Goal: Task Accomplishment & Management: Complete application form

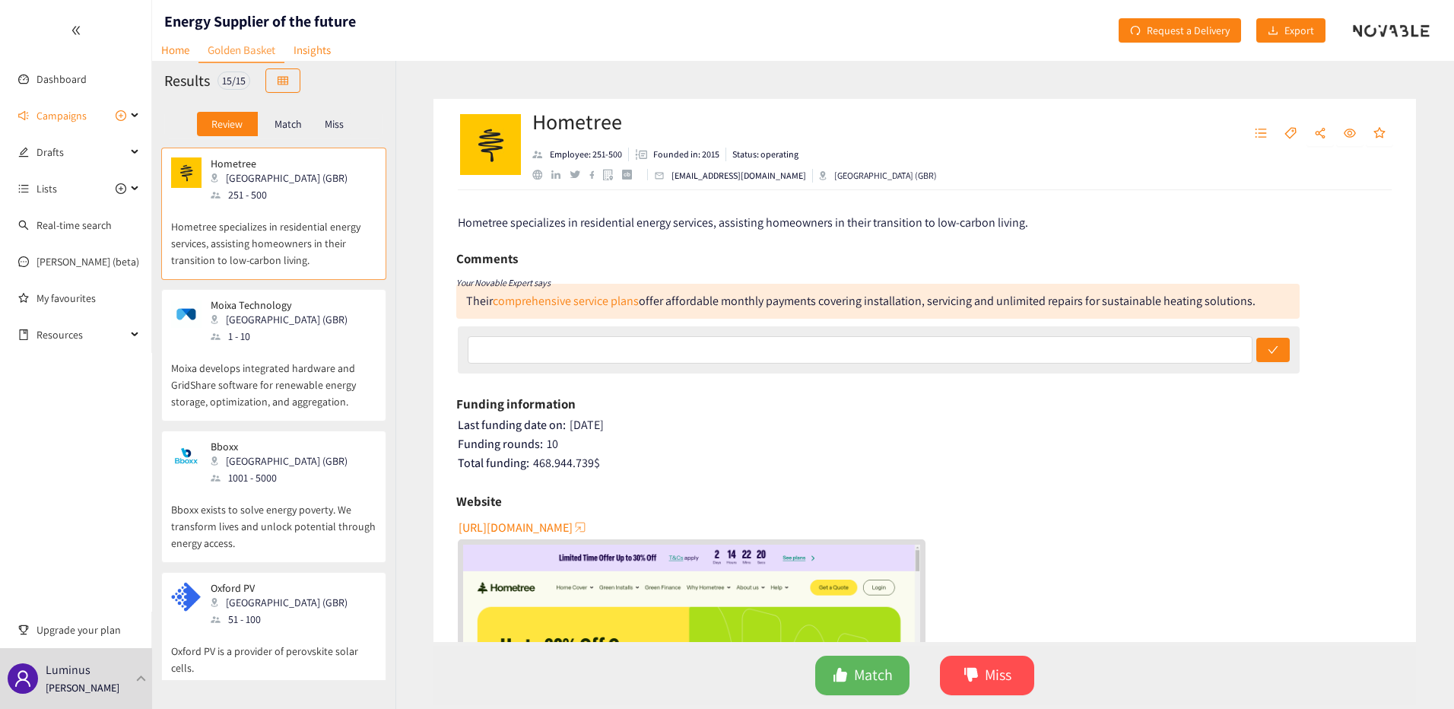
click at [597, 309] on div "Their comprehensive service plans offer affordable monthly payments covering in…" at bounding box center [877, 301] width 843 height 35
click at [597, 303] on link "comprehensive service plans" at bounding box center [566, 301] width 146 height 16
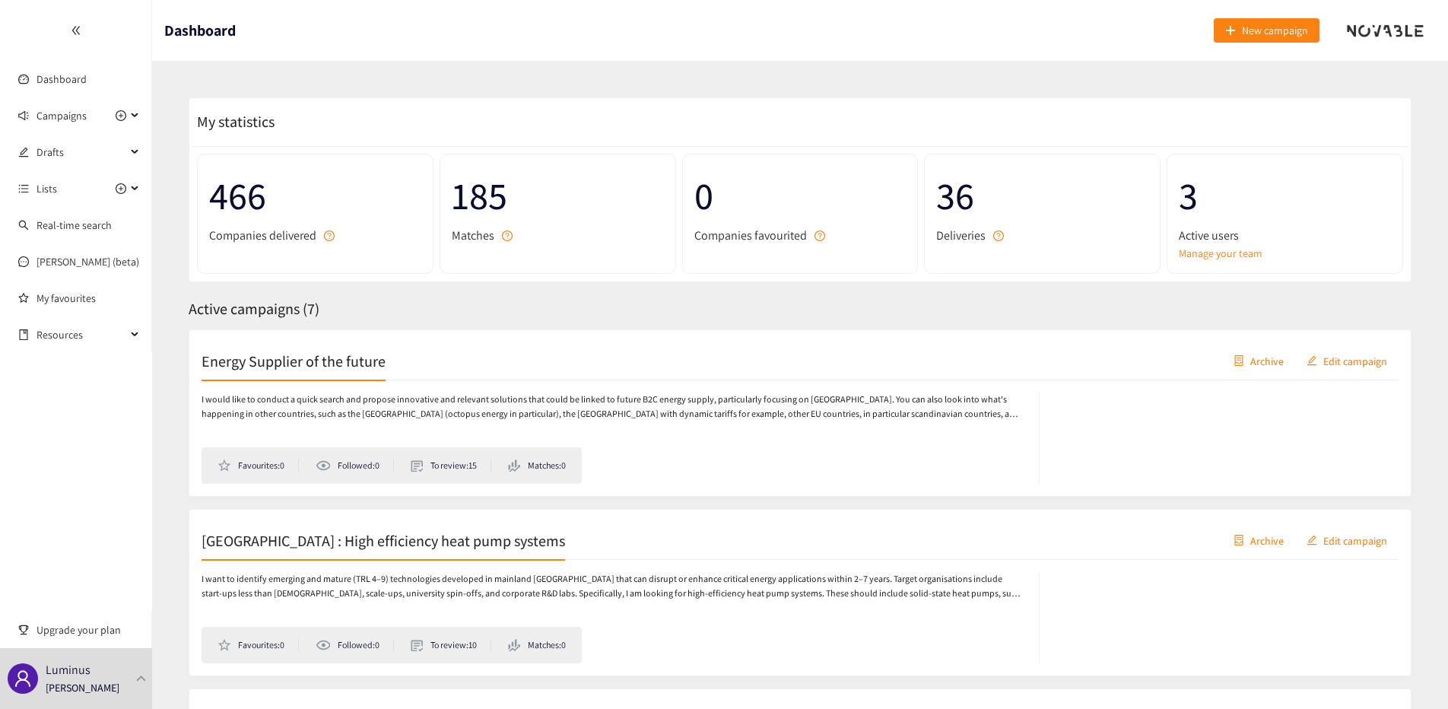
click at [339, 411] on p "I would like to conduct a quick search and propose innovative and relevant solu…" at bounding box center [612, 406] width 822 height 29
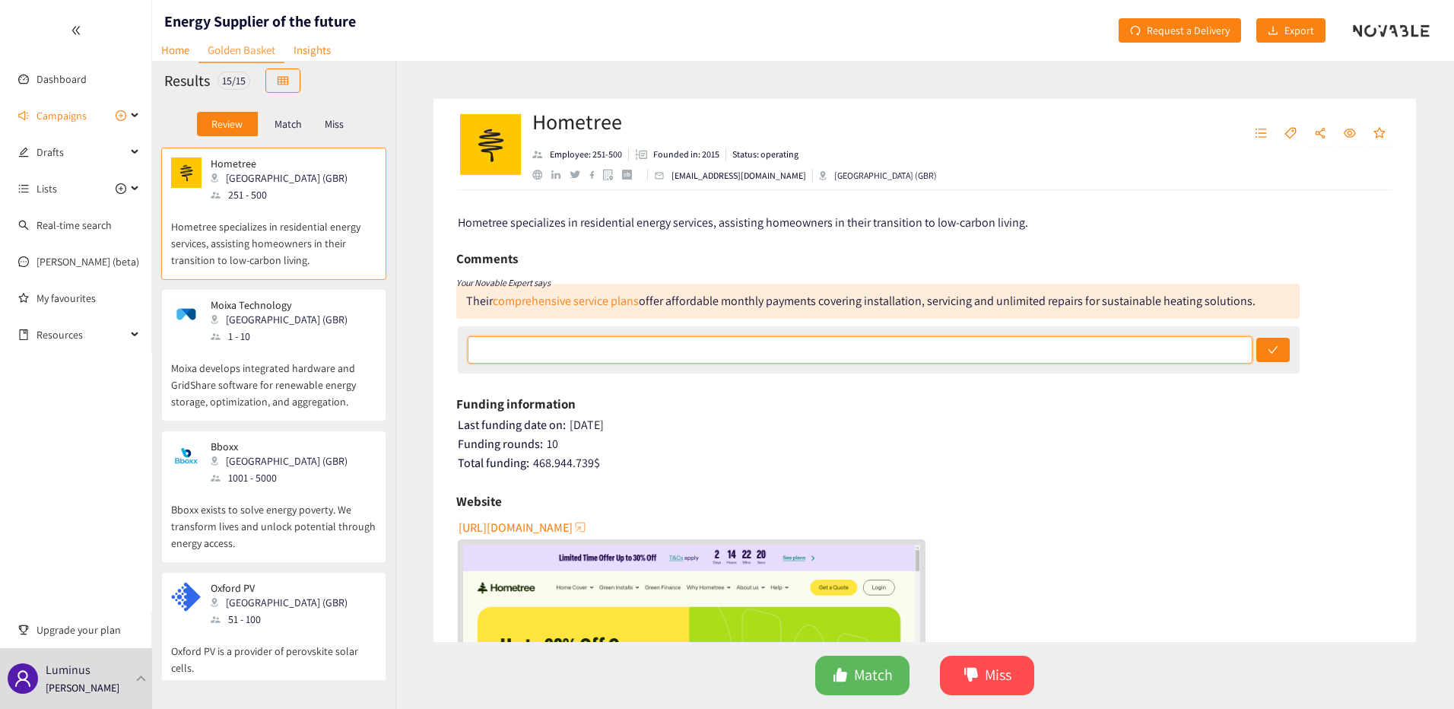
click at [621, 354] on input "text" at bounding box center [860, 349] width 785 height 27
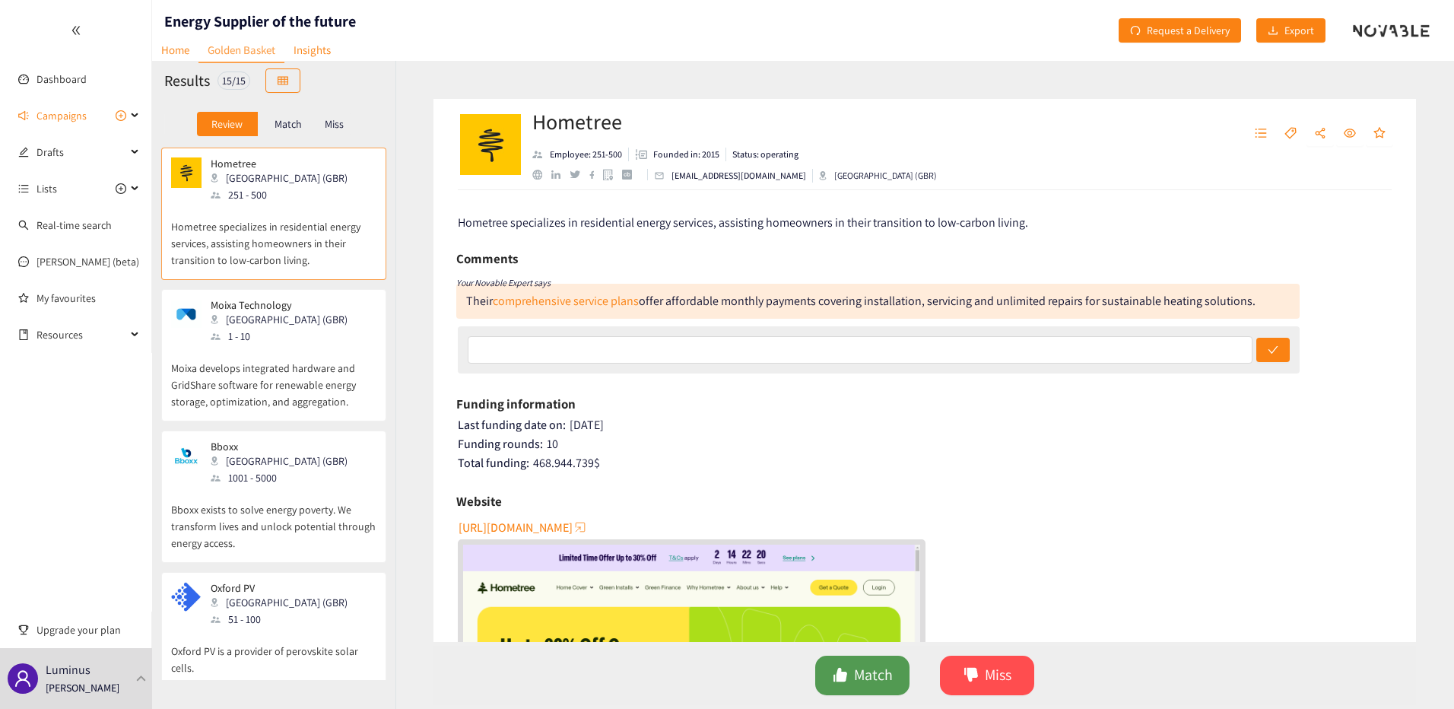
click at [863, 674] on span "Match" at bounding box center [873, 675] width 39 height 24
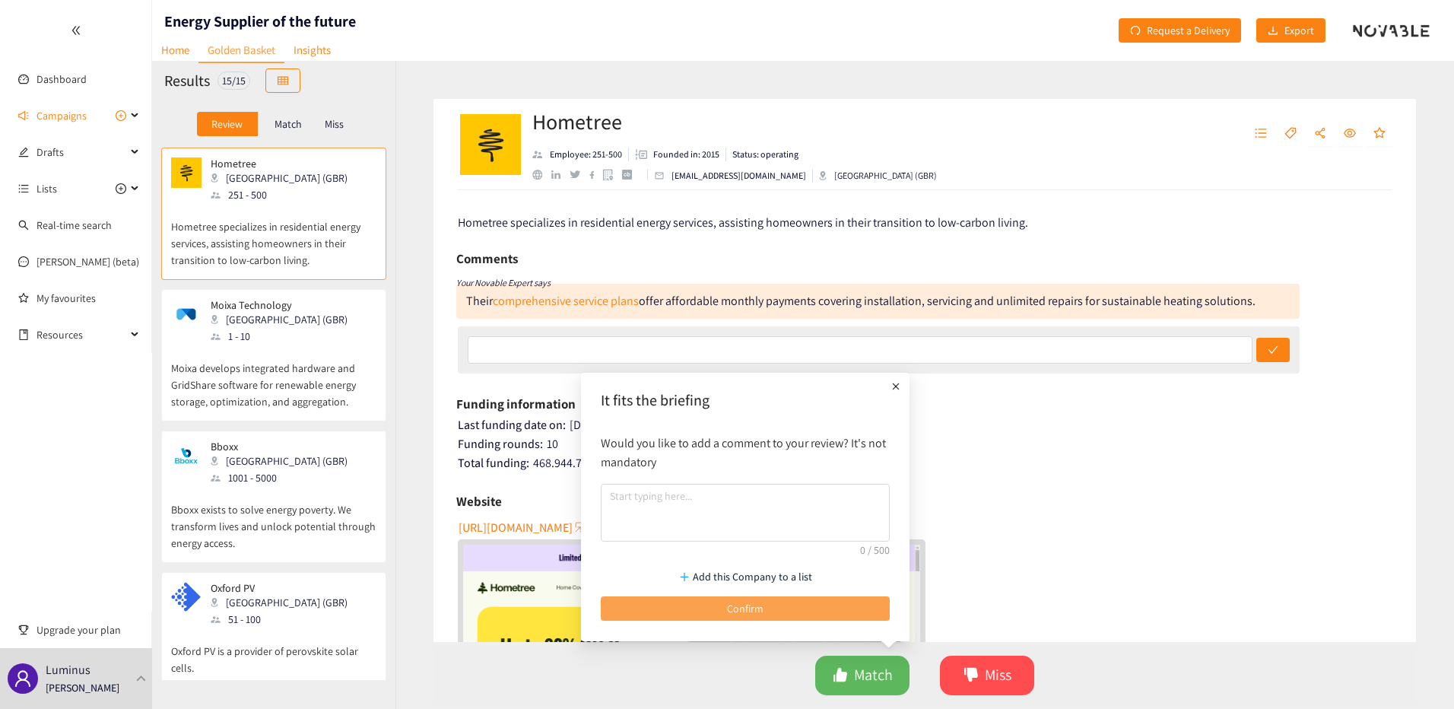
click at [754, 608] on span "Confirm" at bounding box center [745, 608] width 36 height 17
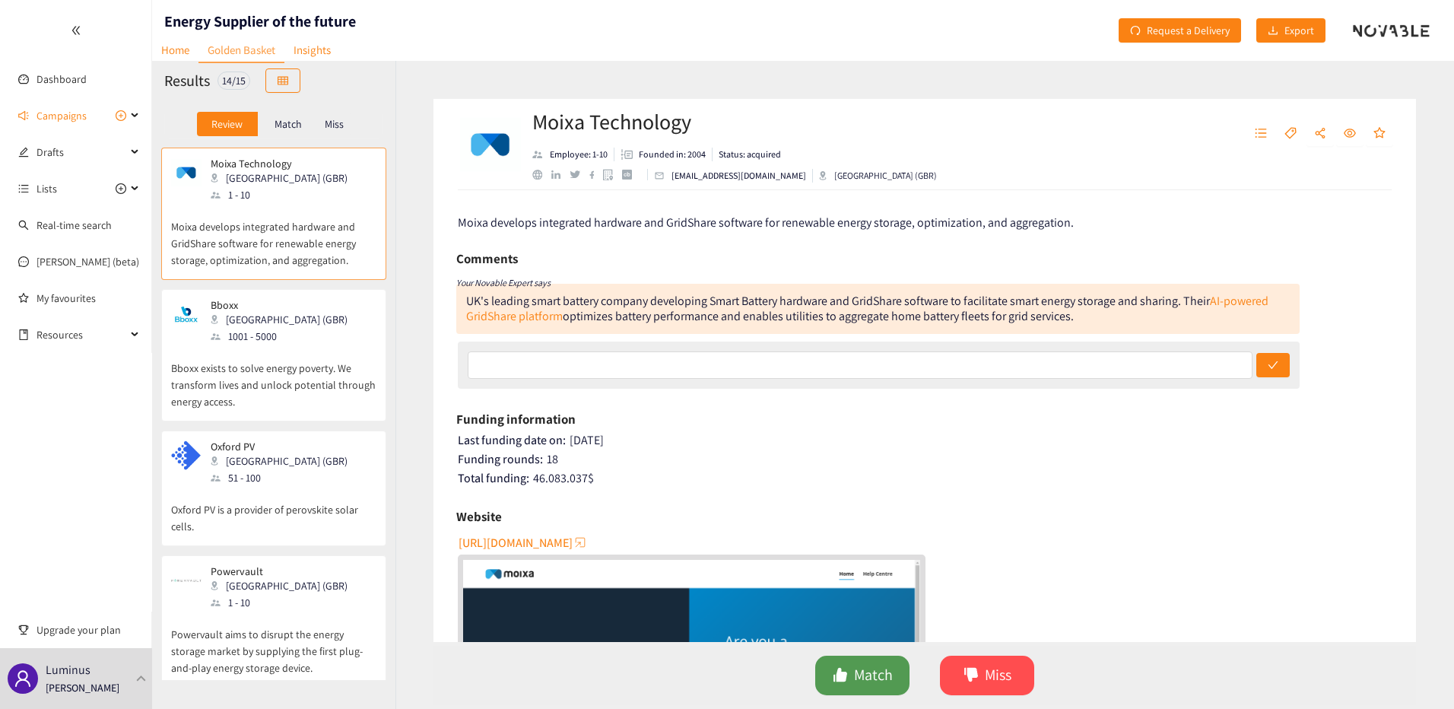
click at [876, 681] on span "Match" at bounding box center [873, 675] width 39 height 24
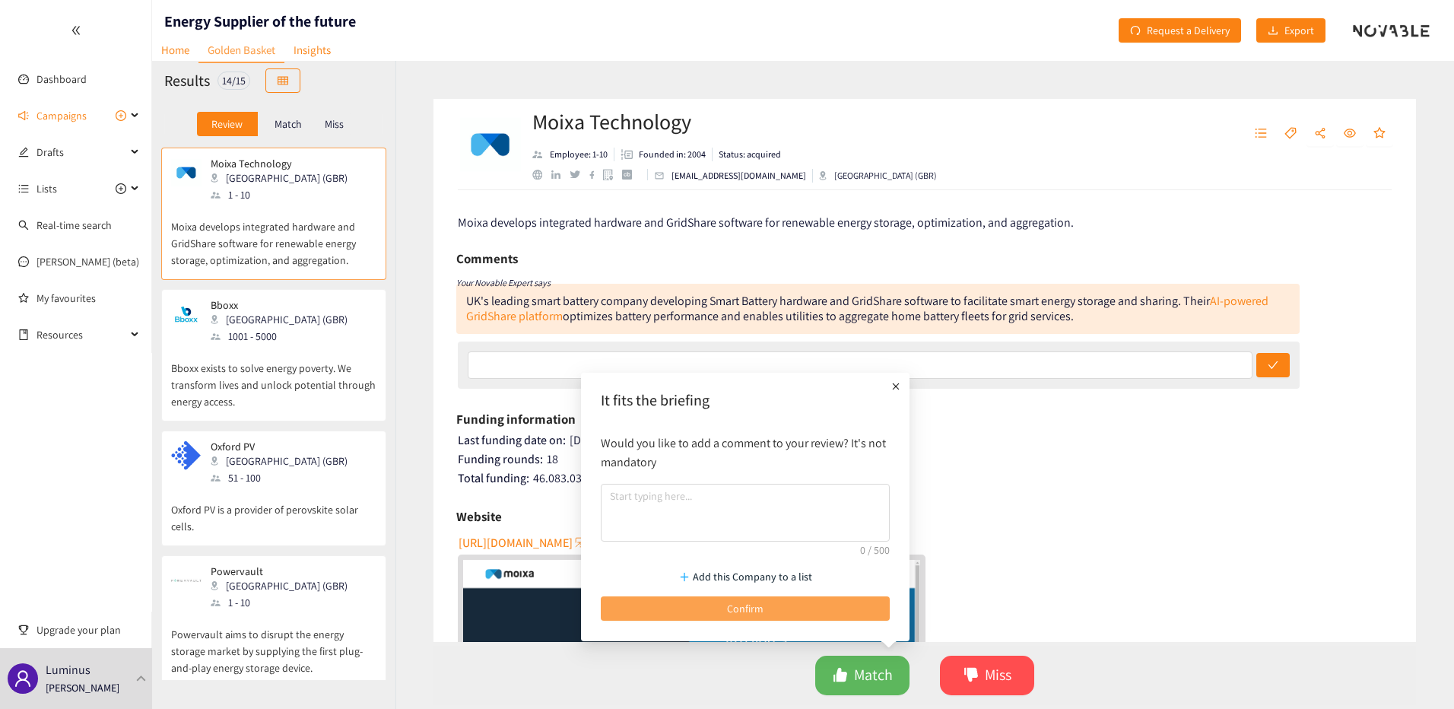
click at [824, 611] on button "Confirm" at bounding box center [745, 608] width 289 height 24
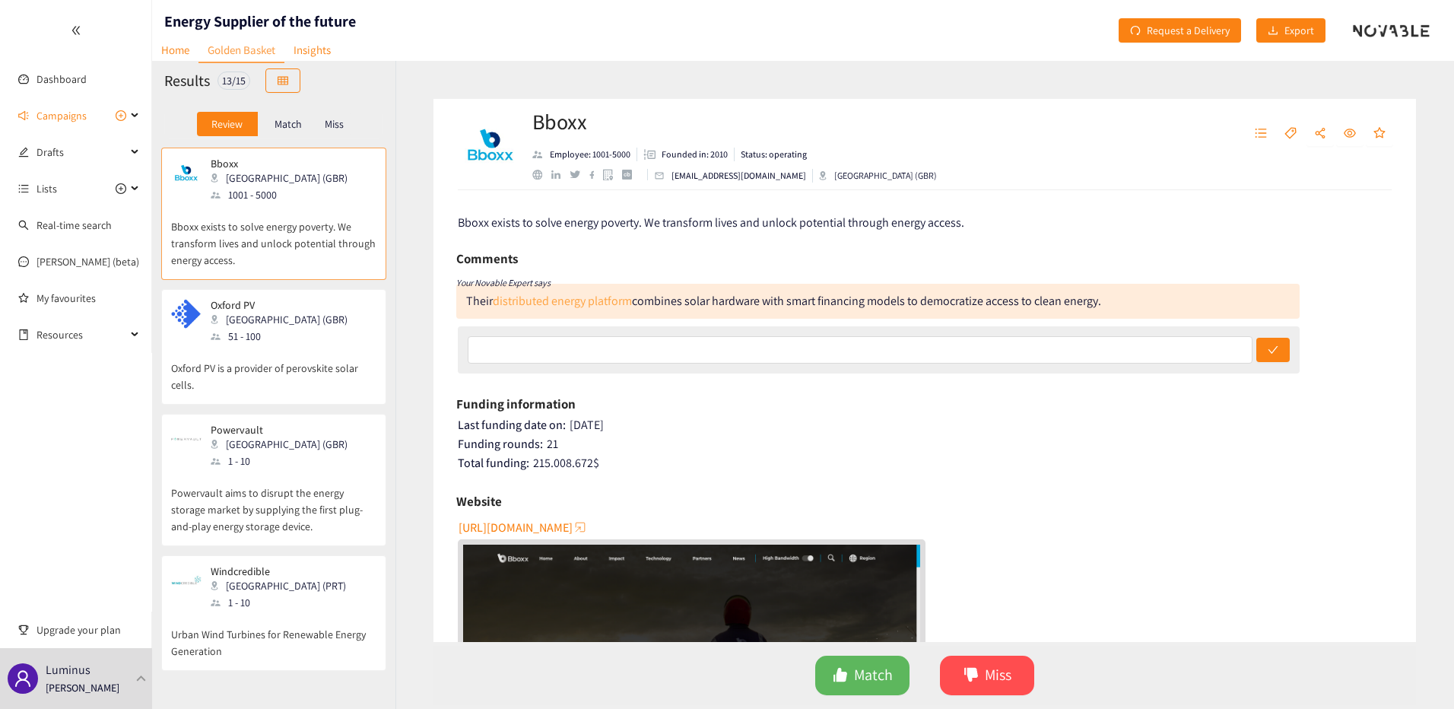
click at [590, 304] on link "distributed energy platform" at bounding box center [562, 301] width 139 height 16
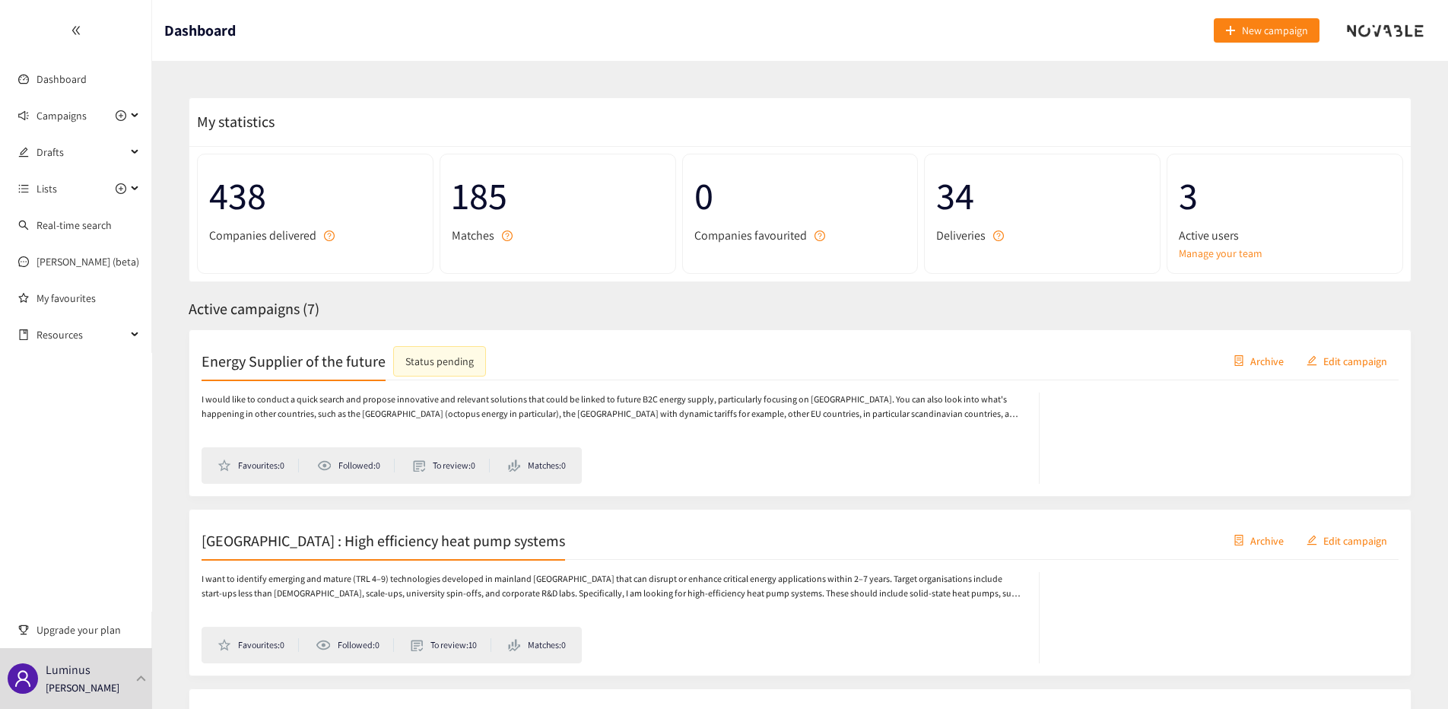
click at [400, 404] on p "I would like to conduct a quick search and propose innovative and relevant solu…" at bounding box center [612, 406] width 822 height 29
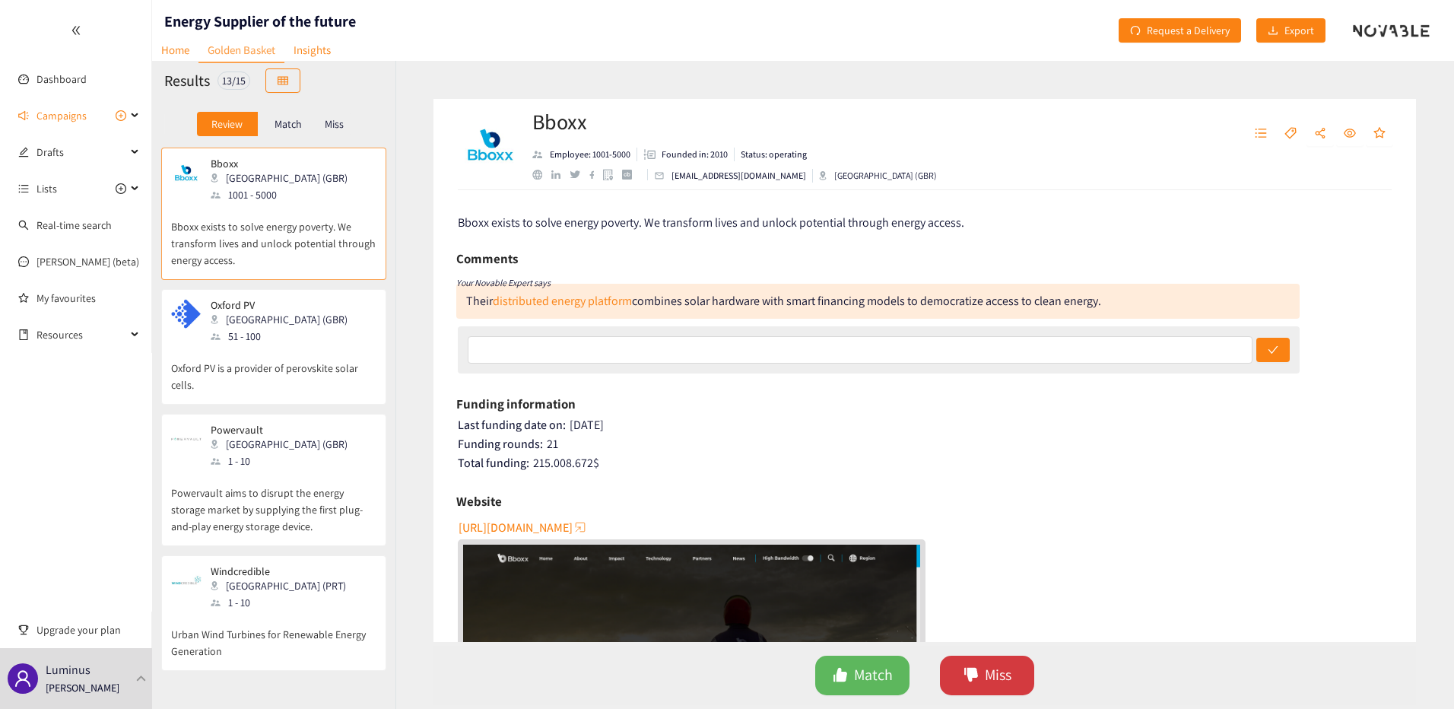
click at [1004, 679] on span "Miss" at bounding box center [998, 675] width 27 height 24
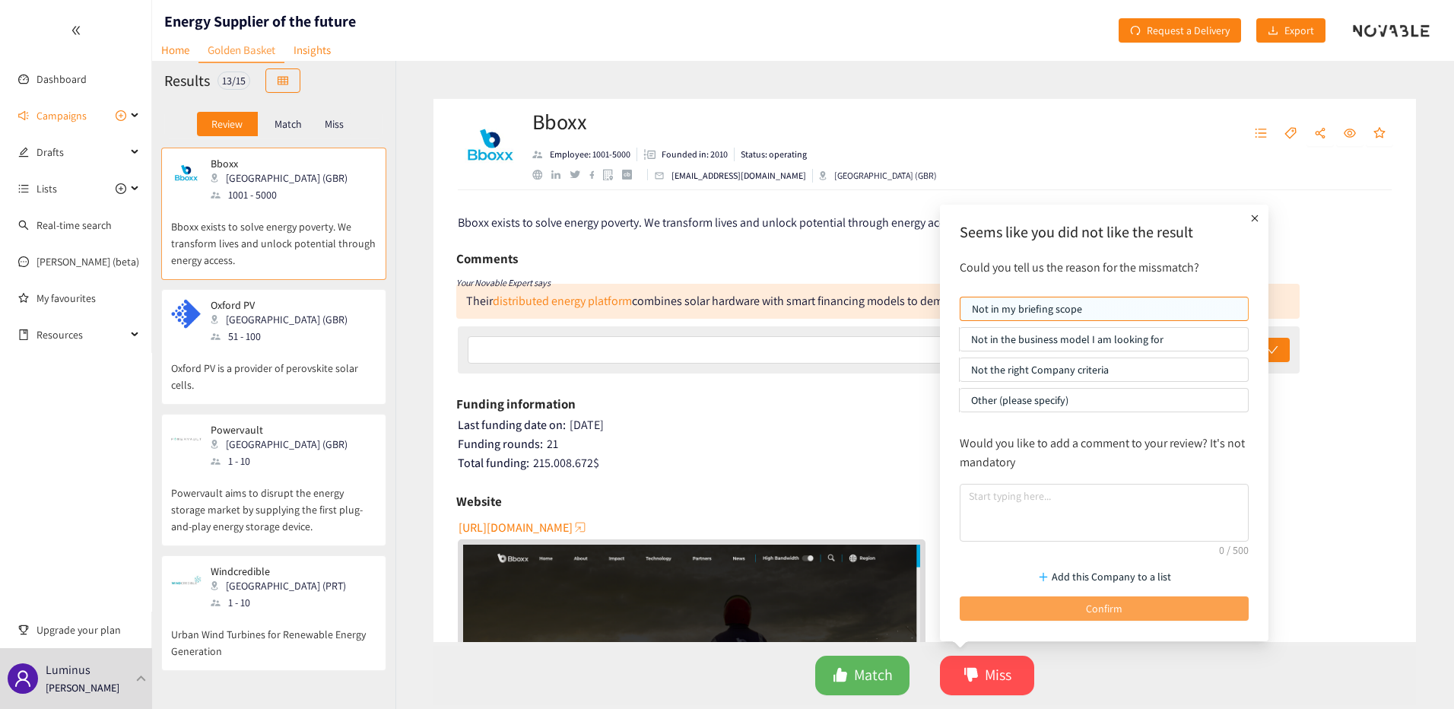
click at [1050, 599] on button "Confirm" at bounding box center [1104, 608] width 289 height 24
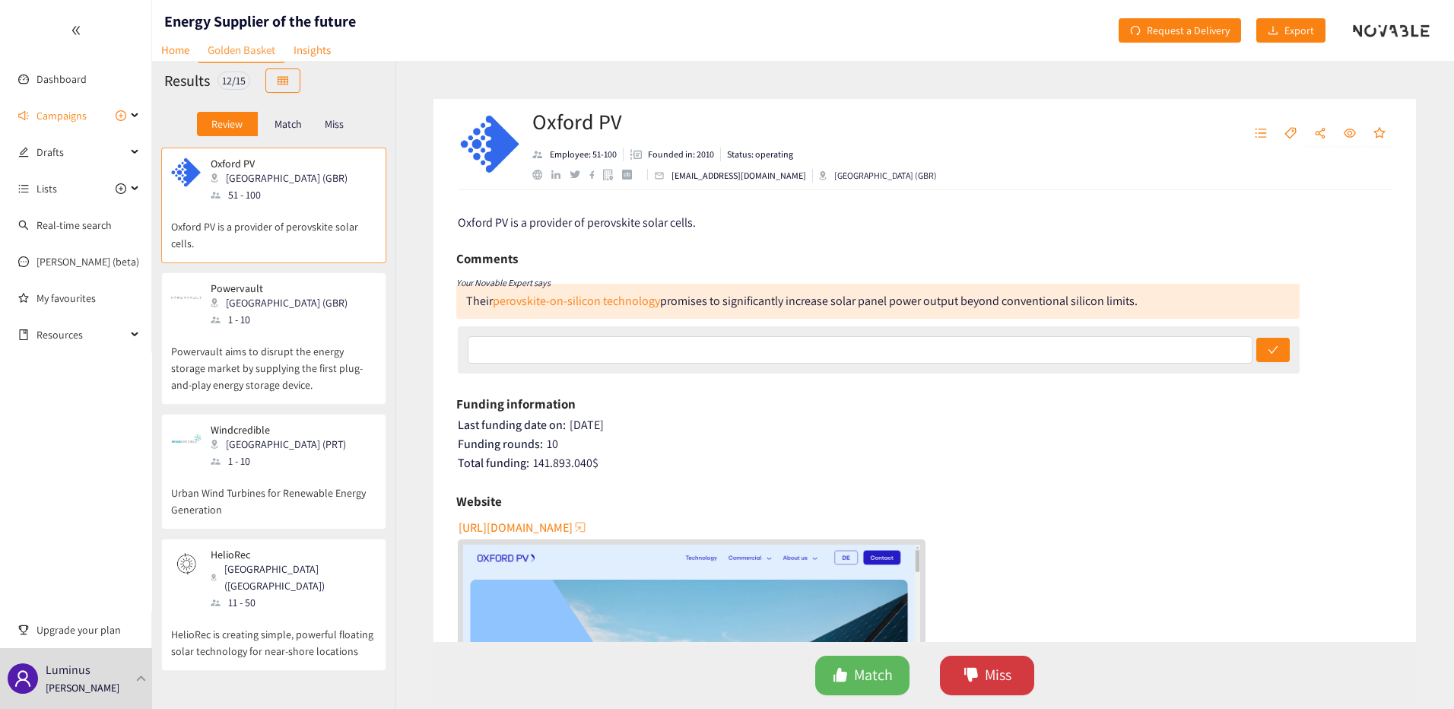
click at [976, 665] on button "Miss" at bounding box center [987, 675] width 94 height 40
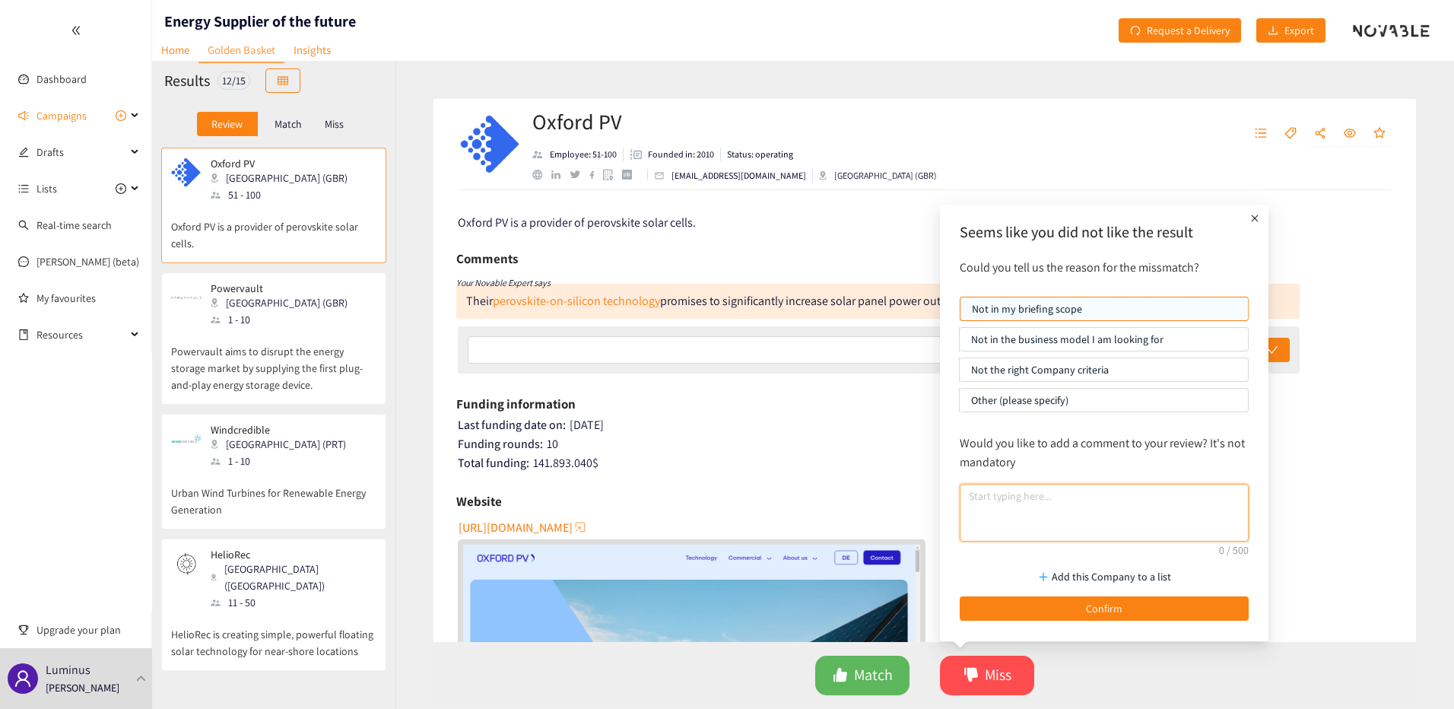
click at [1021, 493] on textarea at bounding box center [1104, 513] width 289 height 58
type textarea "hardware, here need focus on BM"
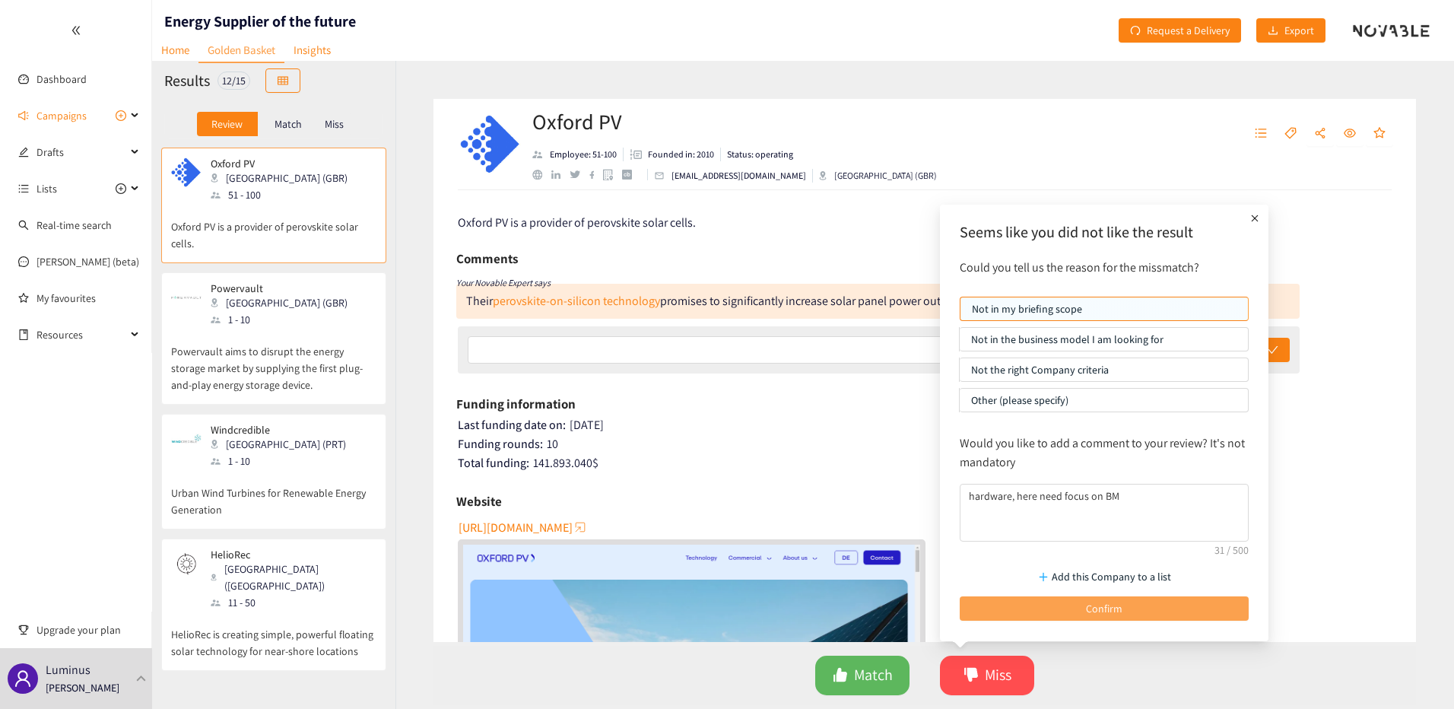
click at [1024, 596] on div "Add this Company to a list Confirm" at bounding box center [1104, 590] width 304 height 75
click at [1024, 606] on button "Confirm" at bounding box center [1104, 608] width 289 height 24
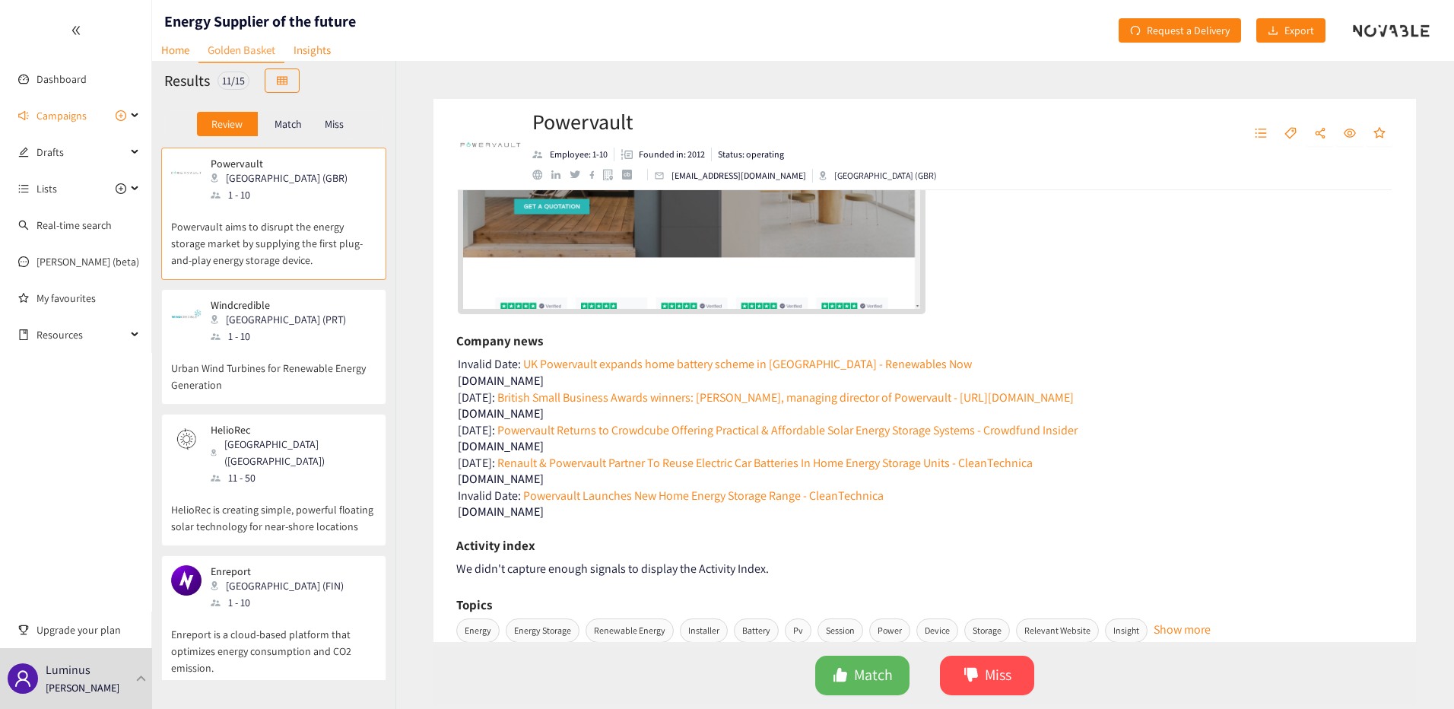
scroll to position [752, 0]
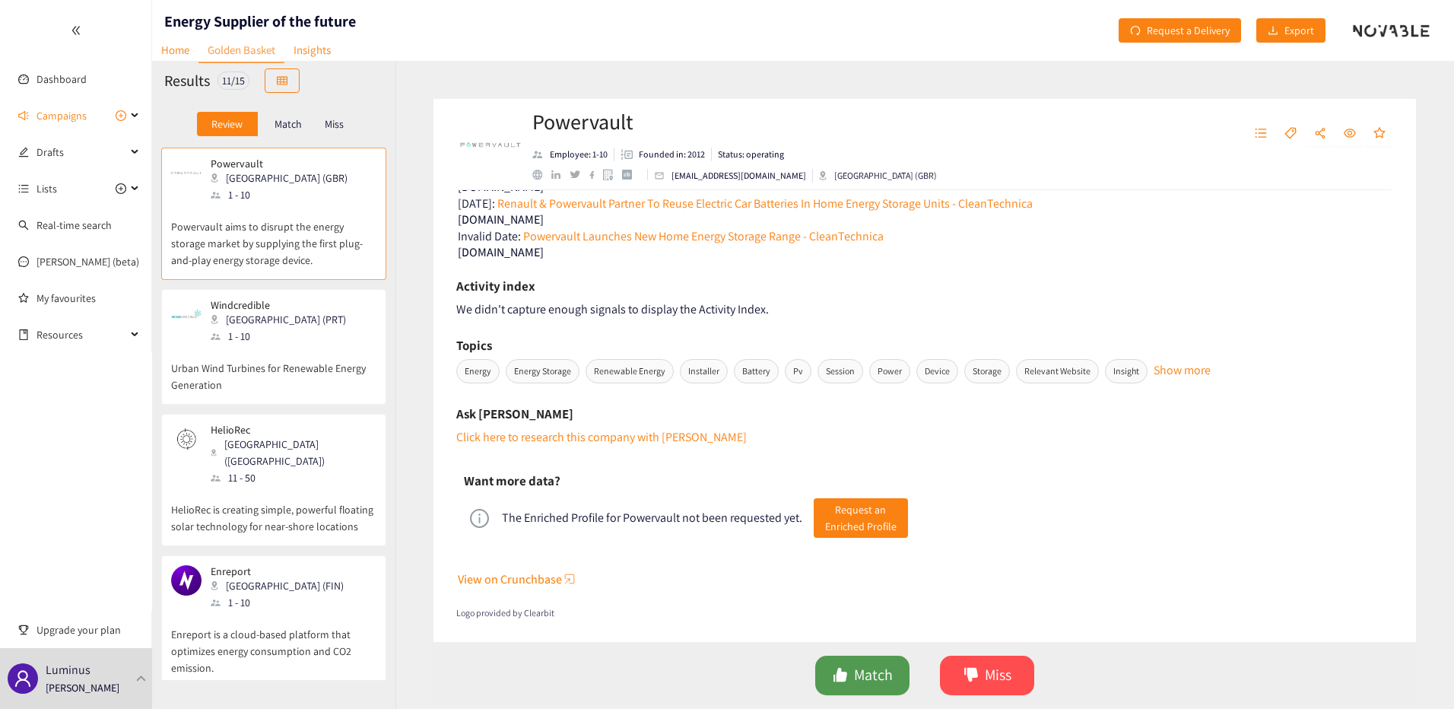
click at [866, 690] on button "Match" at bounding box center [862, 675] width 94 height 40
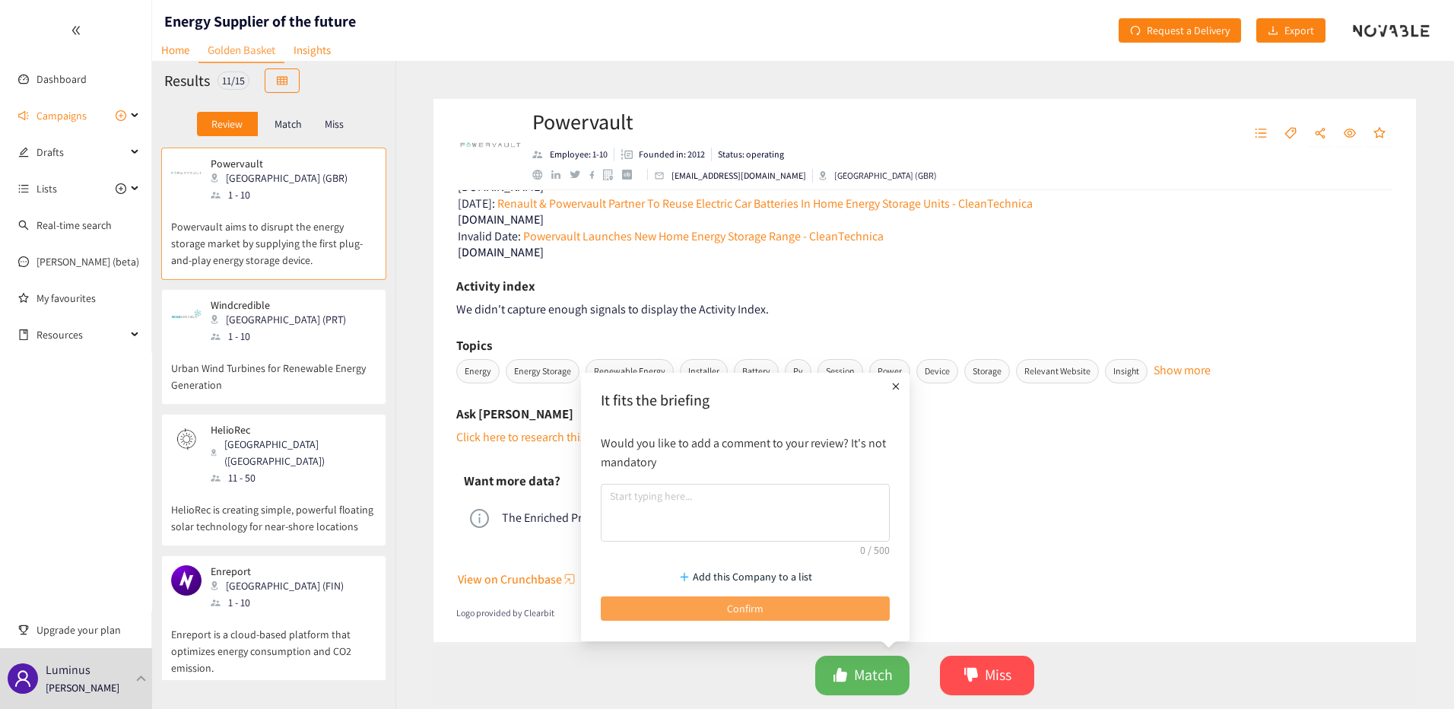
click at [804, 604] on button "Confirm" at bounding box center [745, 608] width 289 height 24
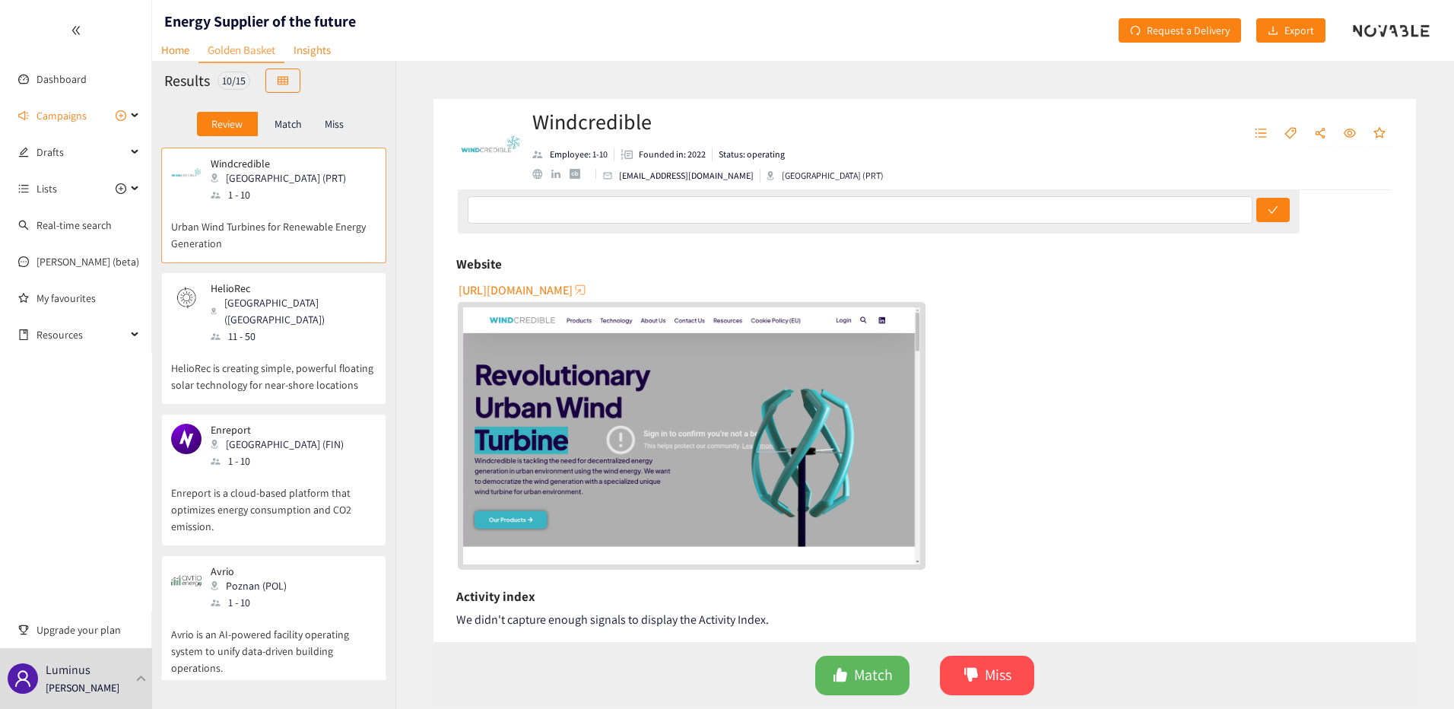
scroll to position [228, 0]
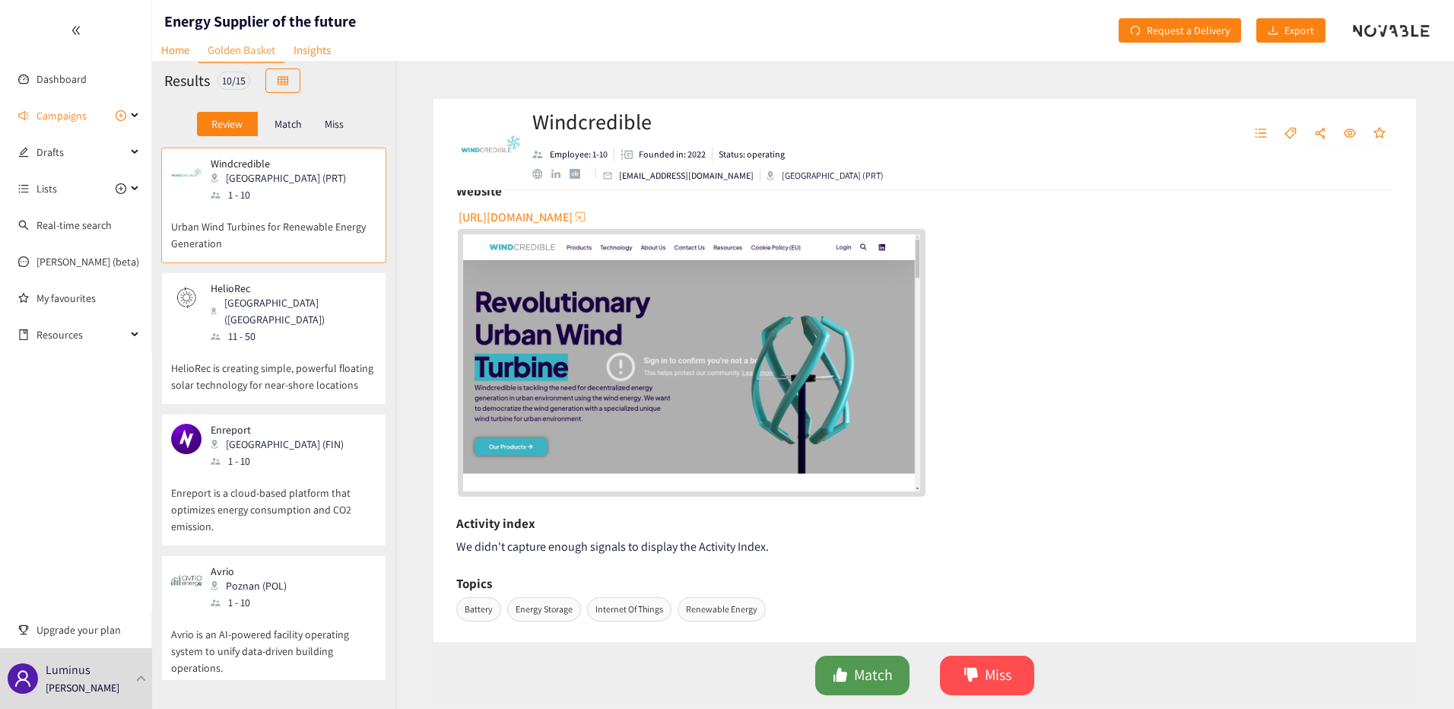
click at [858, 684] on span "Match" at bounding box center [873, 675] width 39 height 24
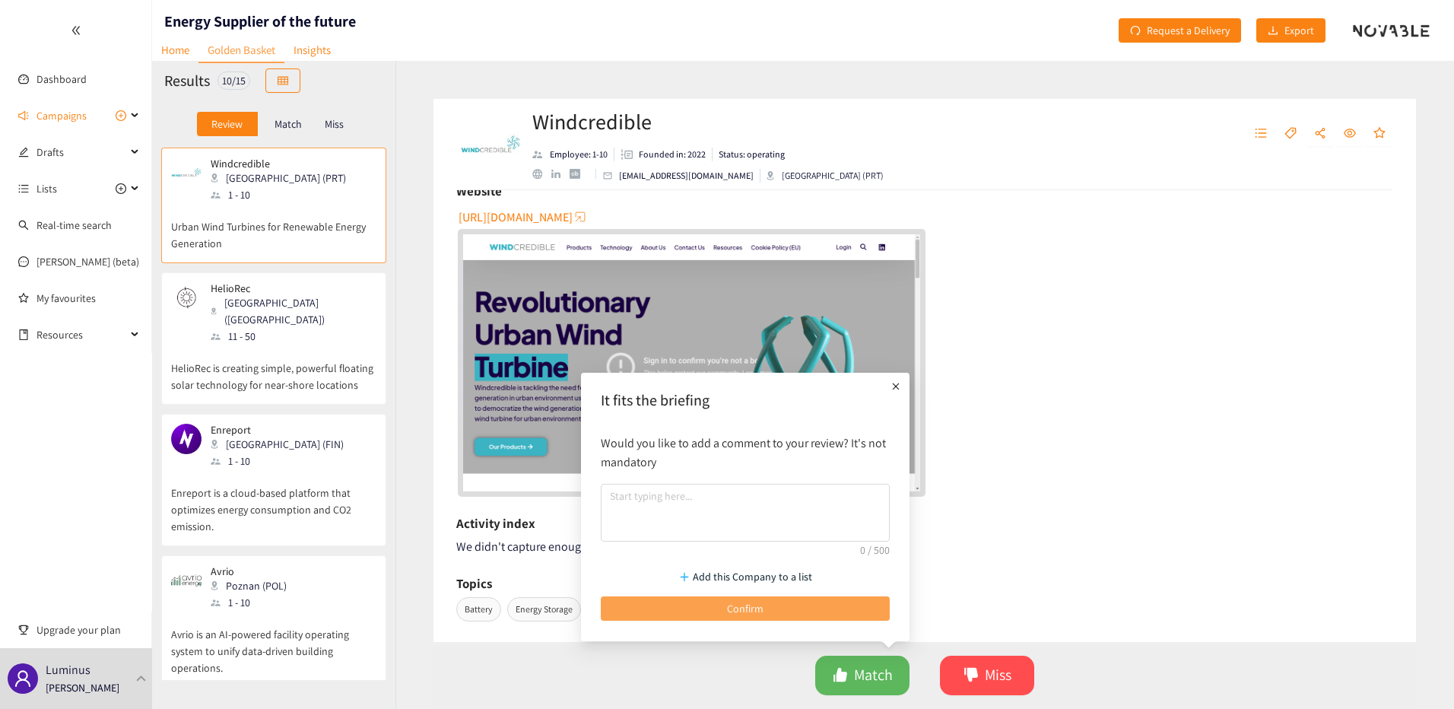
click at [827, 615] on button "Confirm" at bounding box center [745, 608] width 289 height 24
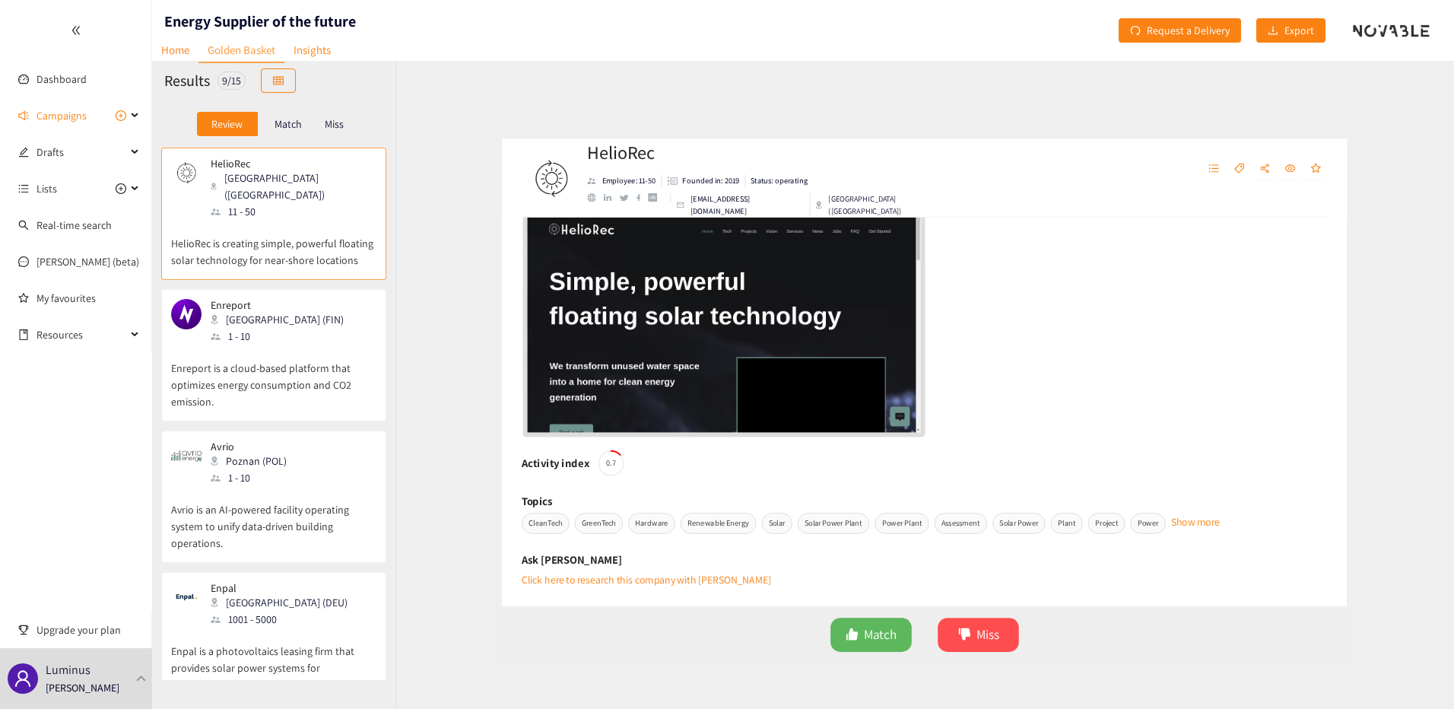
scroll to position [152, 0]
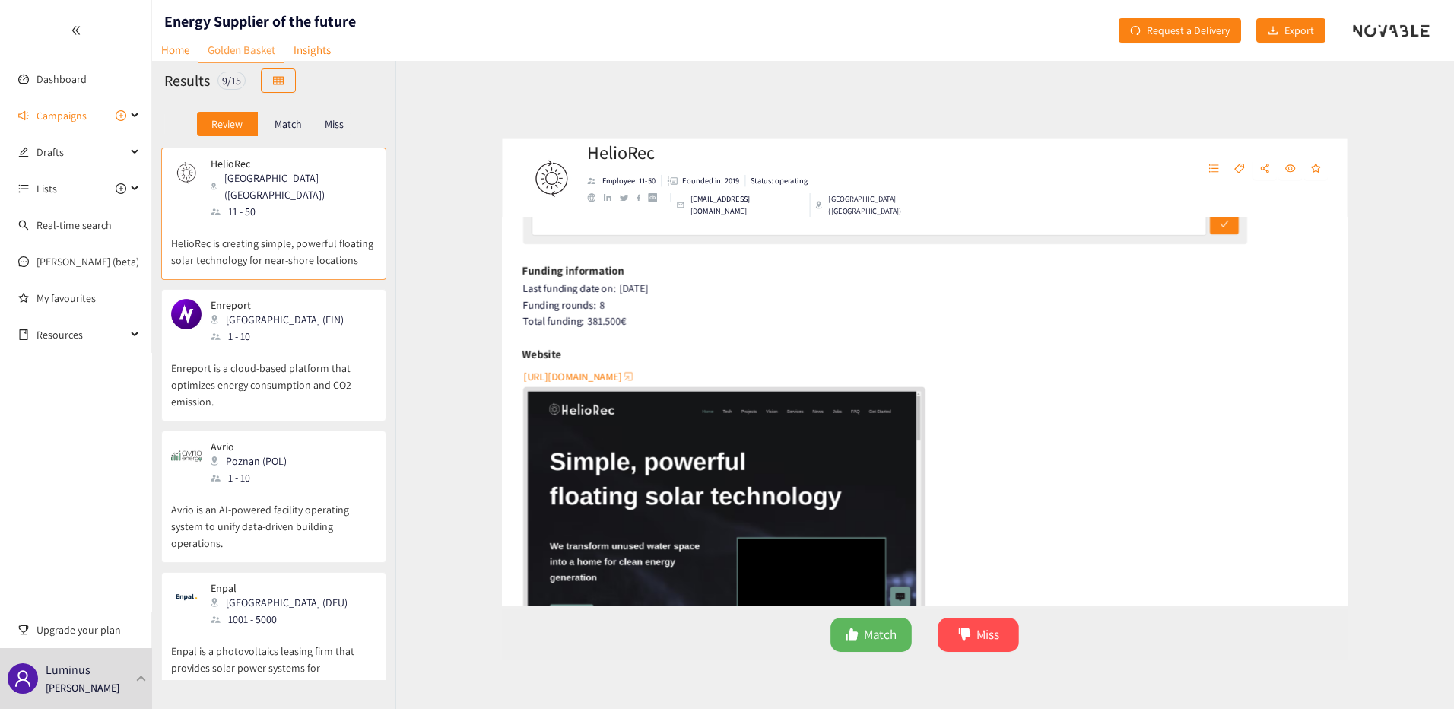
click at [712, 487] on img "website" at bounding box center [691, 520] width 457 height 257
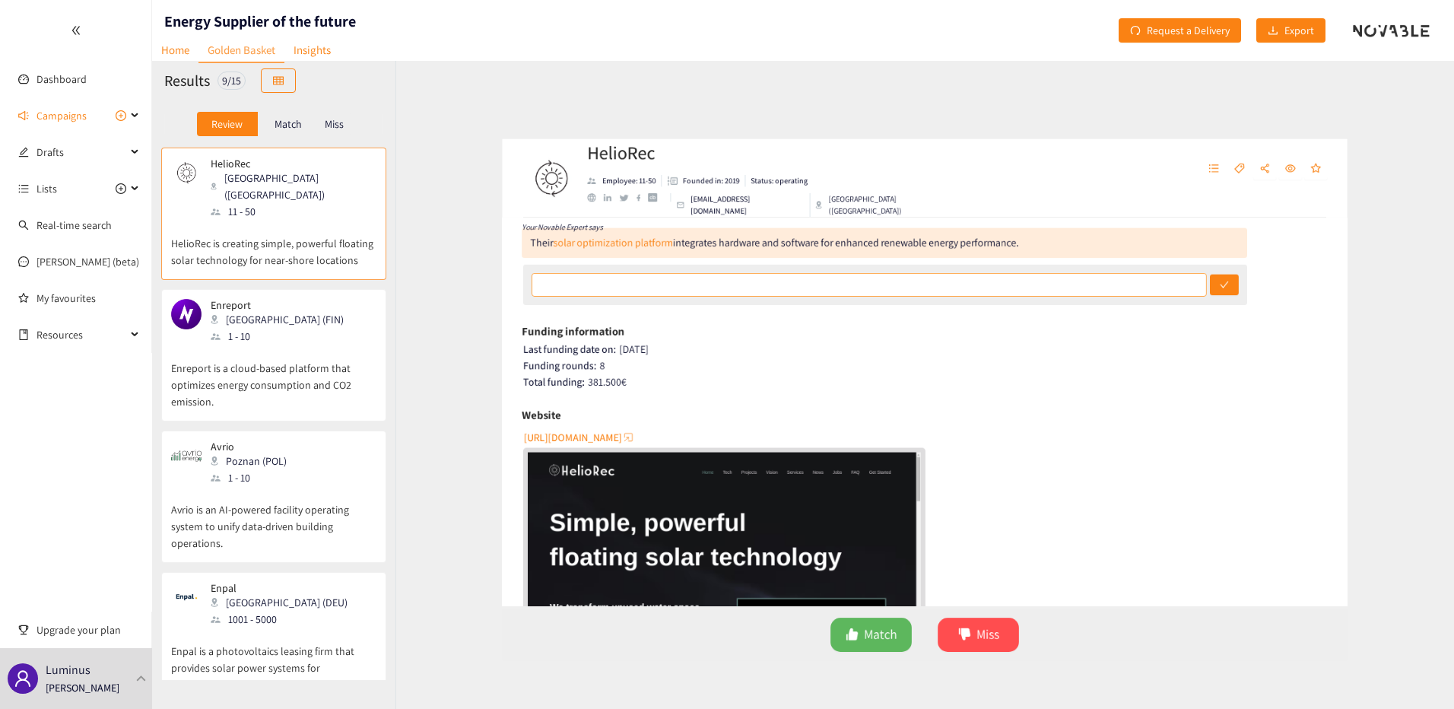
scroll to position [0, 0]
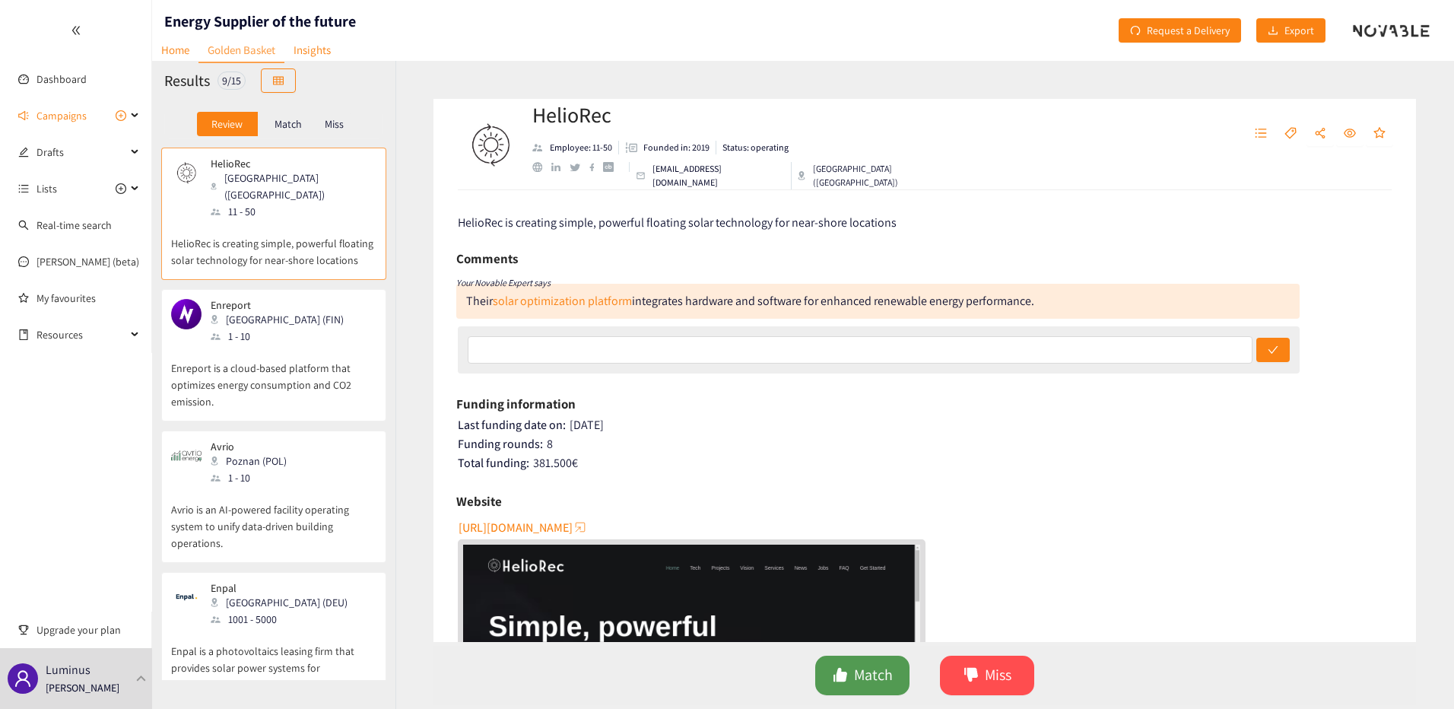
click at [854, 672] on span "Match" at bounding box center [873, 675] width 39 height 24
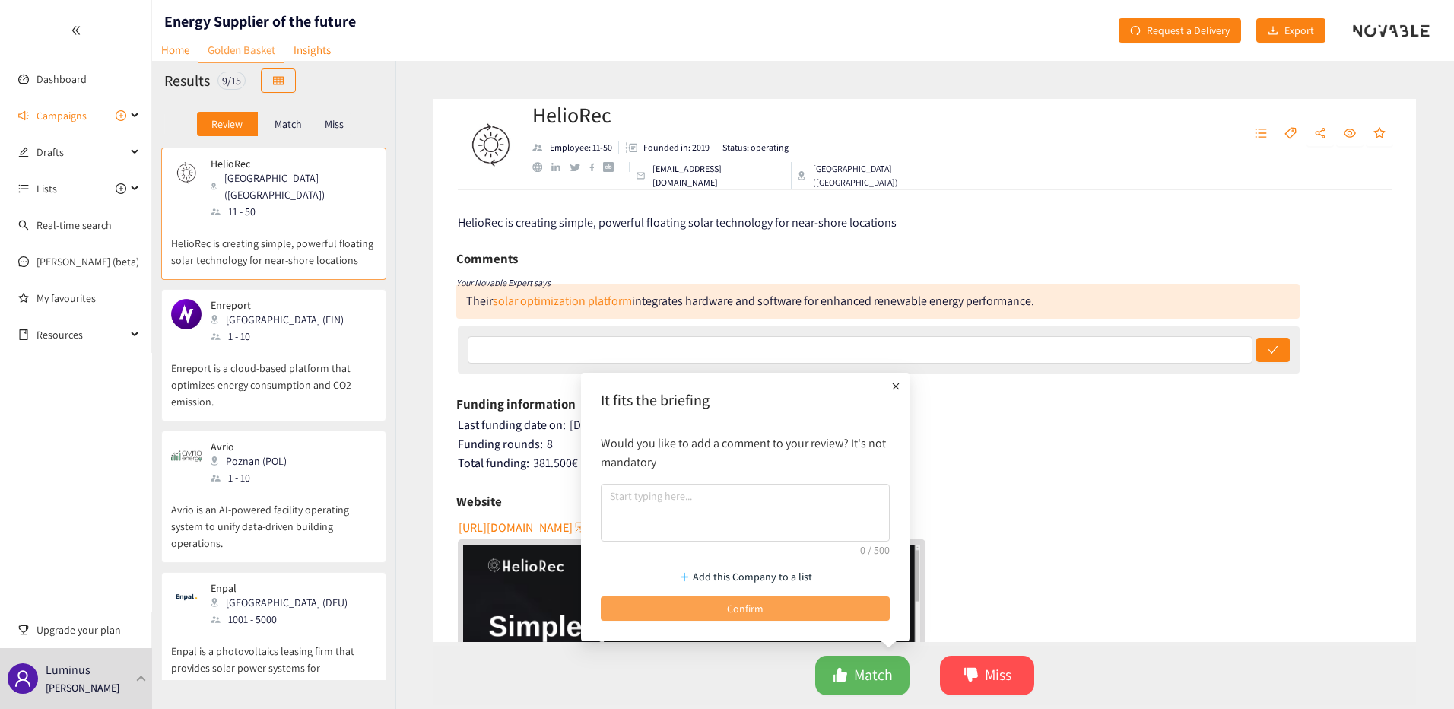
click at [824, 613] on button "Confirm" at bounding box center [745, 608] width 289 height 24
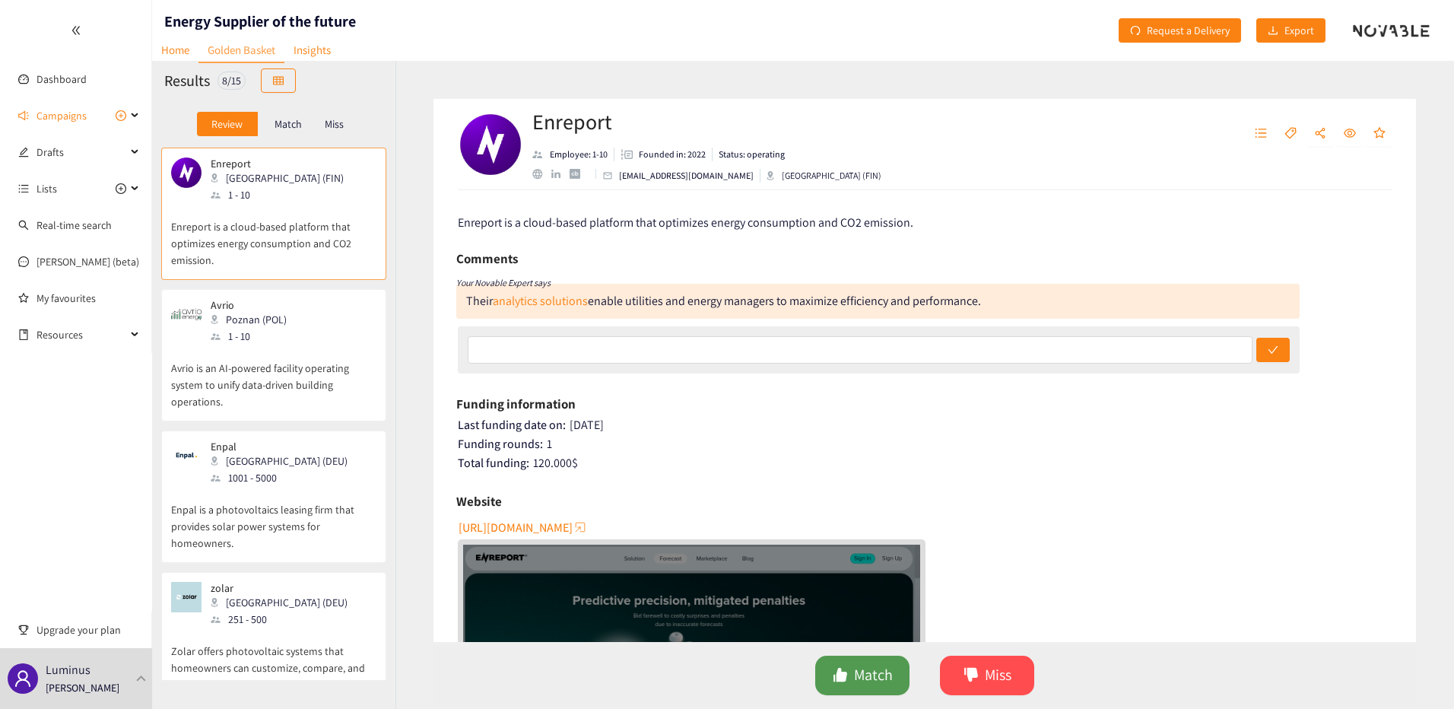
click at [865, 671] on span "Match" at bounding box center [873, 675] width 39 height 24
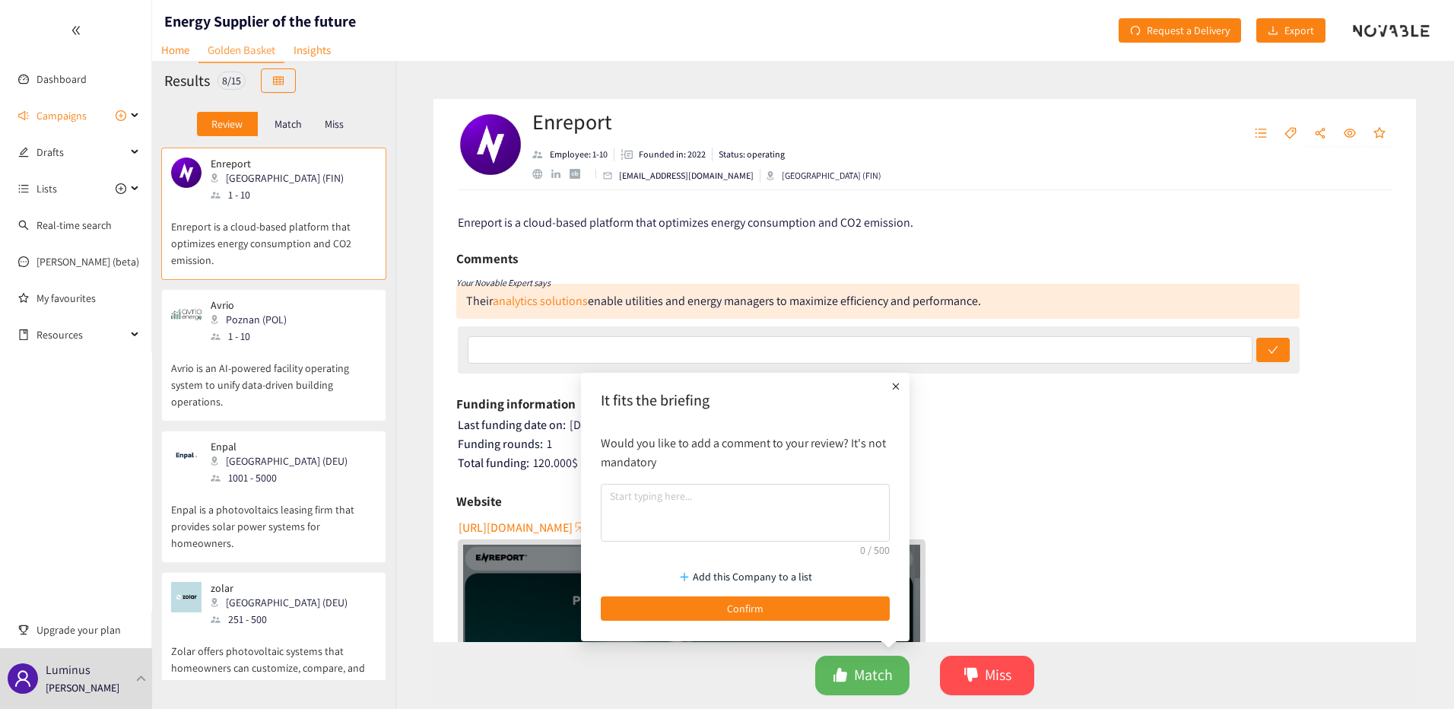
click at [897, 382] on icon "plus" at bounding box center [895, 386] width 15 height 15
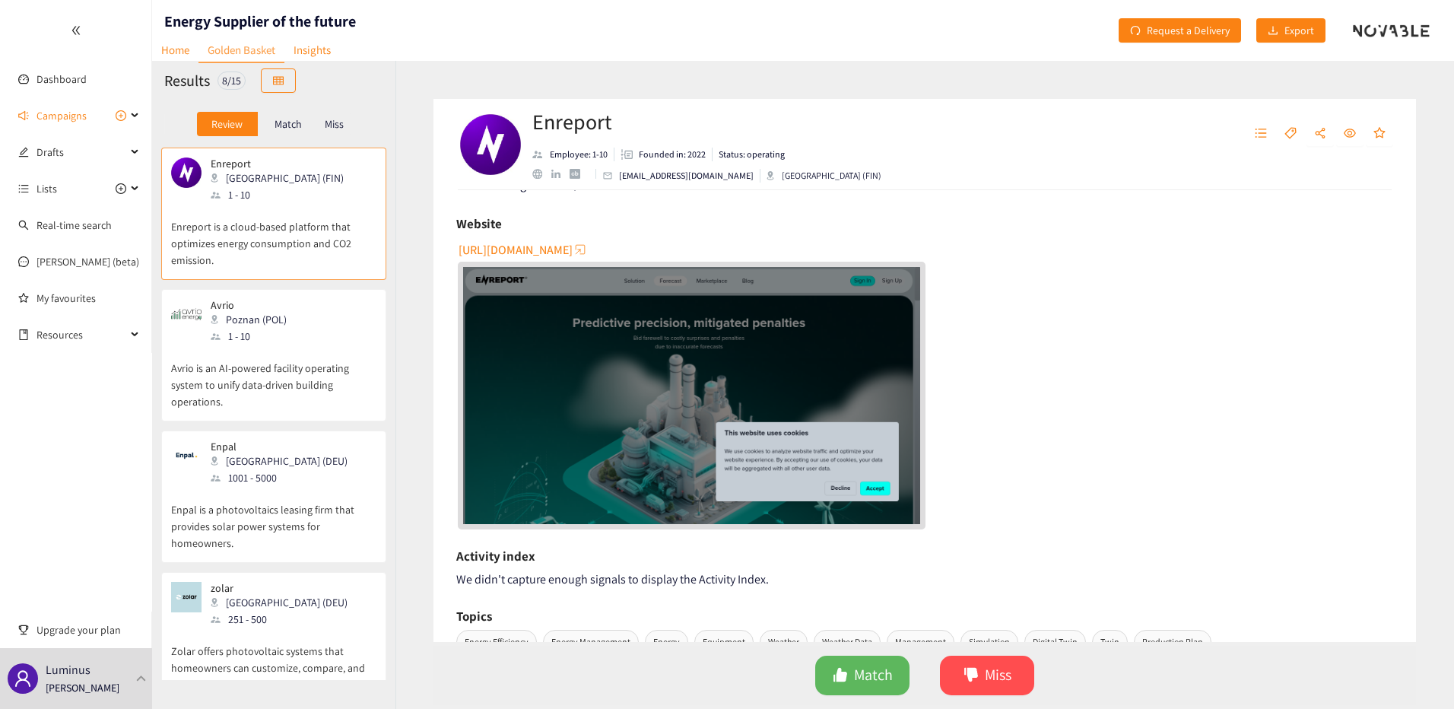
scroll to position [304, 0]
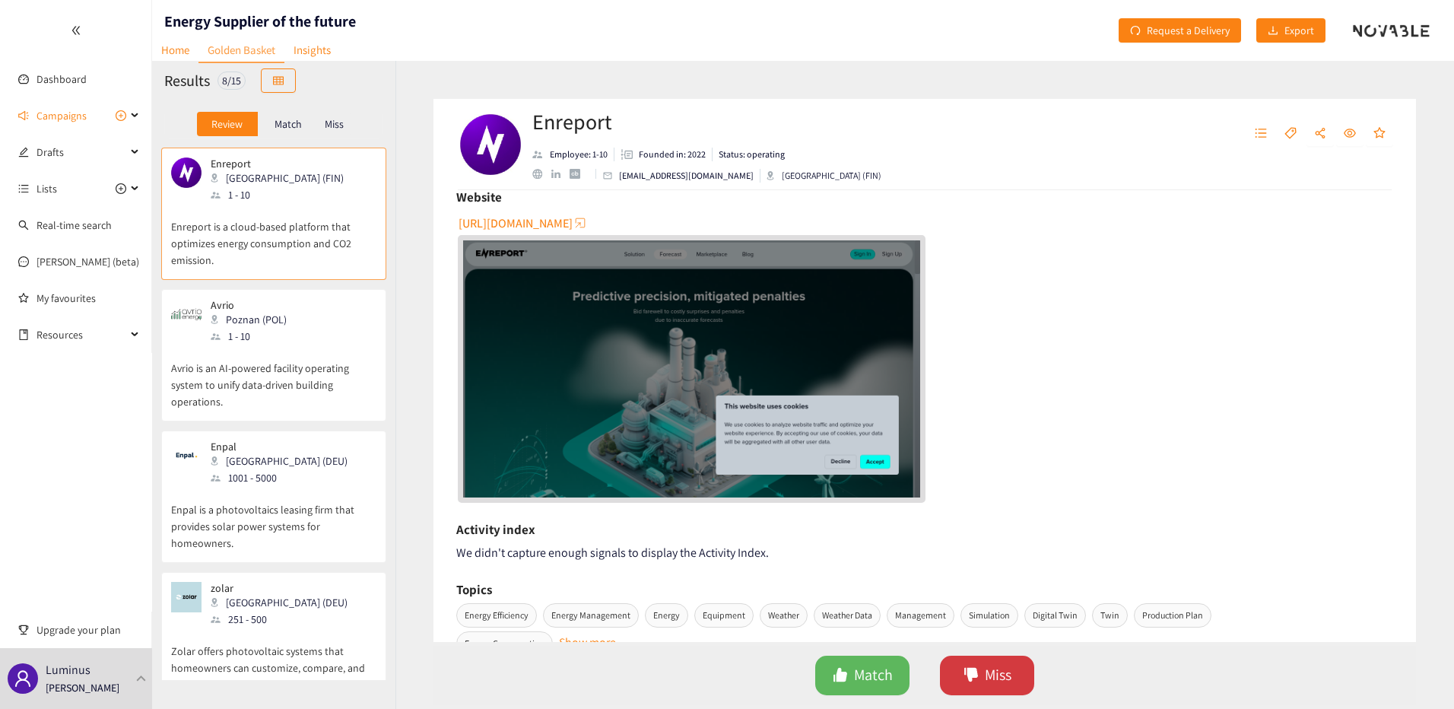
click at [995, 677] on span "Miss" at bounding box center [998, 675] width 27 height 24
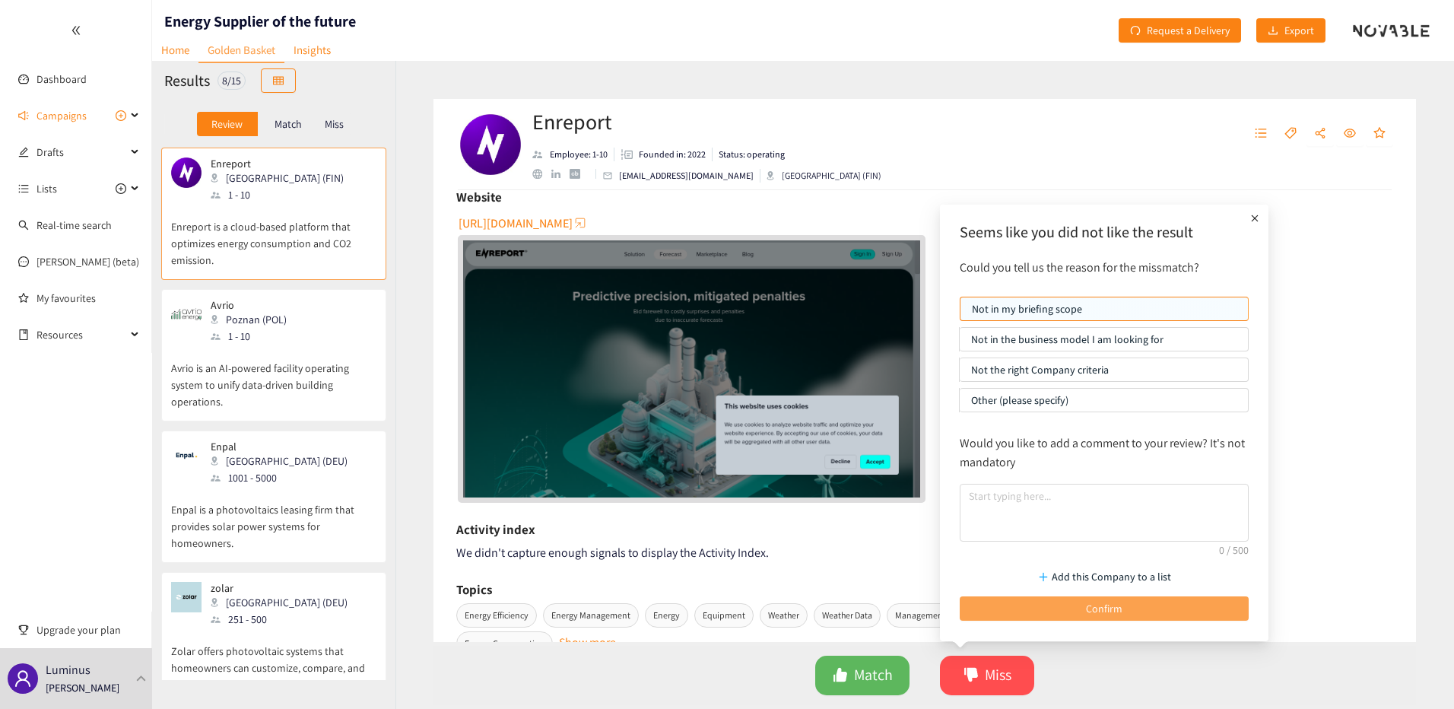
click at [1066, 615] on button "Confirm" at bounding box center [1104, 608] width 289 height 24
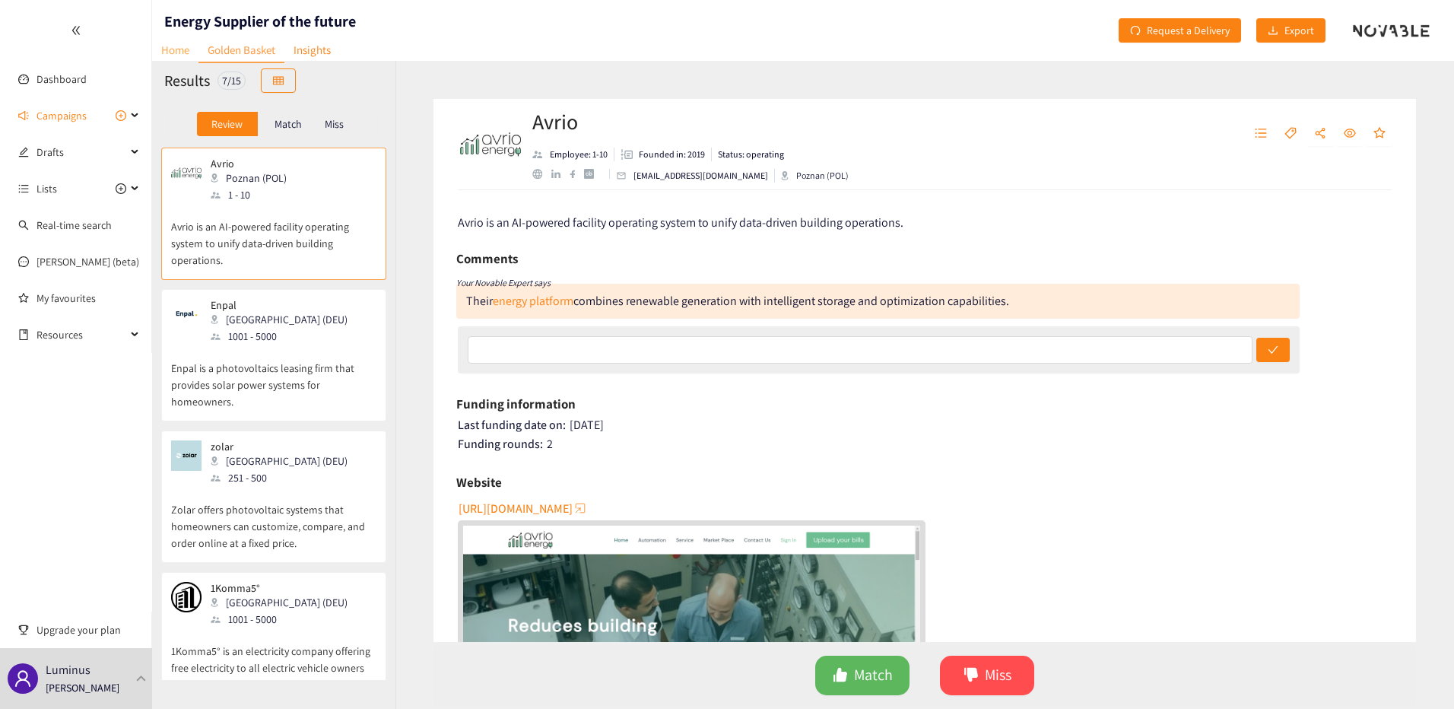
click at [188, 52] on link "Home" at bounding box center [175, 50] width 46 height 24
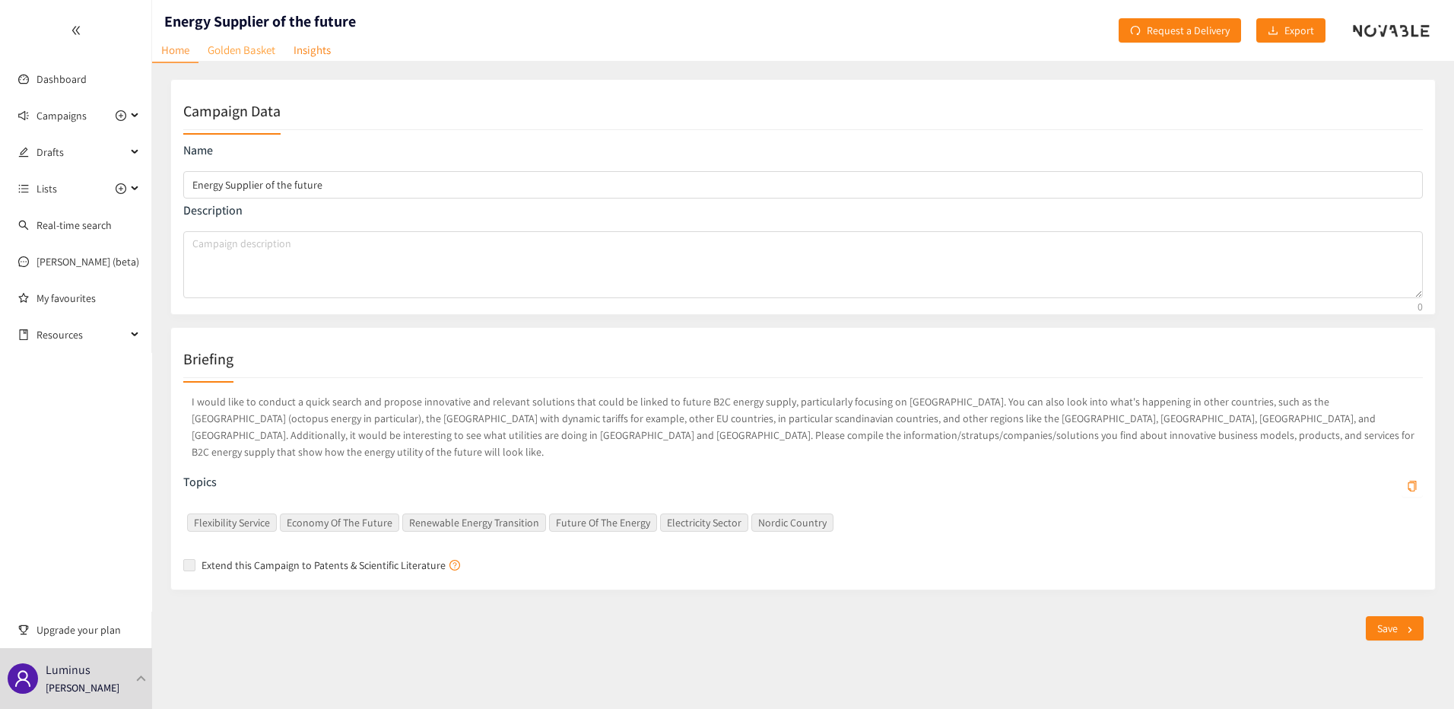
click at [253, 60] on link "Golden Basket" at bounding box center [241, 50] width 86 height 24
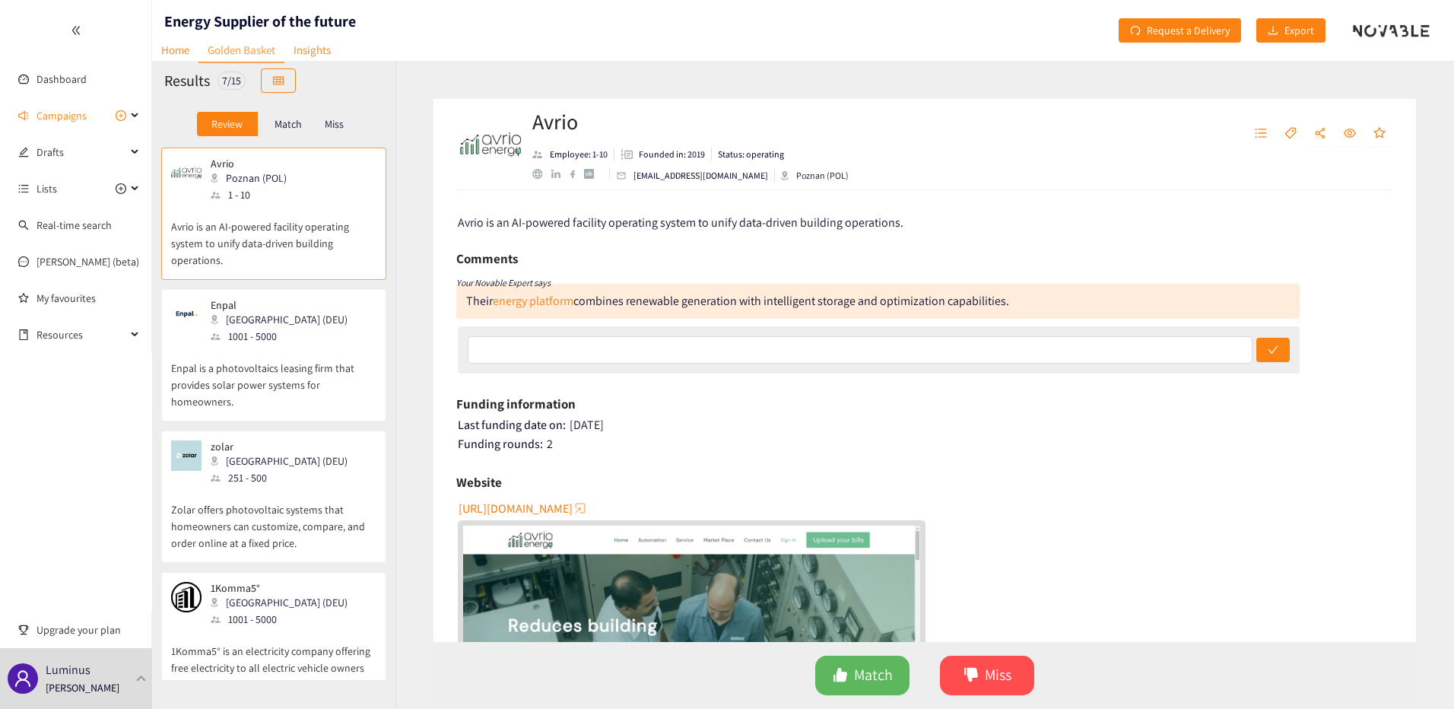
click at [297, 211] on p "Avrio is an AI-powered facility operating system to unify data-driven building …" at bounding box center [273, 235] width 205 height 65
click at [872, 679] on span "Match" at bounding box center [873, 675] width 39 height 24
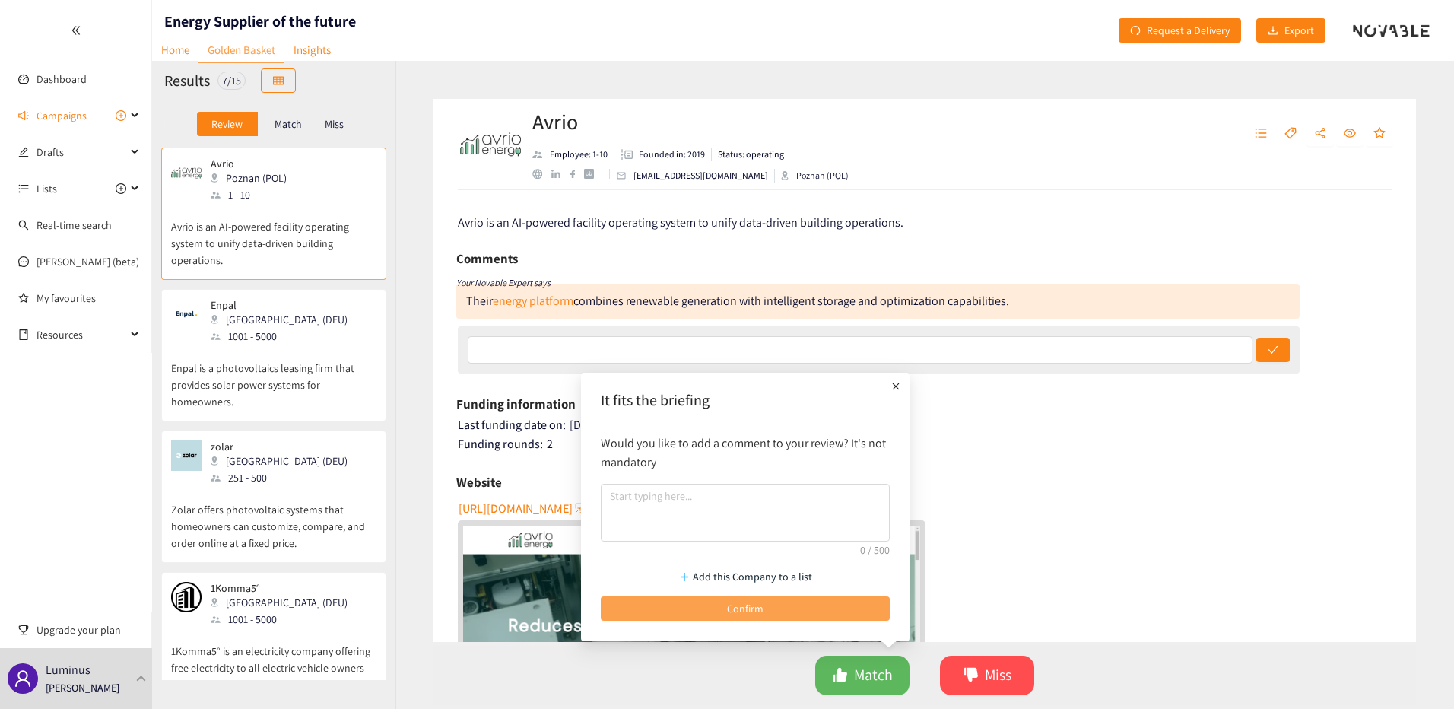
click at [814, 606] on button "Confirm" at bounding box center [745, 608] width 289 height 24
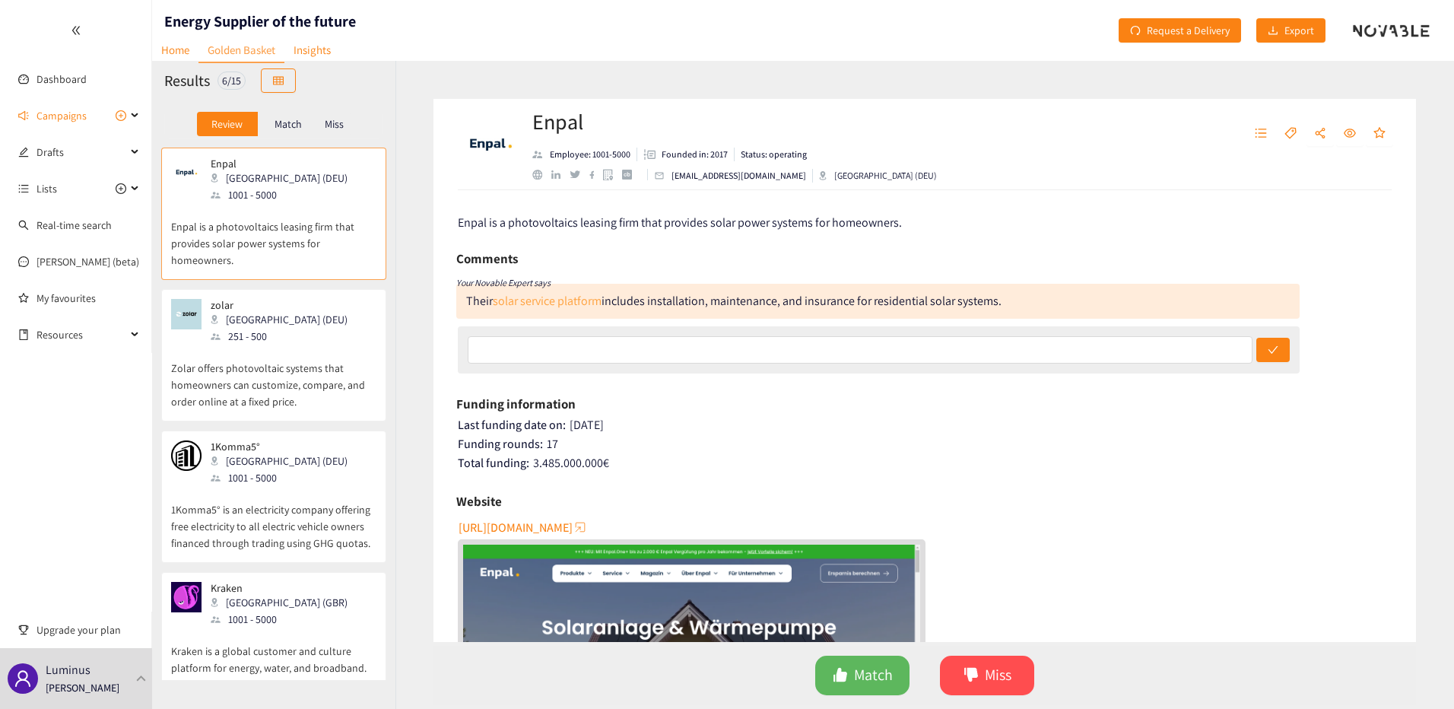
click at [583, 304] on link "solar service platform" at bounding box center [547, 301] width 109 height 16
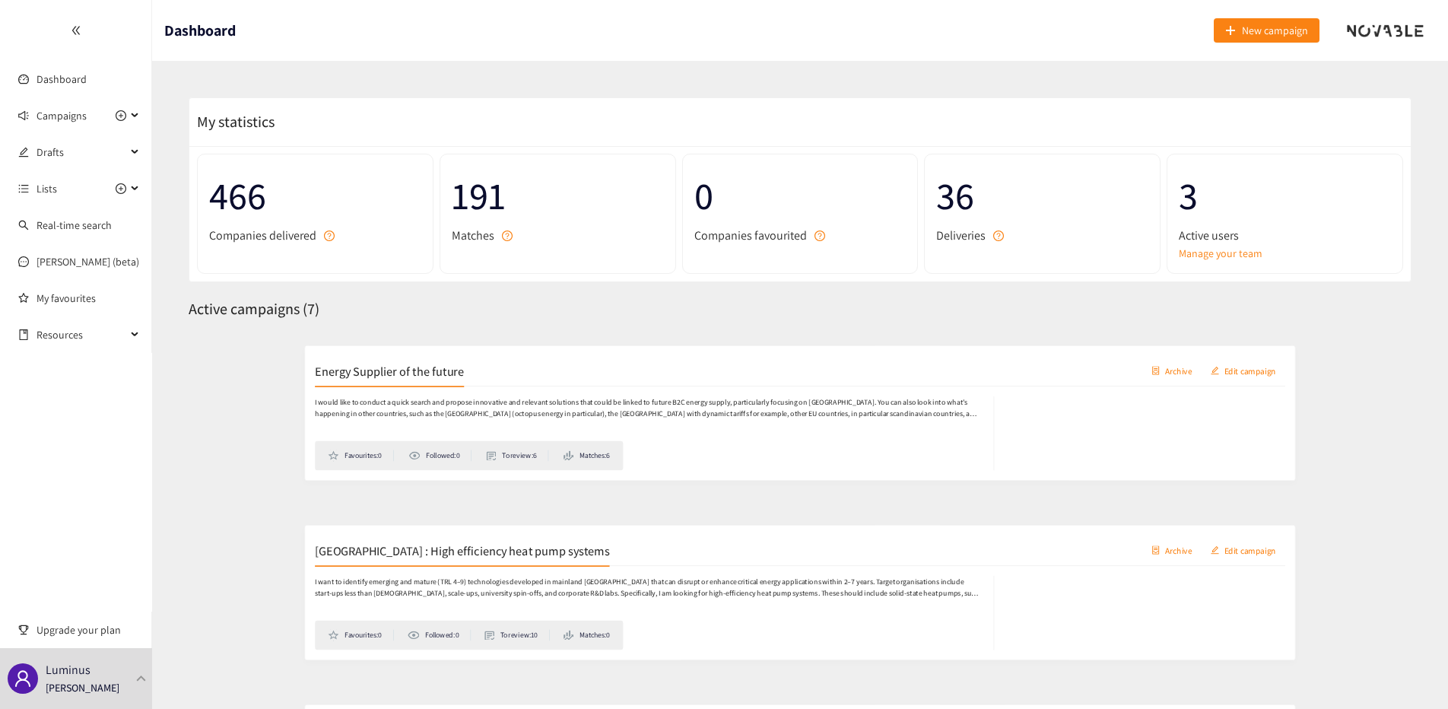
click at [465, 357] on div "Energy Supplier of the future Archive Edit campaign" at bounding box center [799, 361] width 1197 height 38
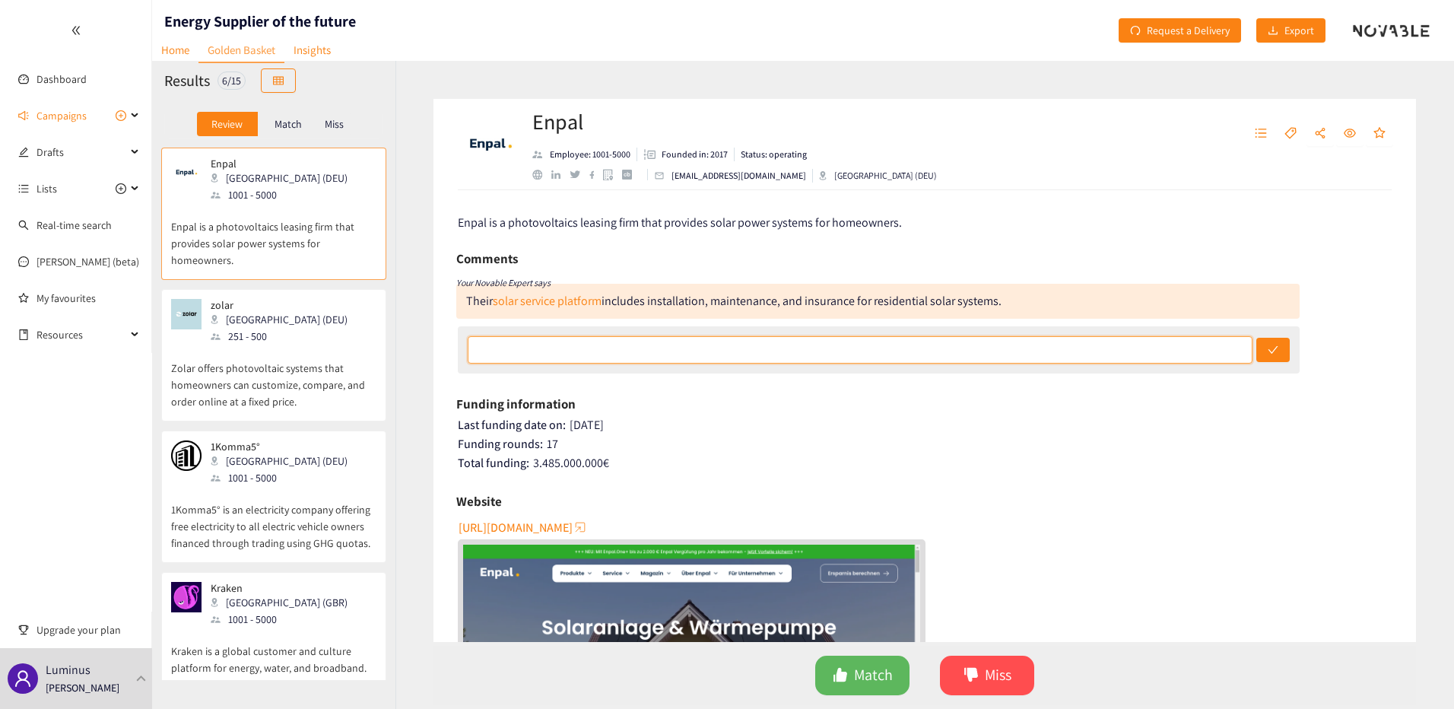
click at [731, 347] on input "text" at bounding box center [860, 349] width 785 height 27
type input "interesting. energy utility, installer, financing, ... all in one"
click at [1256, 338] on button "submit" at bounding box center [1272, 350] width 33 height 24
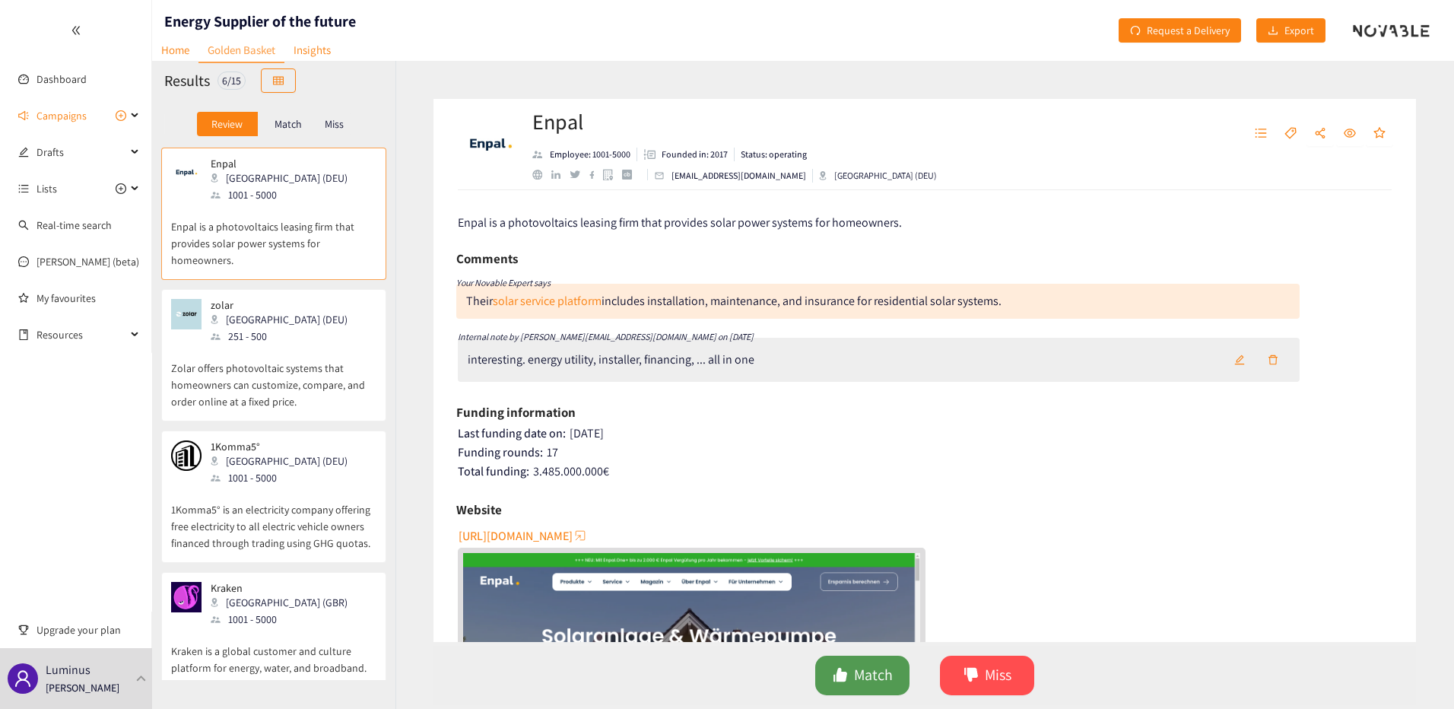
click at [895, 671] on button "Match" at bounding box center [862, 675] width 94 height 40
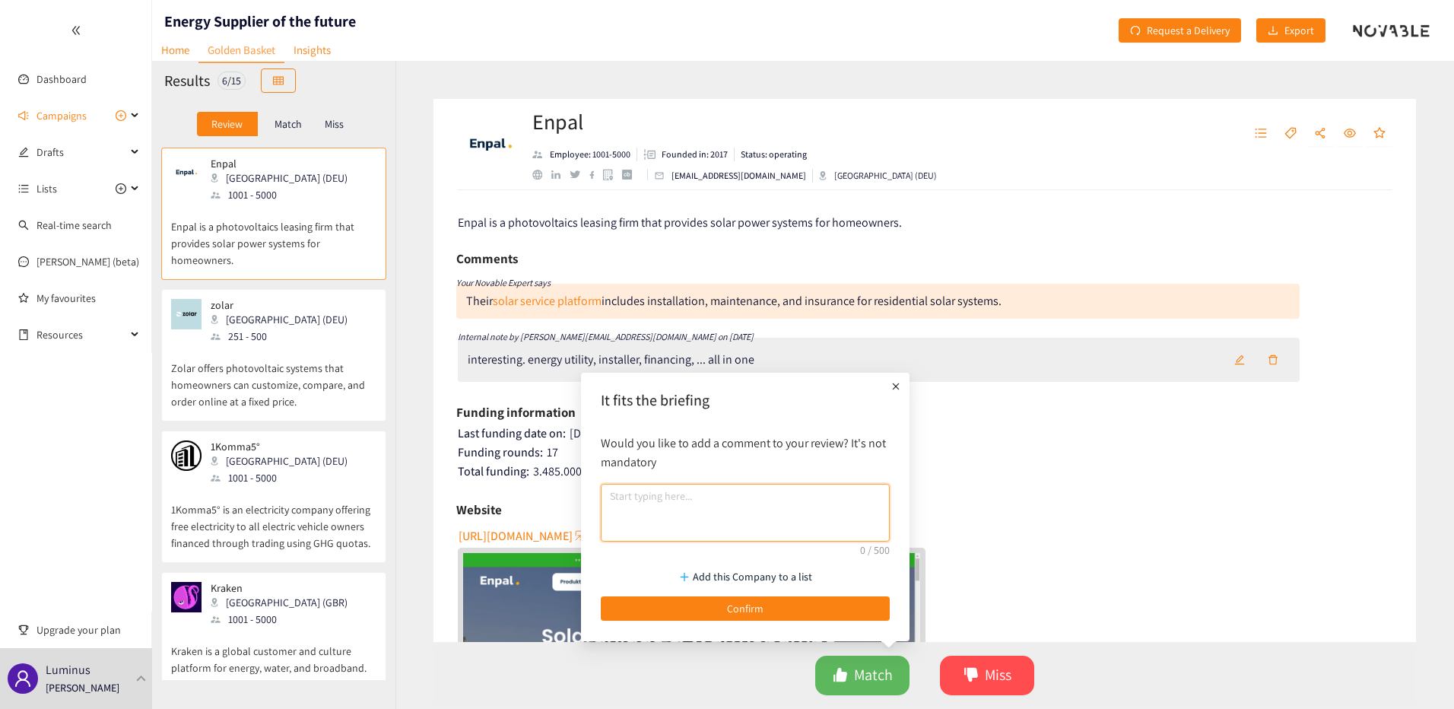
click at [763, 498] on textarea at bounding box center [745, 513] width 289 height 58
type textarea "b"
type textarea "very good"
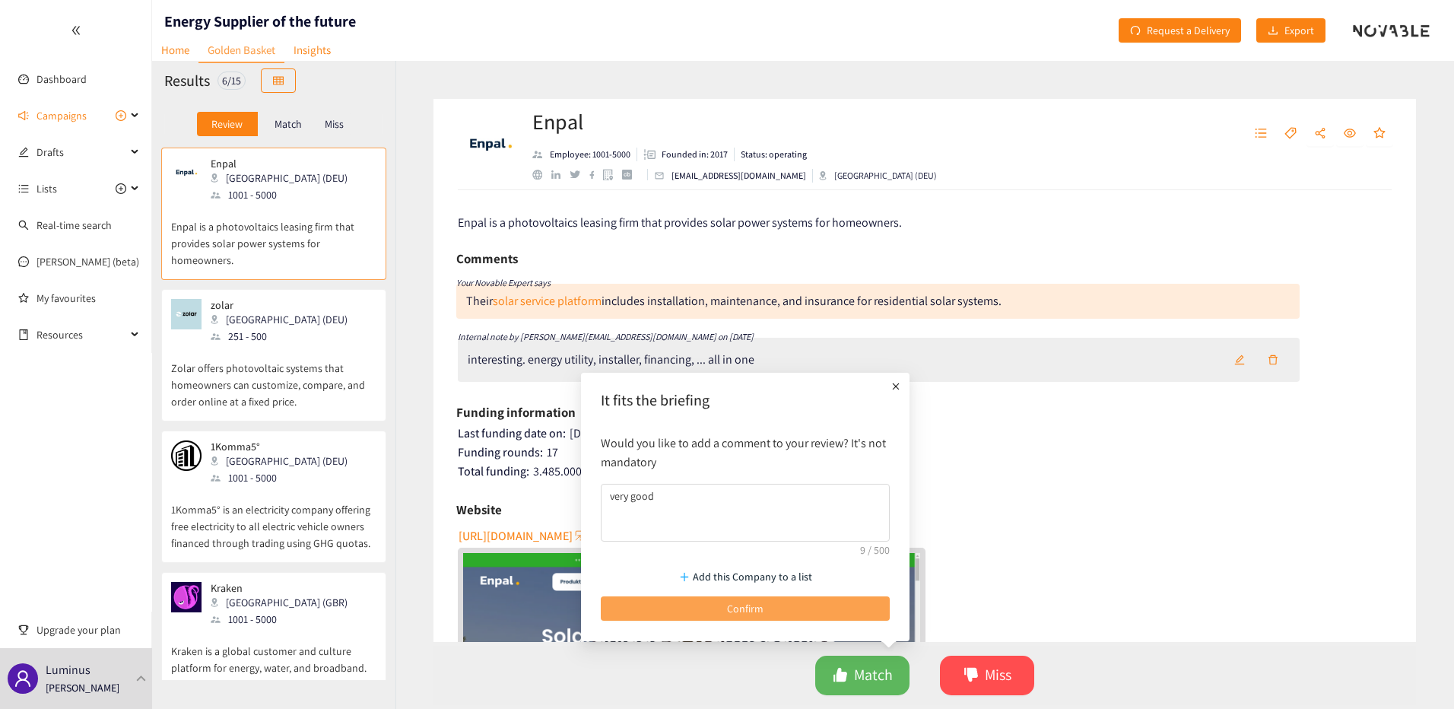
click at [761, 605] on span "Confirm" at bounding box center [745, 608] width 36 height 17
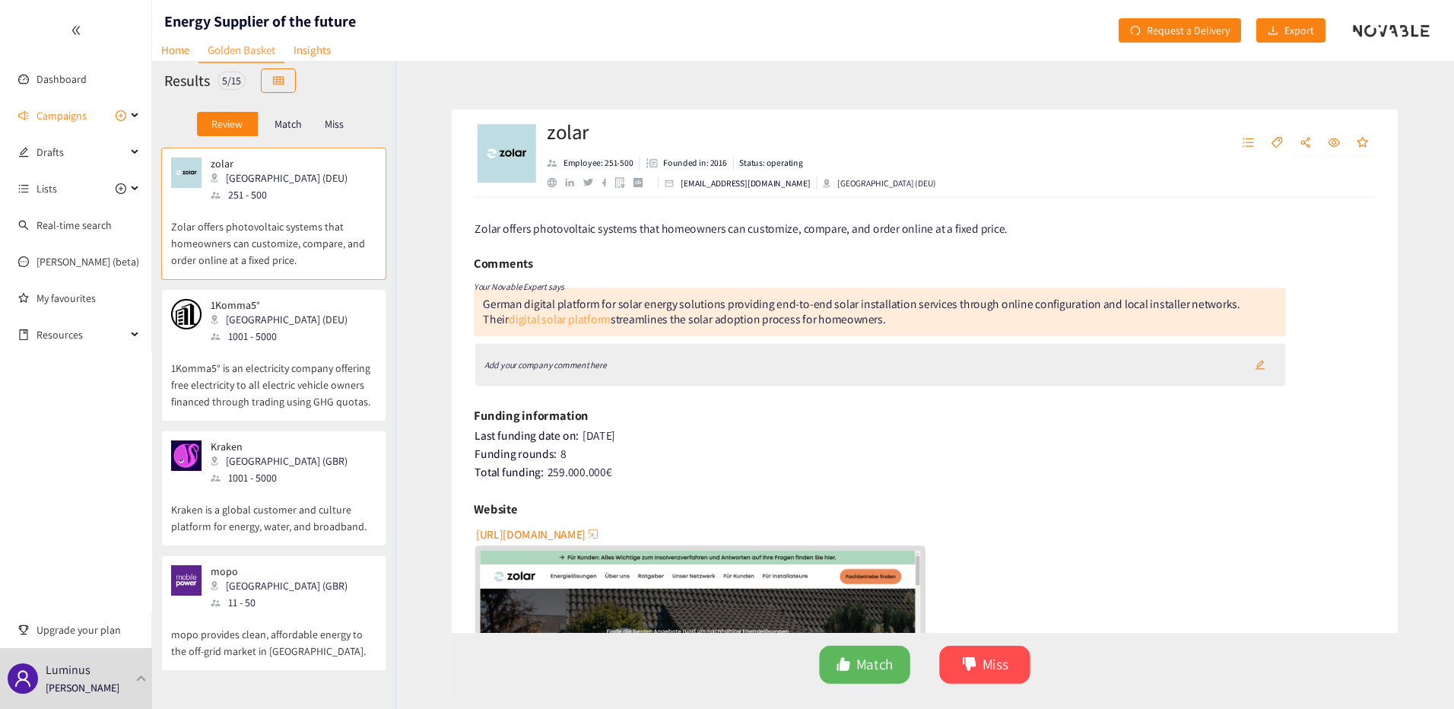
click at [530, 321] on link "digital solar platform" at bounding box center [546, 316] width 106 height 16
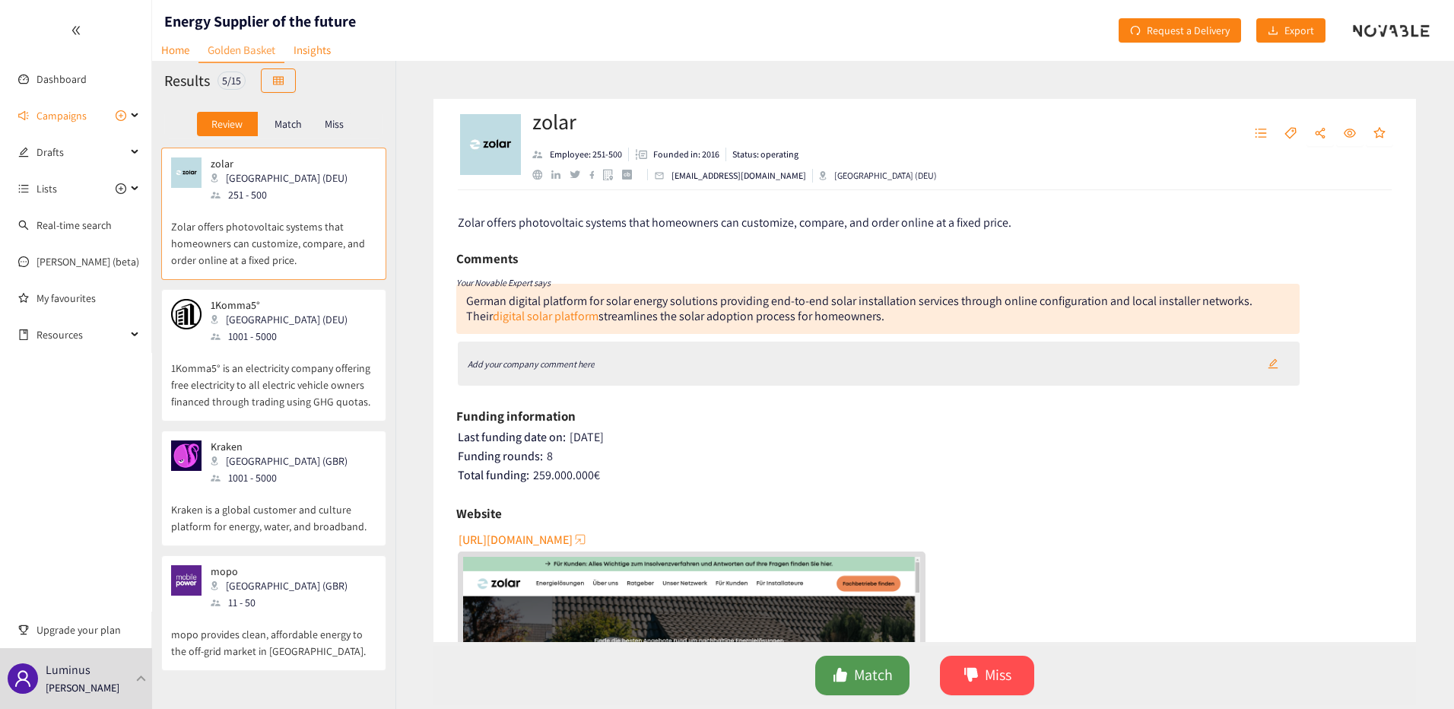
click at [861, 671] on span "Match" at bounding box center [873, 675] width 39 height 24
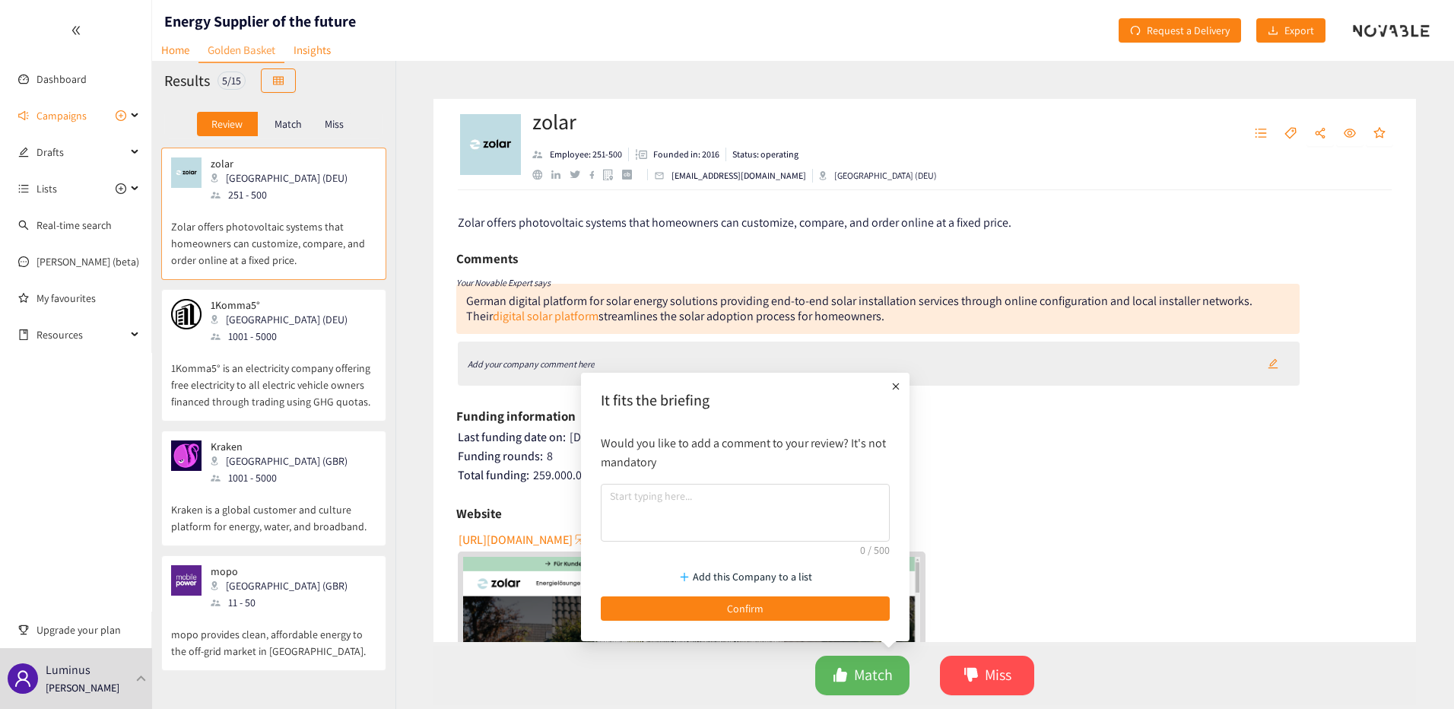
click at [892, 384] on icon "plus" at bounding box center [895, 386] width 15 height 15
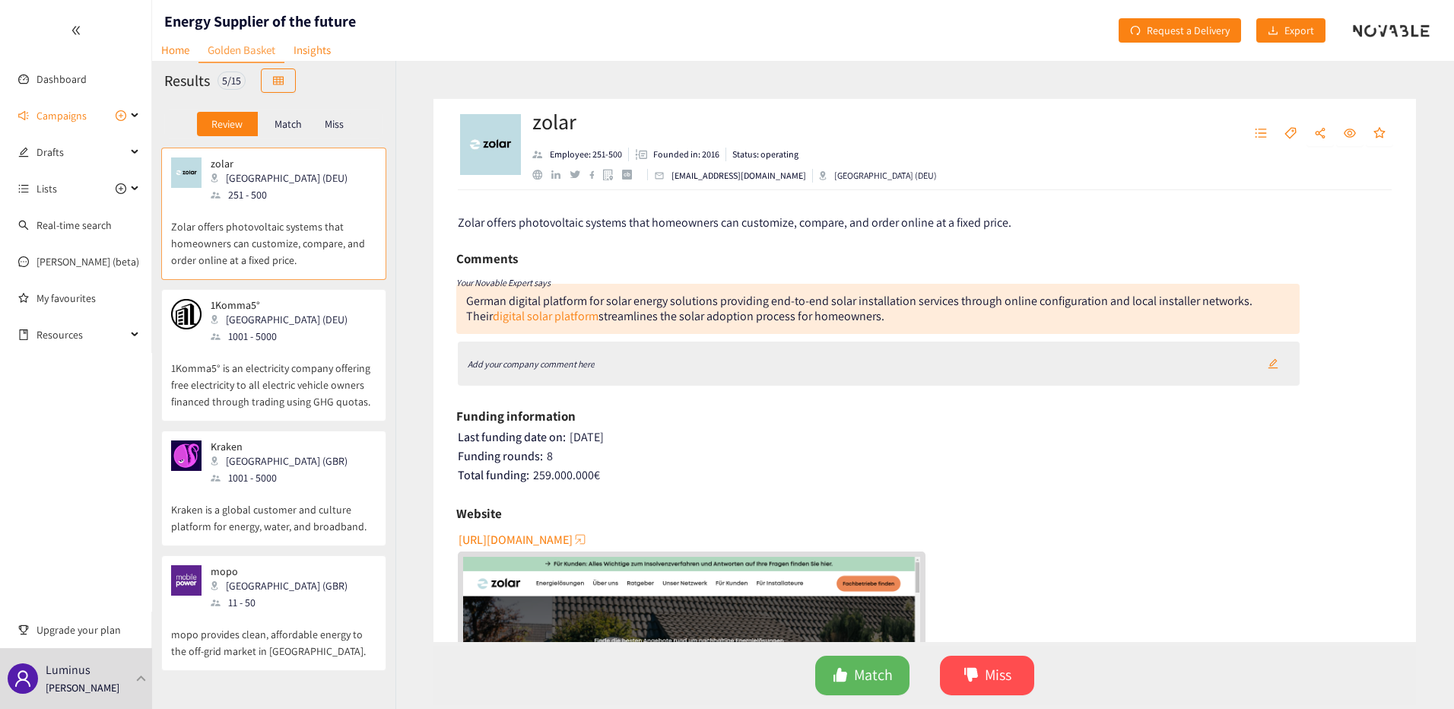
click at [1167, 351] on div "Add your company comment here" at bounding box center [879, 363] width 842 height 44
click at [1275, 365] on button "button" at bounding box center [1272, 363] width 33 height 24
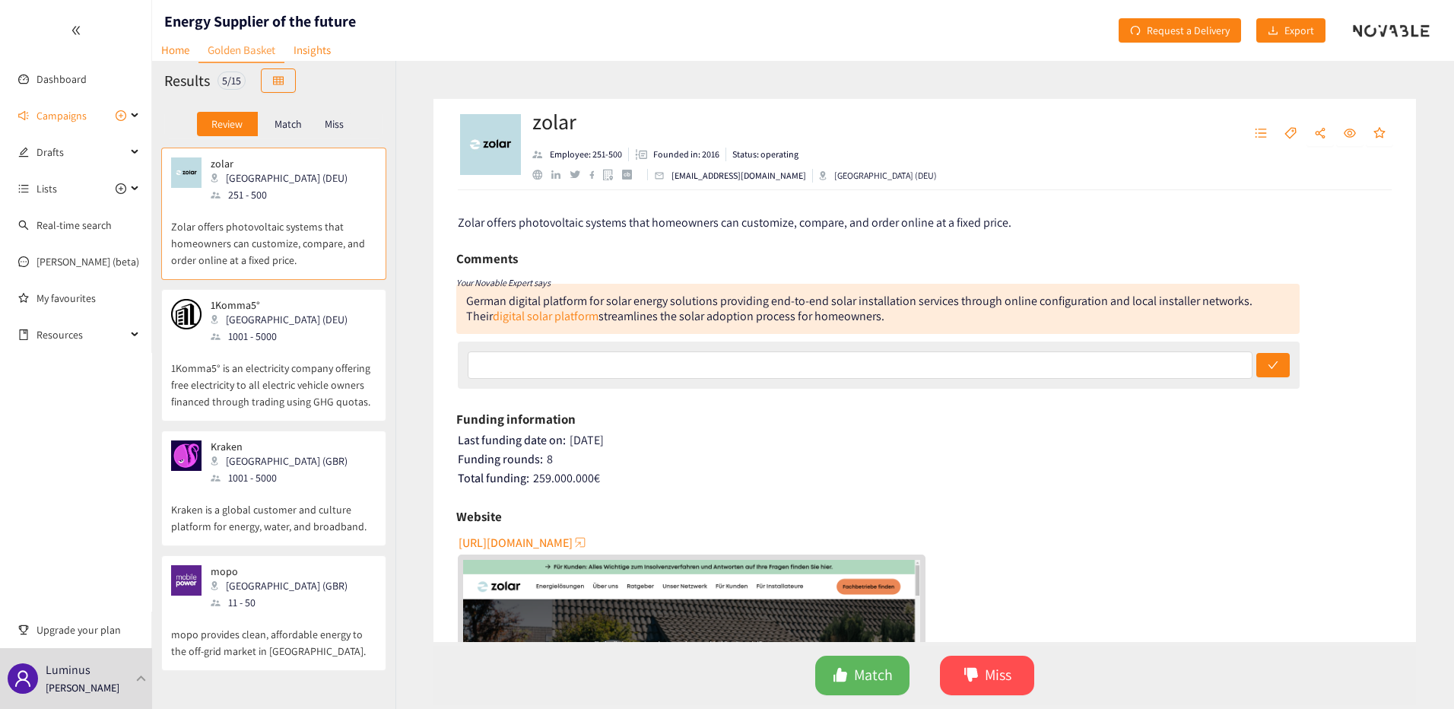
click at [1064, 384] on div at bounding box center [879, 364] width 842 height 47
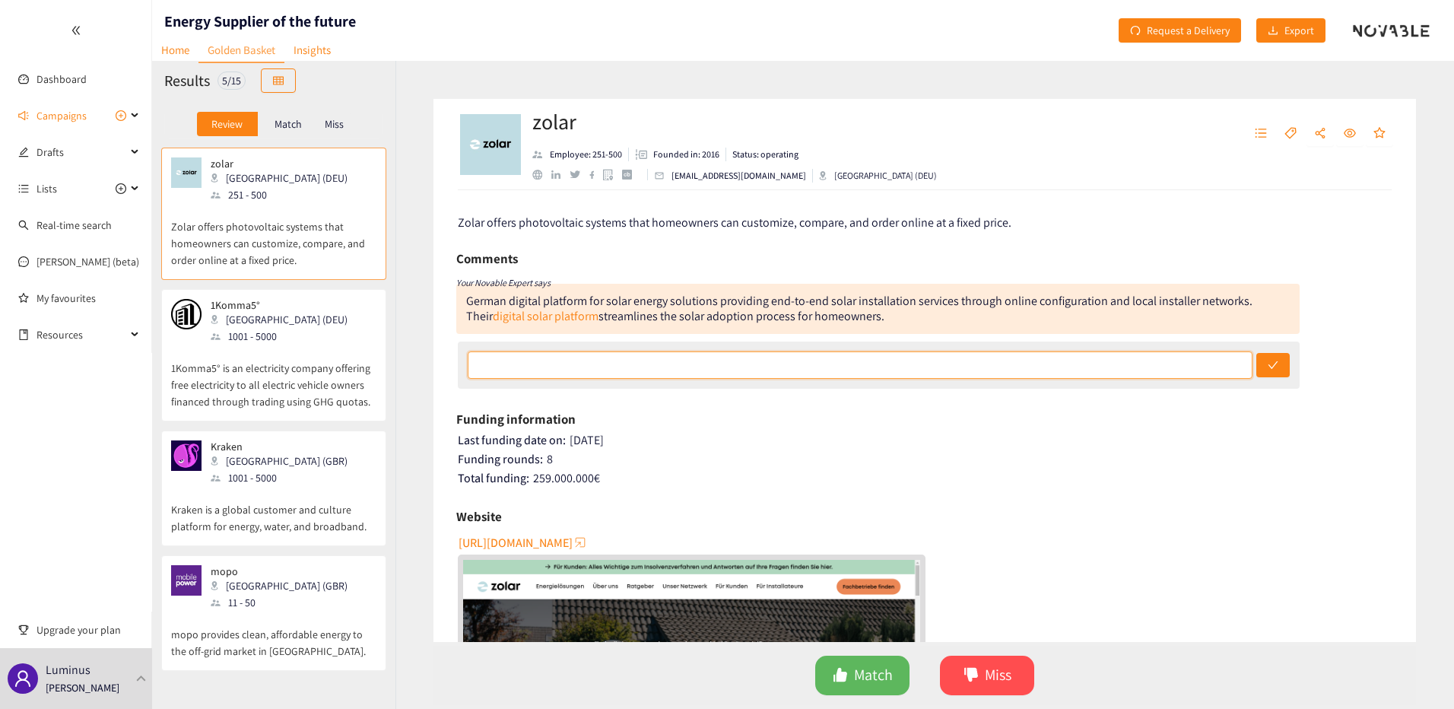
click at [1056, 376] on input "text" at bounding box center [860, 364] width 785 height 27
type input "PV installer marketplace"
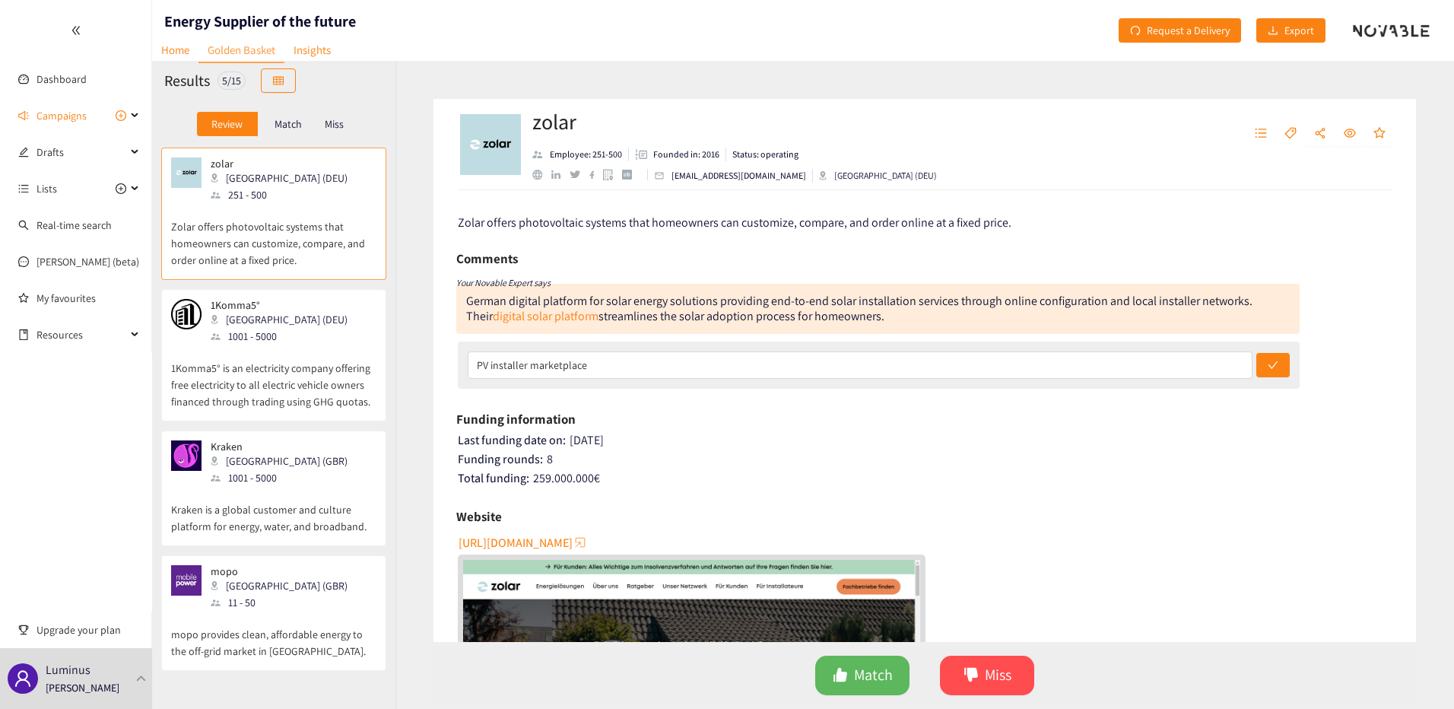
click at [1249, 370] on div "PV installer marketplace" at bounding box center [879, 364] width 842 height 47
click at [1259, 372] on button "submit" at bounding box center [1272, 365] width 33 height 24
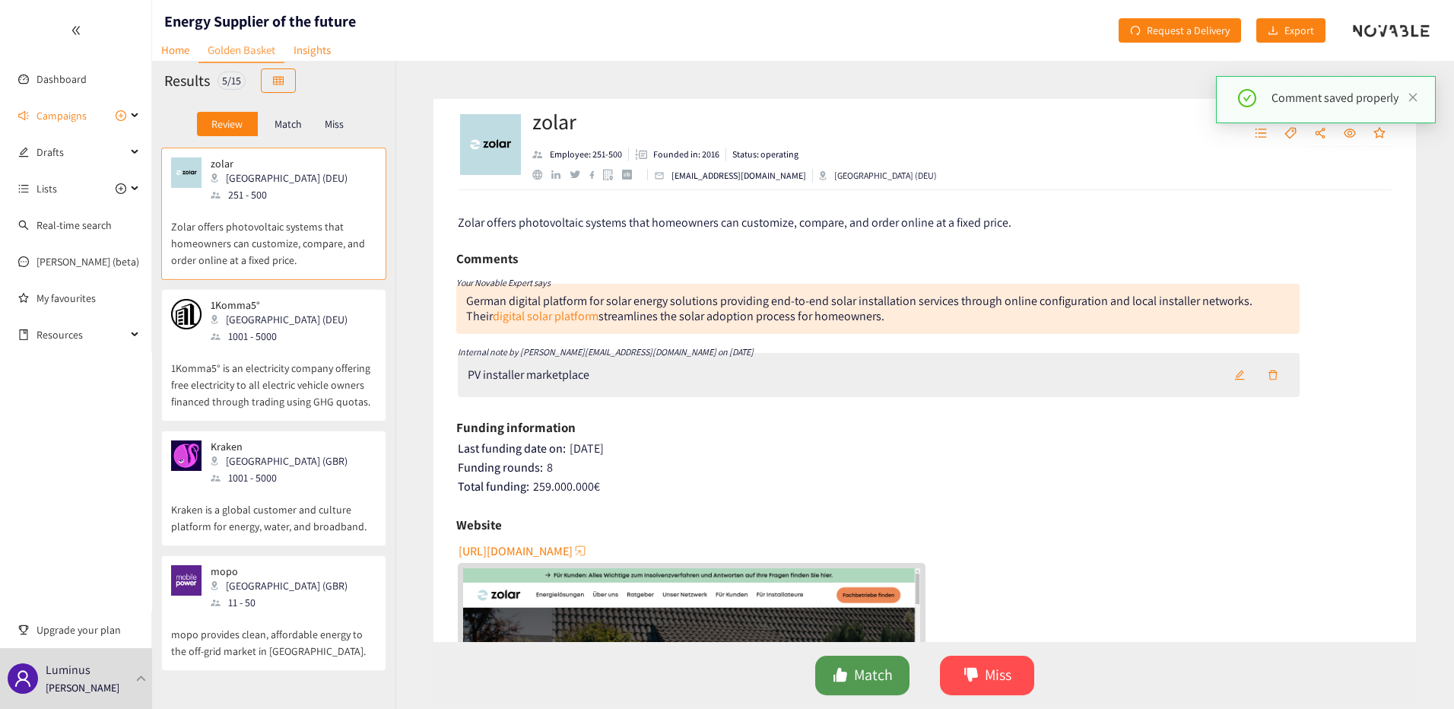
click at [881, 675] on span "Match" at bounding box center [873, 675] width 39 height 24
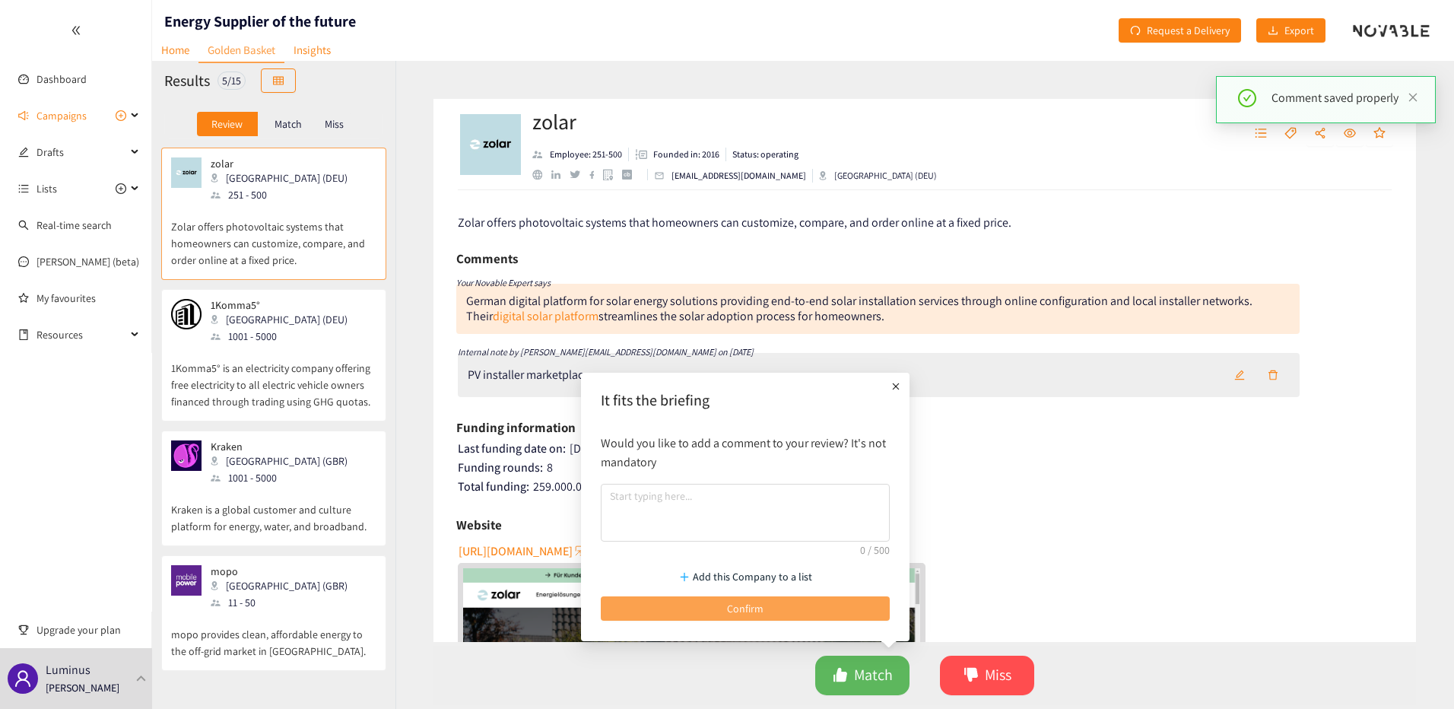
click at [823, 606] on button "Confirm" at bounding box center [745, 608] width 289 height 24
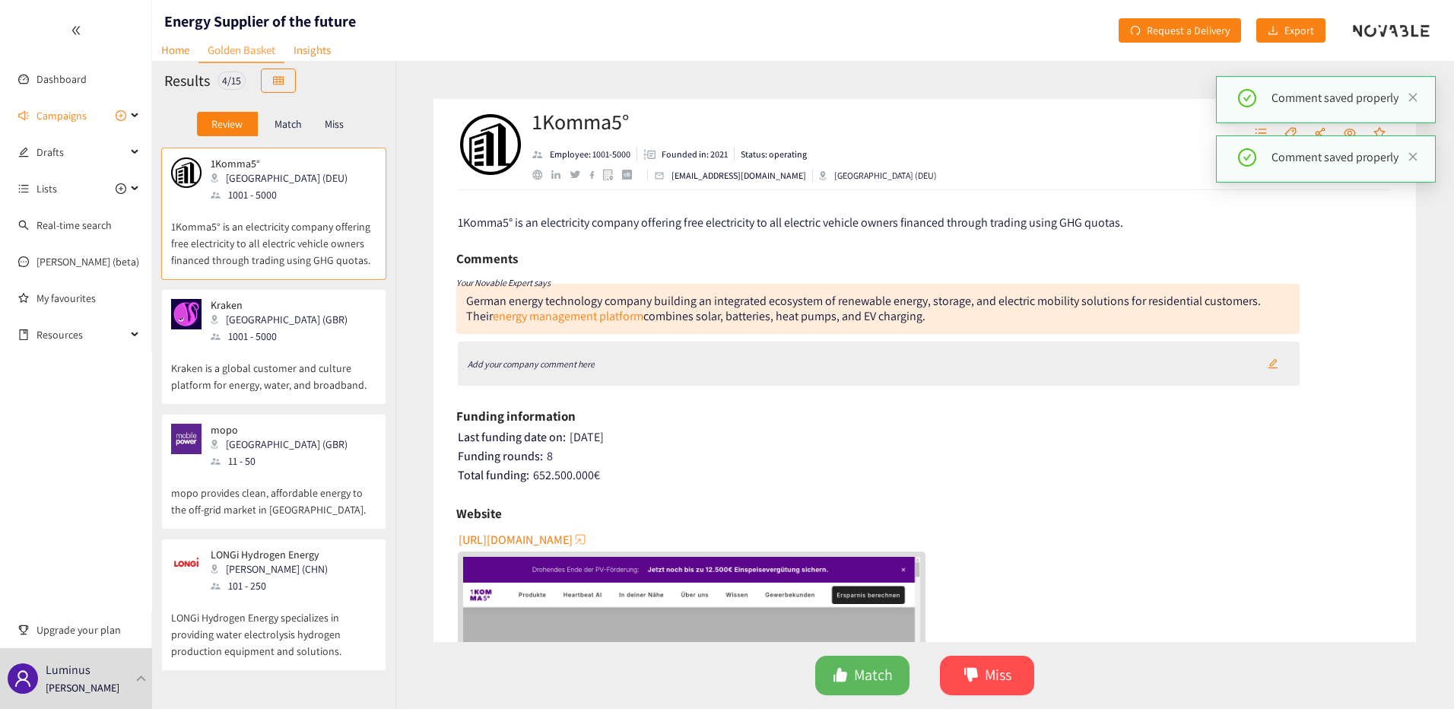
click at [332, 122] on p "Miss" at bounding box center [334, 124] width 19 height 12
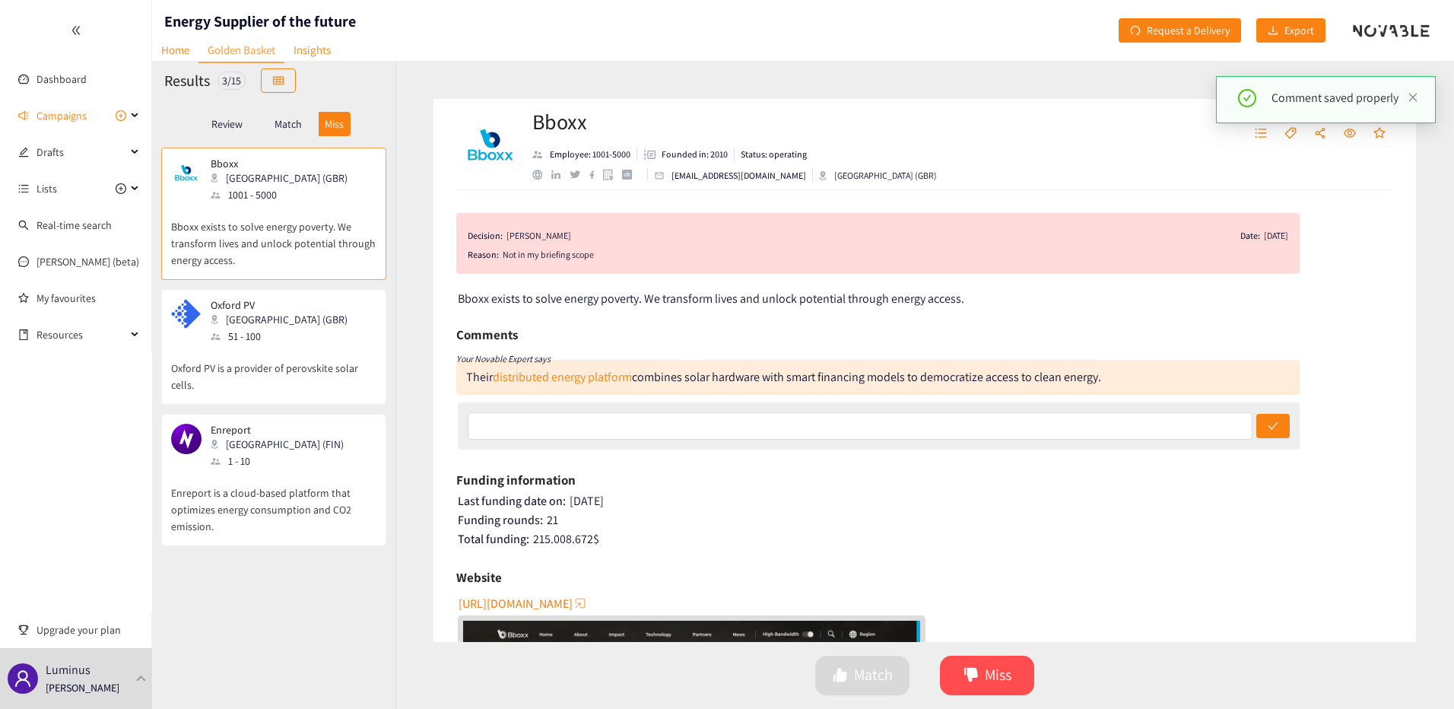
click at [248, 114] on div "Review" at bounding box center [227, 124] width 61 height 24
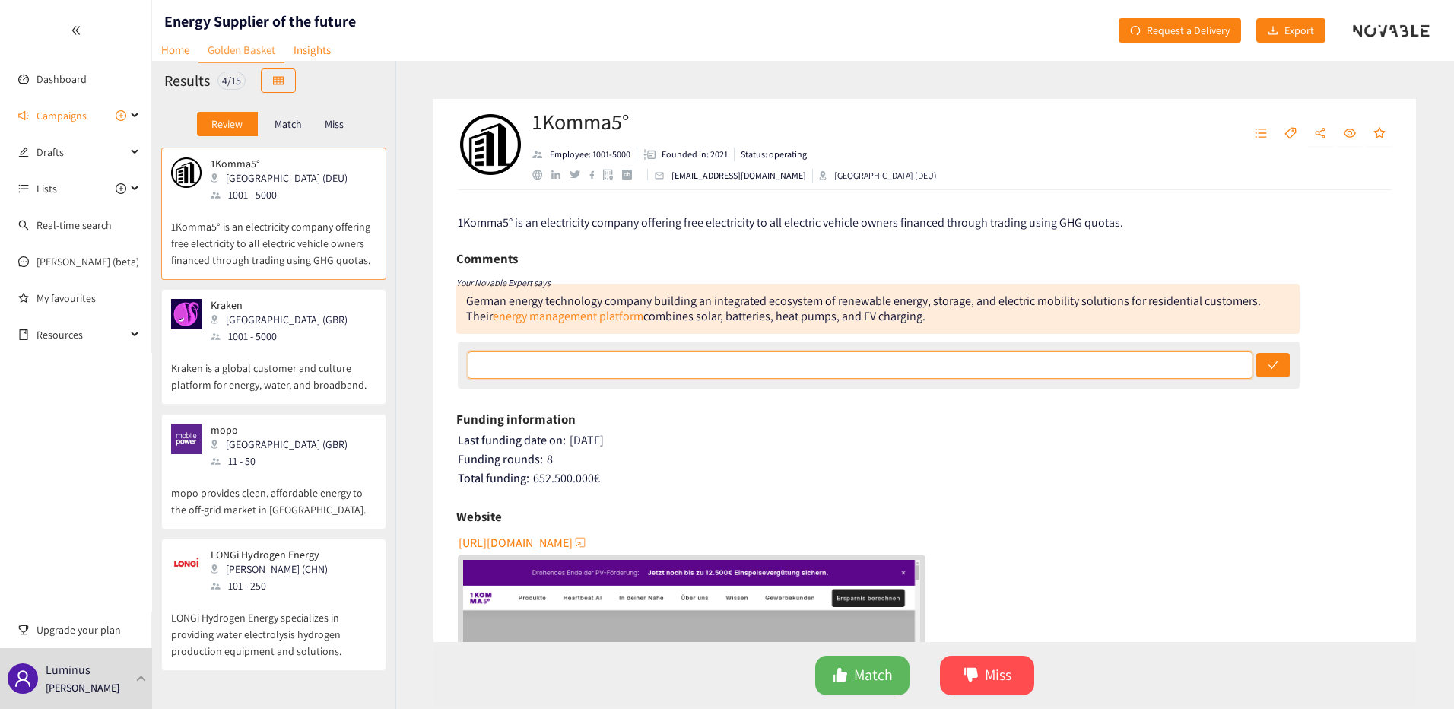
click at [958, 357] on input "text" at bounding box center [860, 364] width 785 height 27
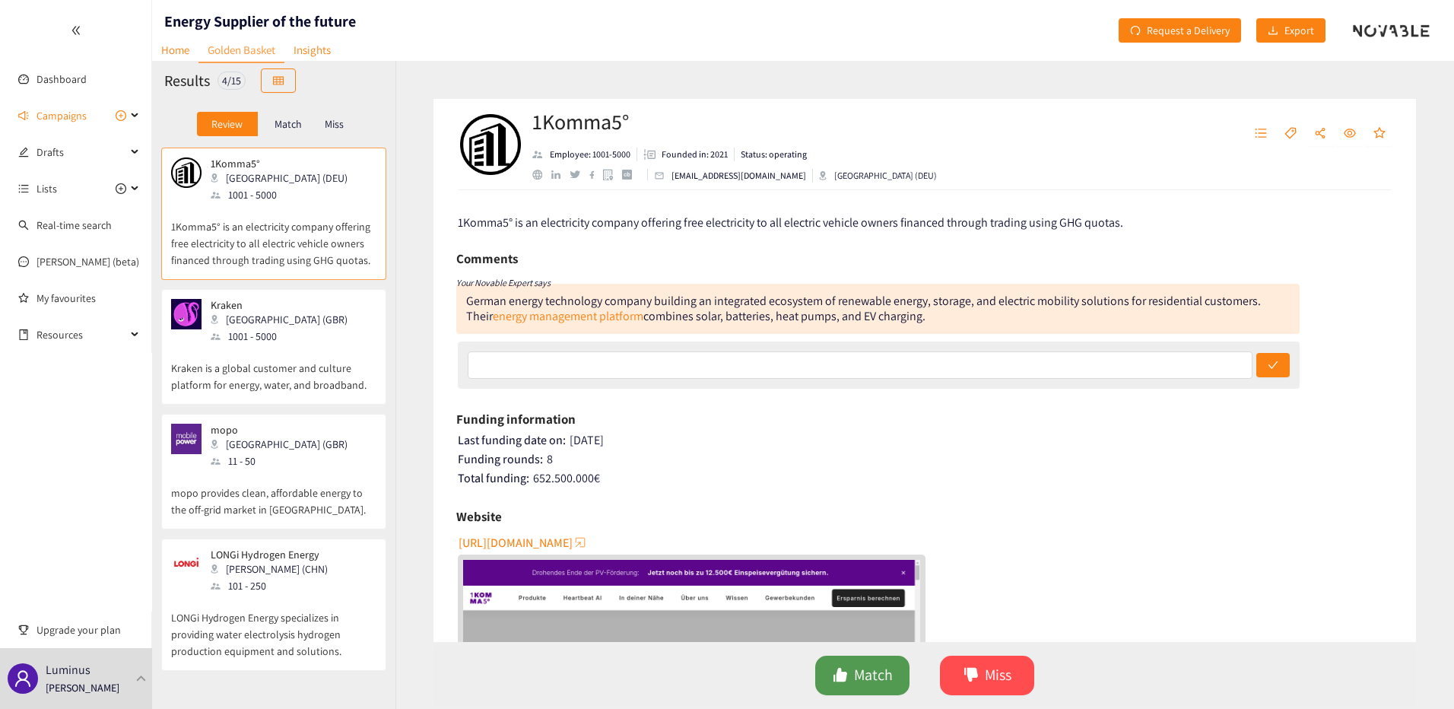
click at [835, 683] on span "like" at bounding box center [840, 675] width 15 height 17
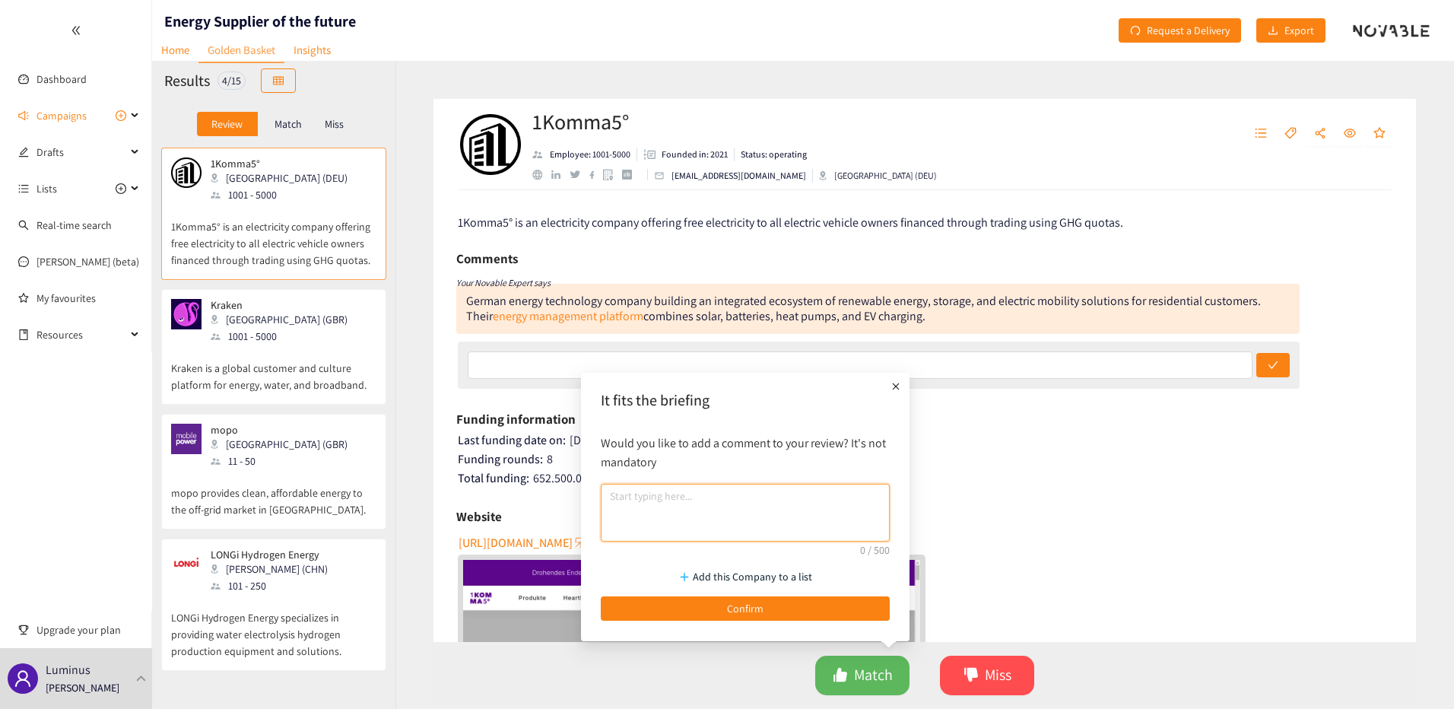
drag, startPoint x: 831, startPoint y: 512, endPoint x: 822, endPoint y: 507, distance: 10.2
click at [830, 512] on textarea at bounding box center [745, 513] width 289 height 58
type textarea "known"
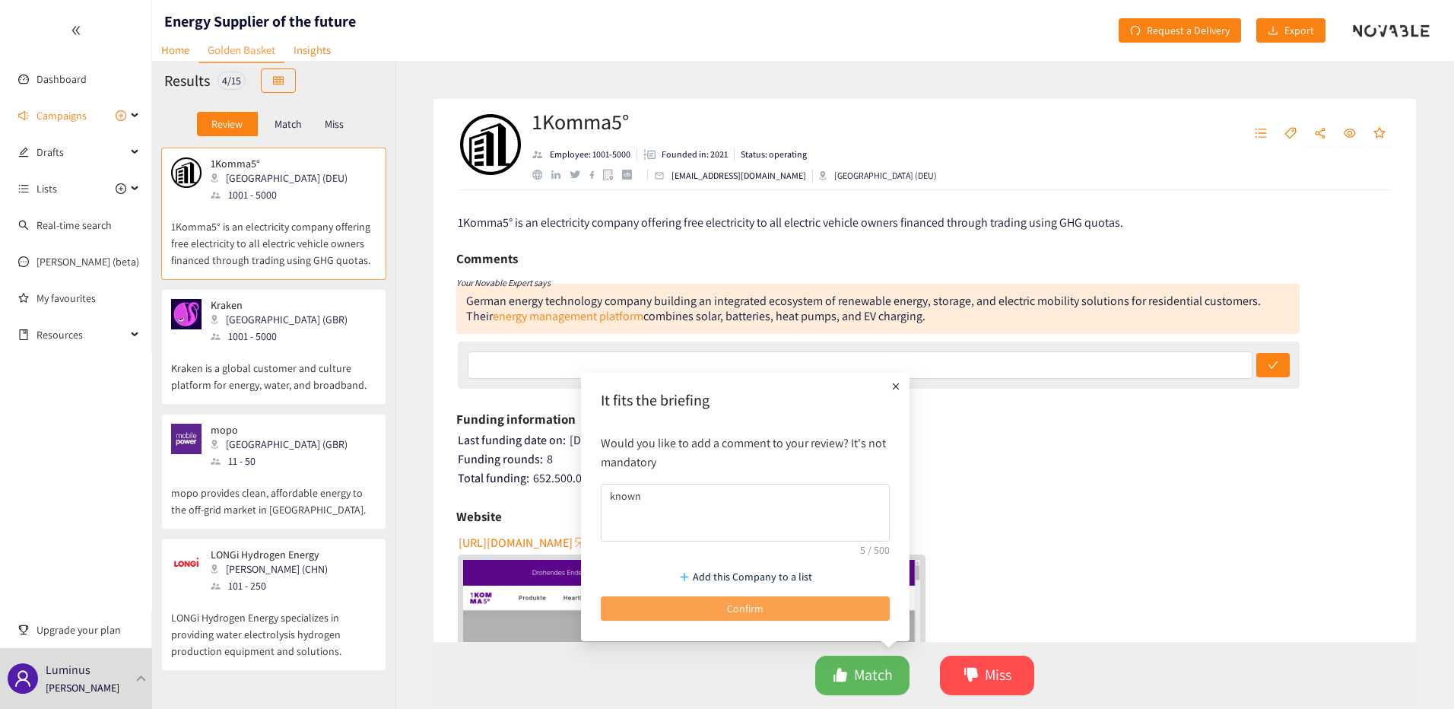
click at [819, 603] on button "Confirm" at bounding box center [745, 608] width 289 height 24
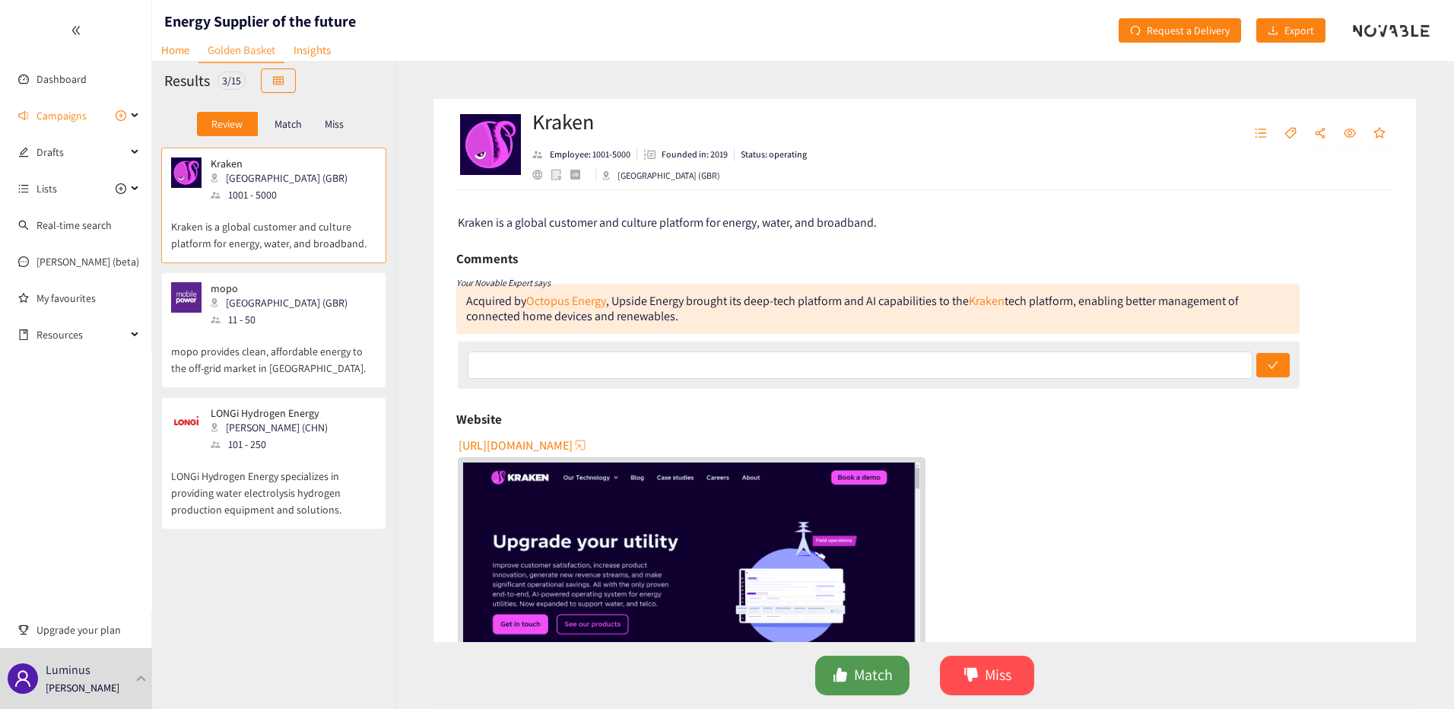
click at [892, 681] on span "Match" at bounding box center [873, 675] width 39 height 24
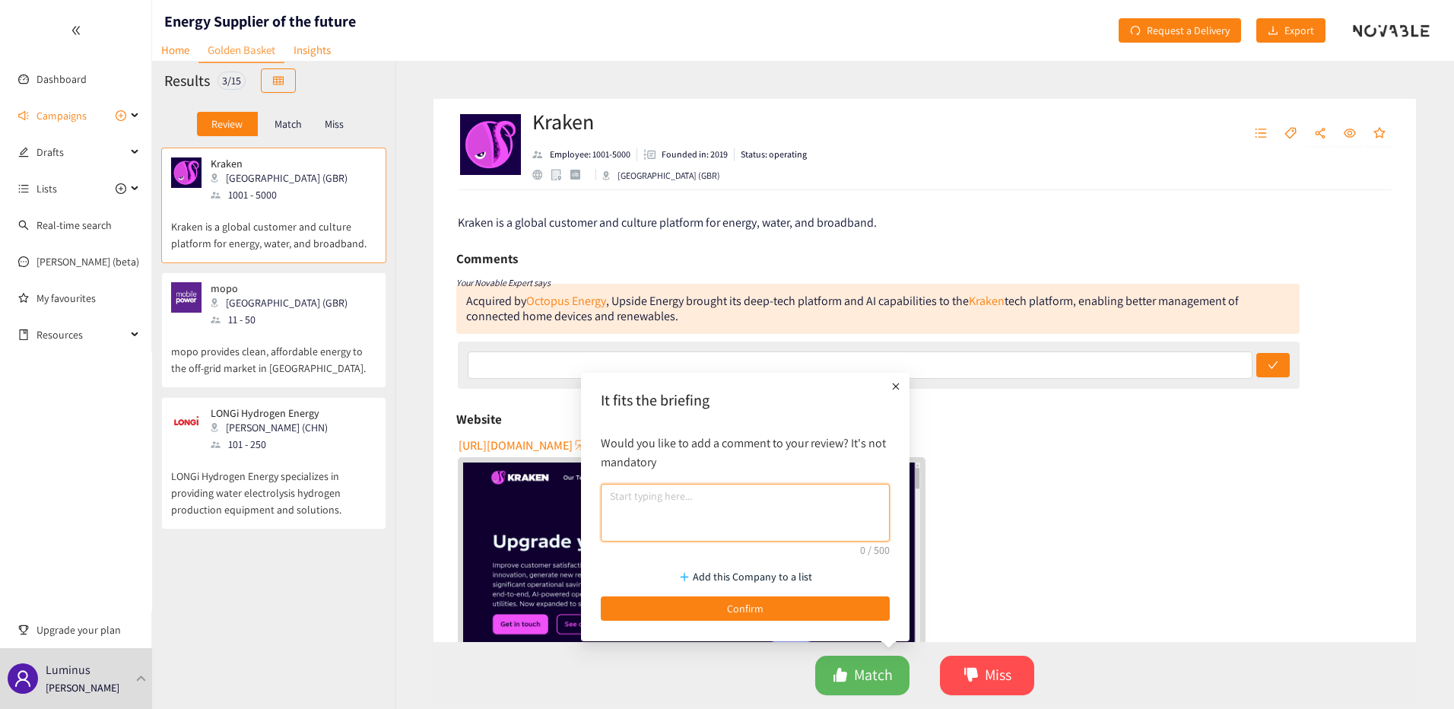
click at [641, 514] on textarea at bounding box center [745, 513] width 289 height 58
type textarea "known"
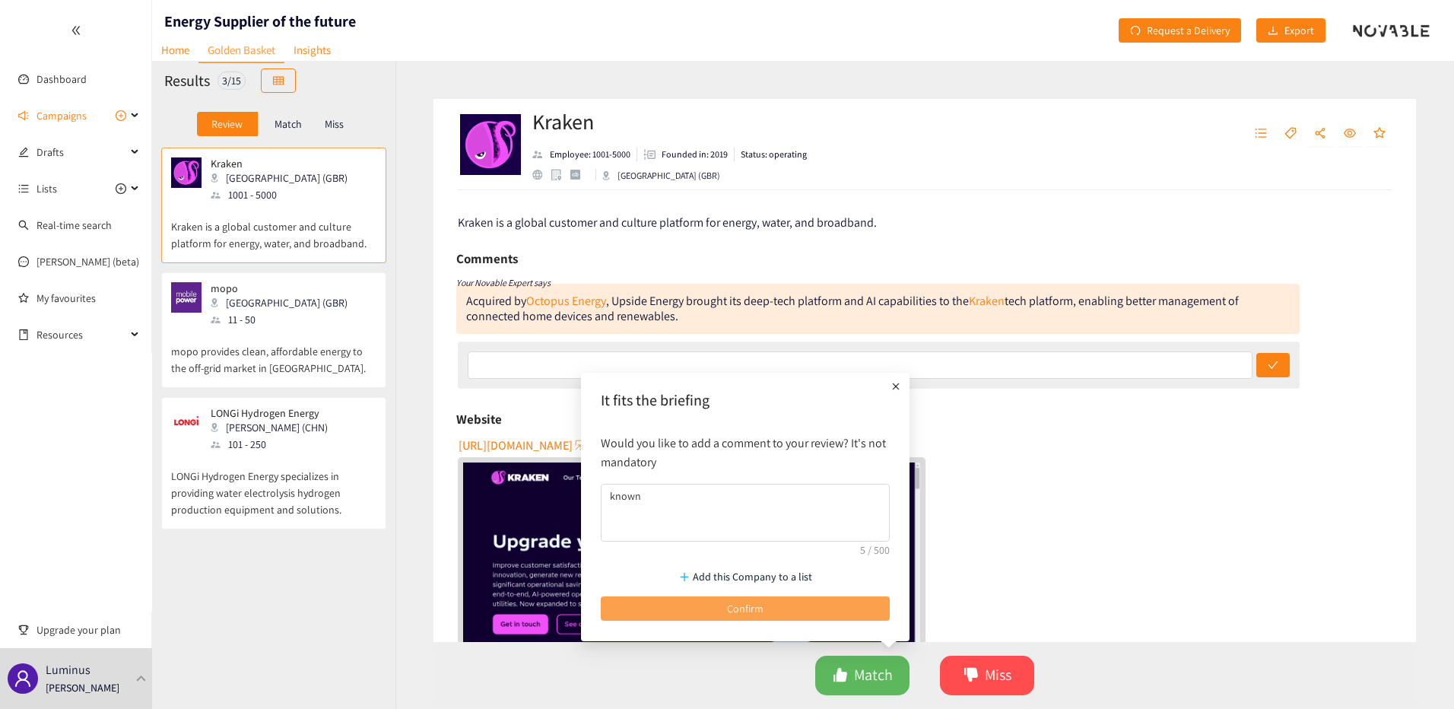
drag, startPoint x: 668, startPoint y: 591, endPoint x: 676, endPoint y: 602, distance: 14.1
click at [669, 592] on div "Add this Company to a list Confirm" at bounding box center [745, 590] width 304 height 75
click at [677, 604] on button "Confirm" at bounding box center [745, 608] width 289 height 24
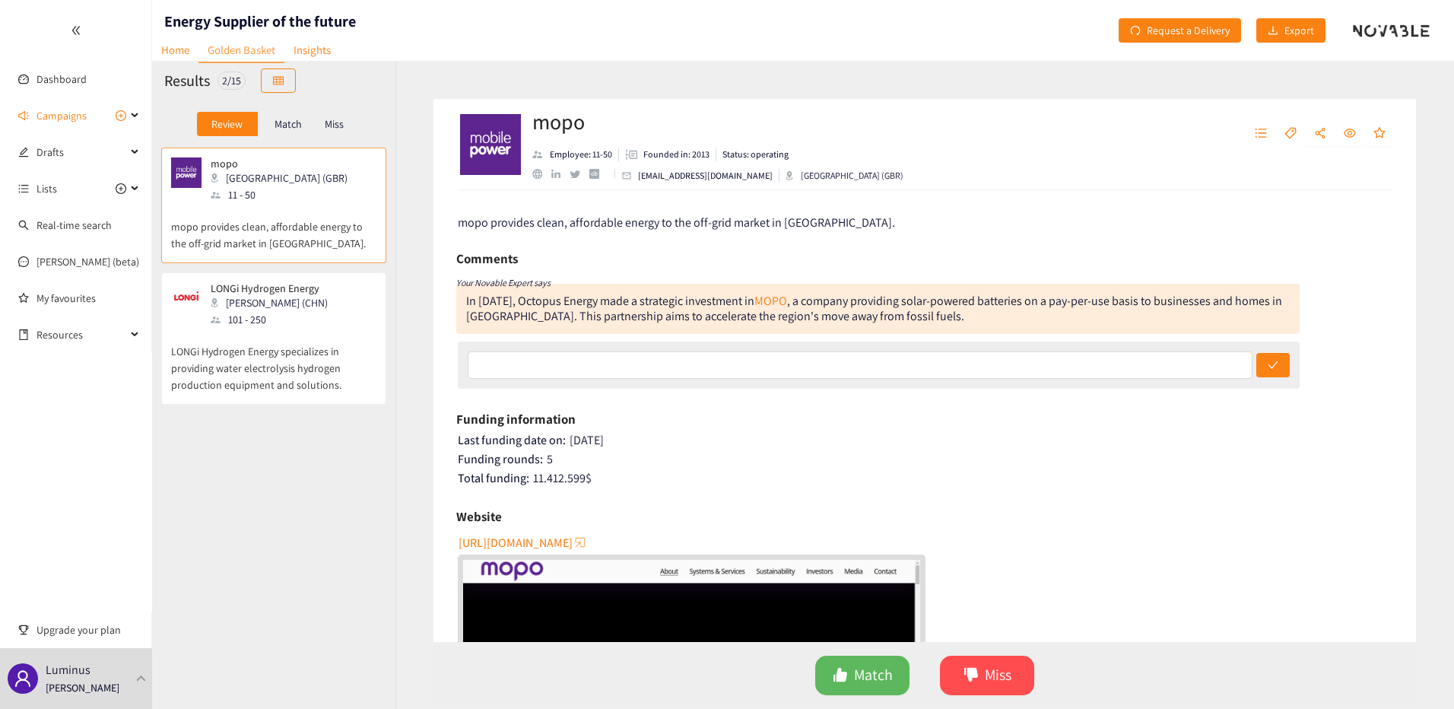
click at [271, 231] on p "mopo provides clean, affordable energy to the off-grid market in [GEOGRAPHIC_DA…" at bounding box center [273, 227] width 205 height 49
drag, startPoint x: 994, startPoint y: 669, endPoint x: 981, endPoint y: 657, distance: 17.8
click at [993, 668] on span "Miss" at bounding box center [998, 675] width 27 height 24
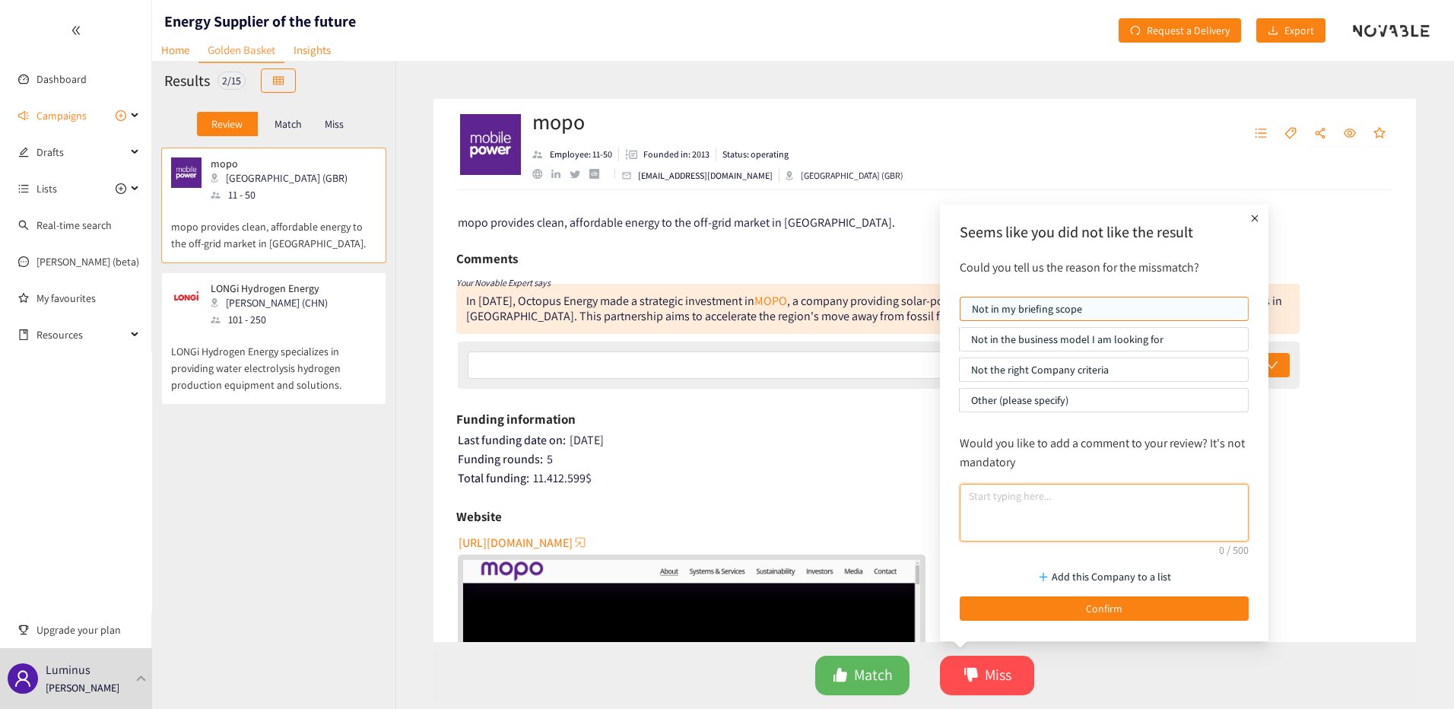
click at [1039, 499] on textarea at bounding box center [1104, 513] width 289 height 58
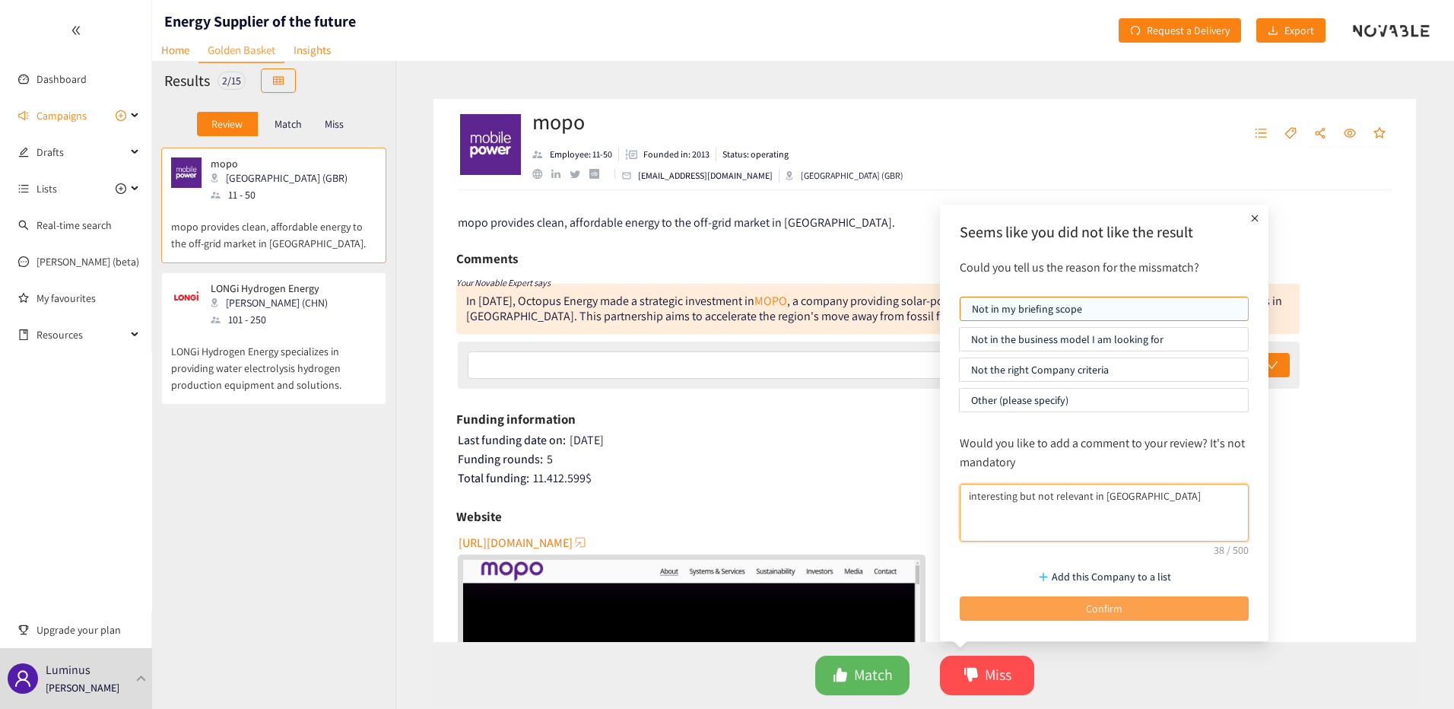
type textarea "interesting but not relevant in europe"
click at [1139, 608] on button "Confirm" at bounding box center [1104, 608] width 289 height 24
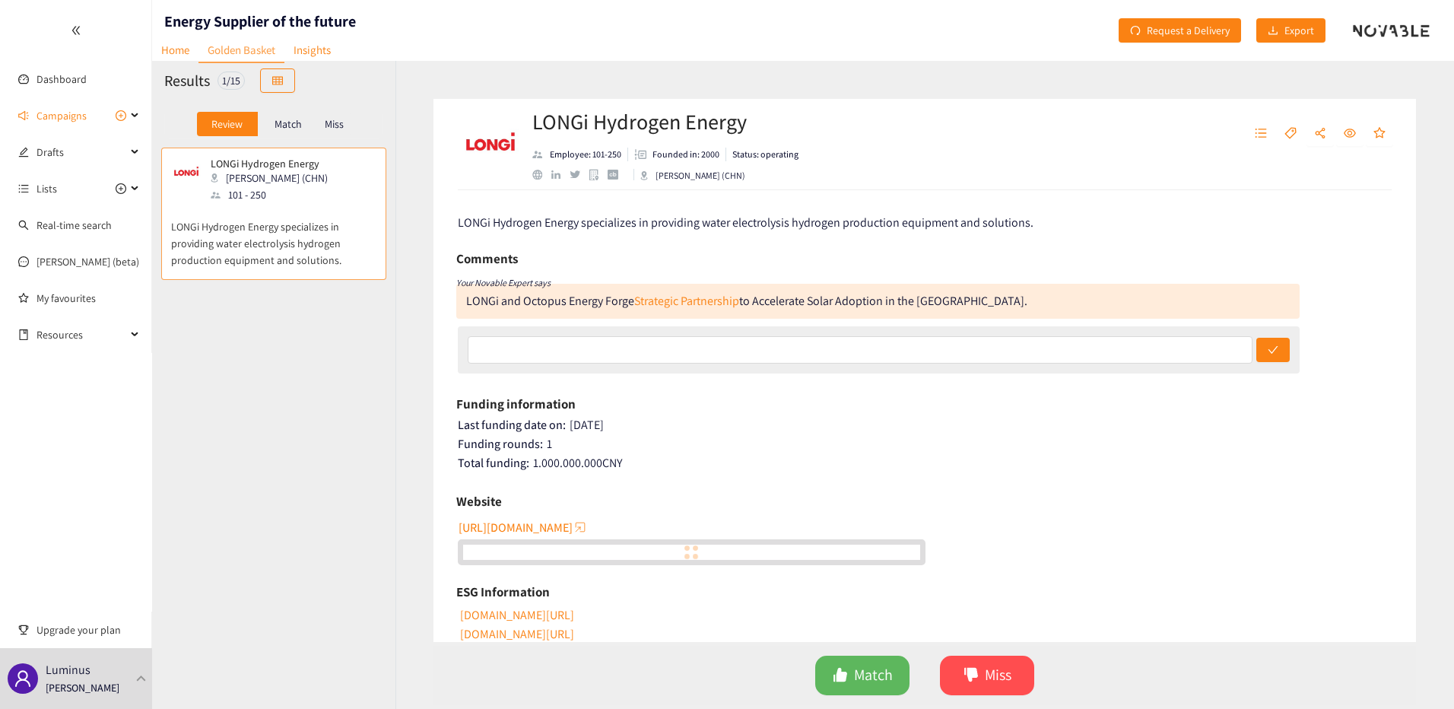
click at [314, 241] on p "LONGi Hydrogen Energy specializes in providing water electrolysis hydrogen prod…" at bounding box center [273, 235] width 205 height 65
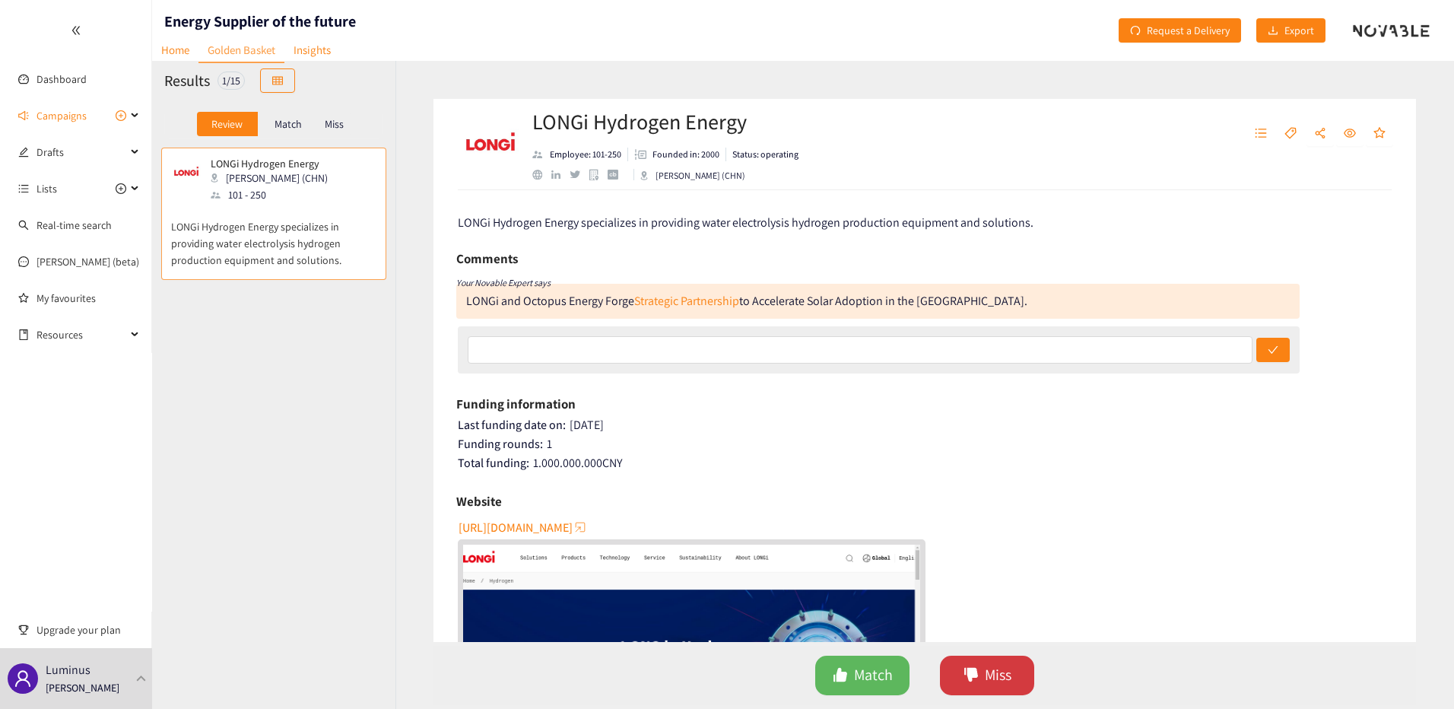
click at [953, 670] on button "Miss" at bounding box center [987, 675] width 94 height 40
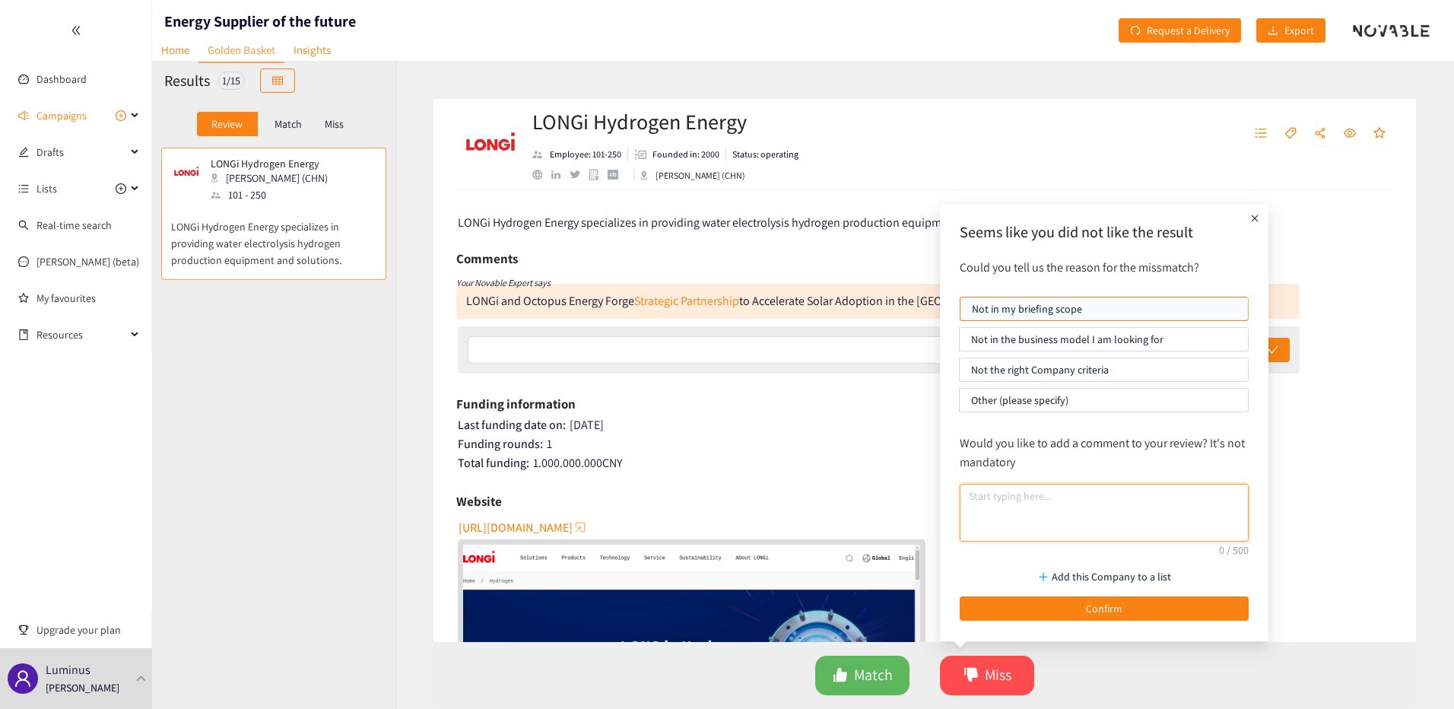
click at [1022, 491] on textarea at bounding box center [1104, 513] width 289 height 58
type textarea "manufacturer of PV cells"
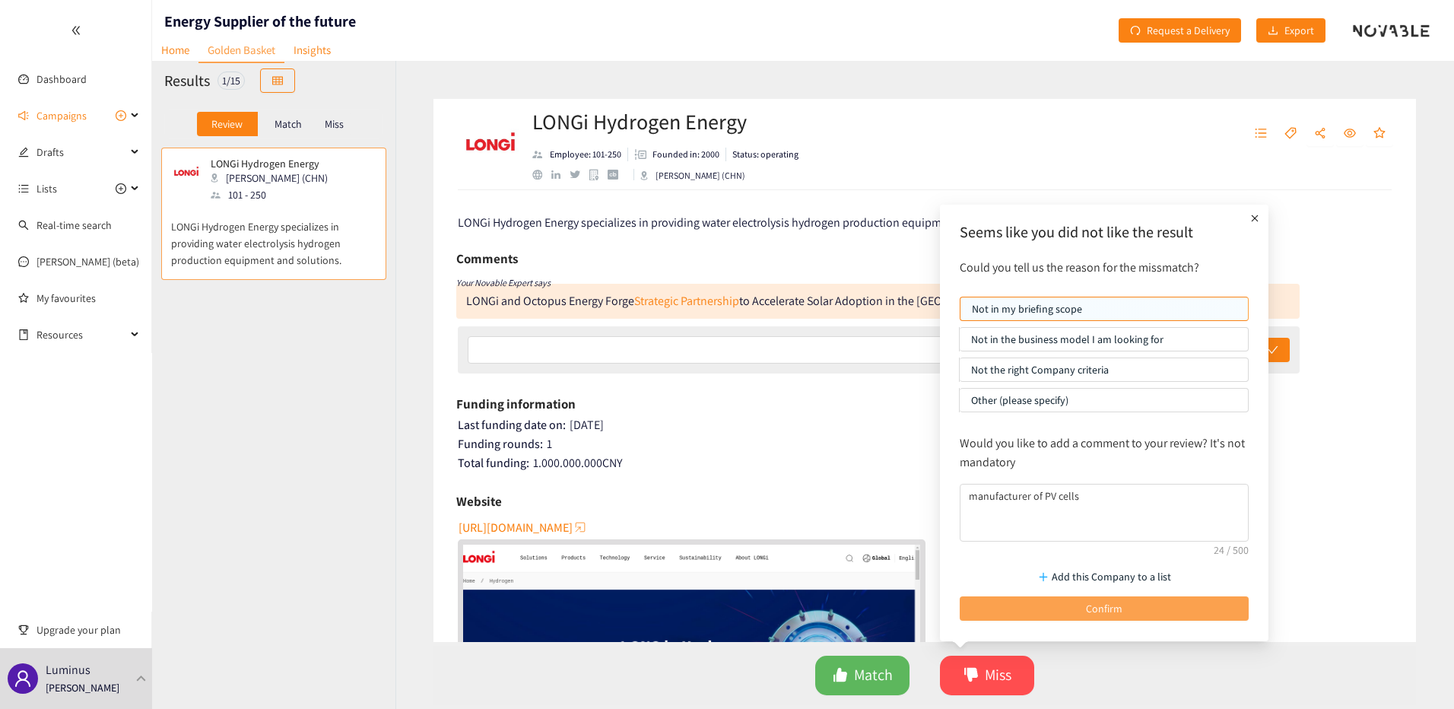
click at [1046, 605] on button "Confirm" at bounding box center [1104, 608] width 289 height 24
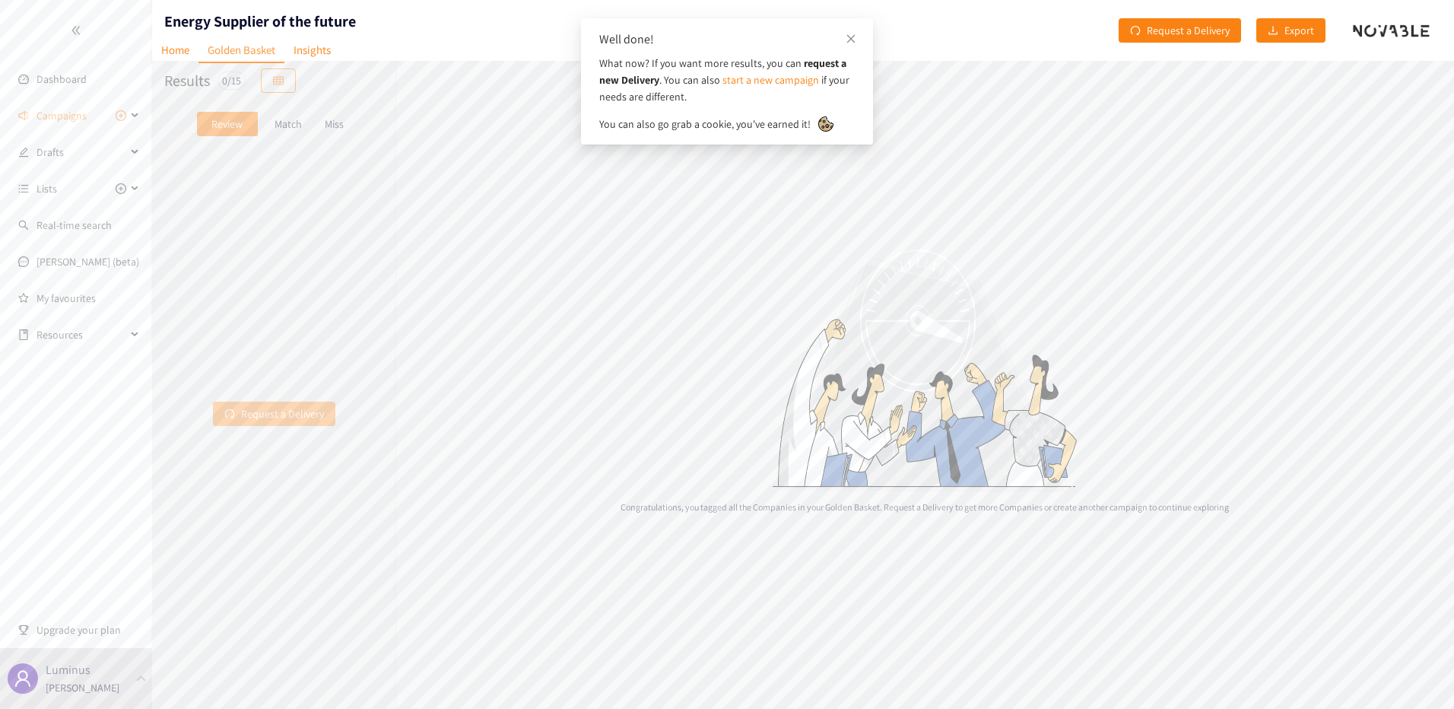
click at [310, 416] on span "Request a Delivery" at bounding box center [282, 413] width 83 height 17
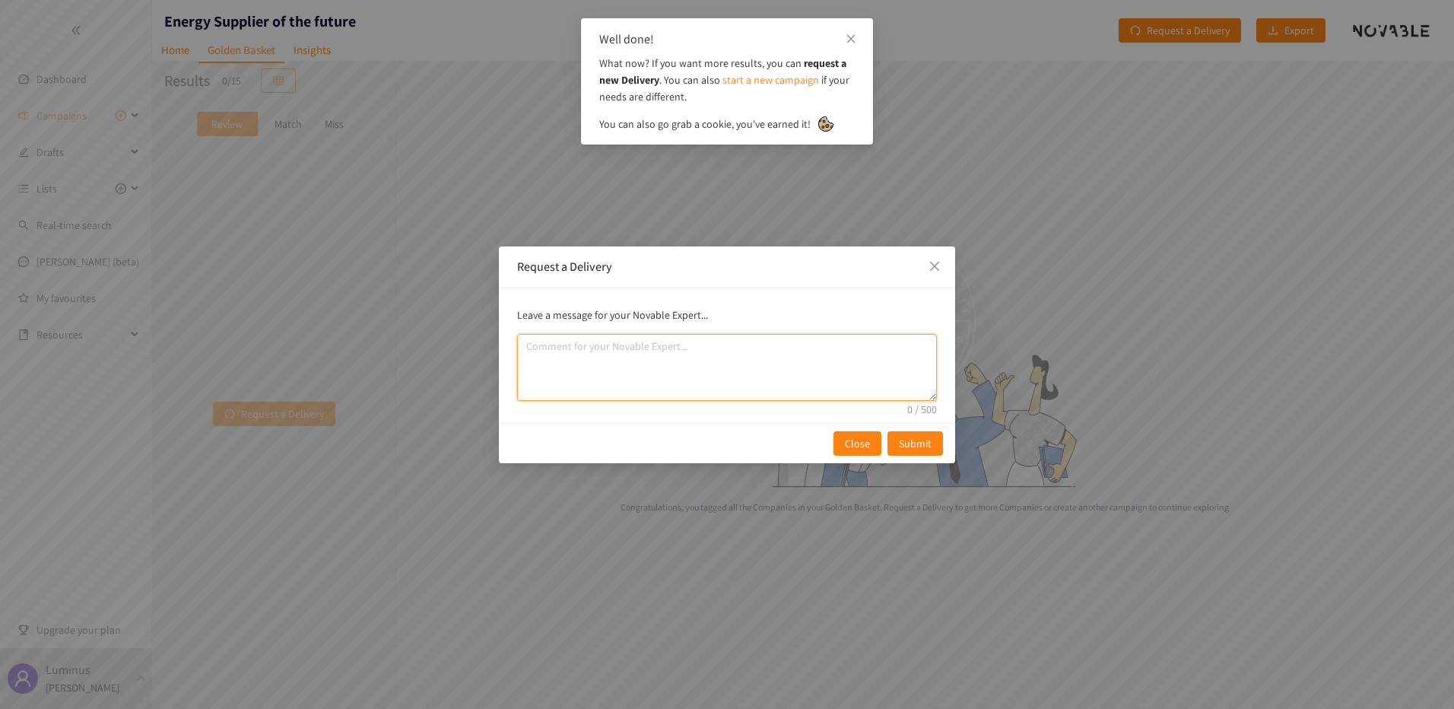
click at [769, 357] on textarea "comment" at bounding box center [727, 367] width 420 height 67
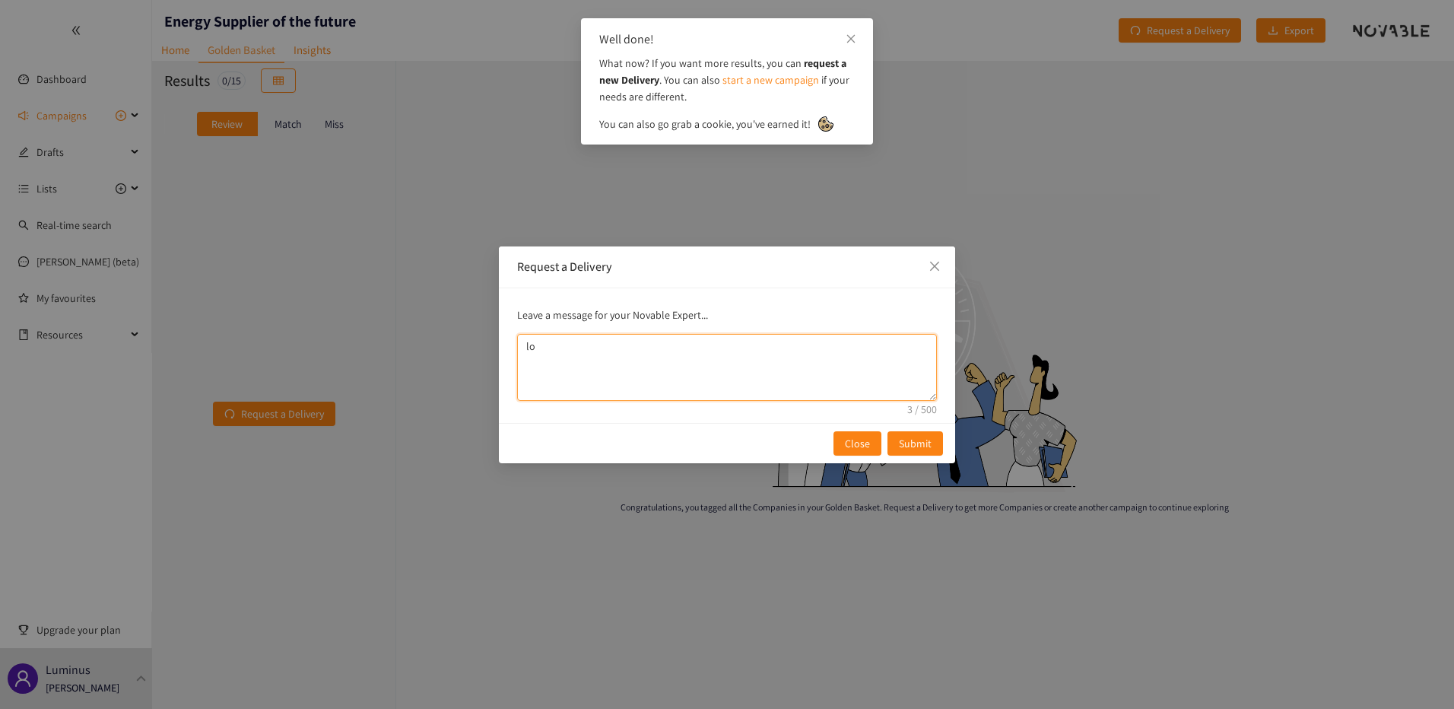
type textarea "l"
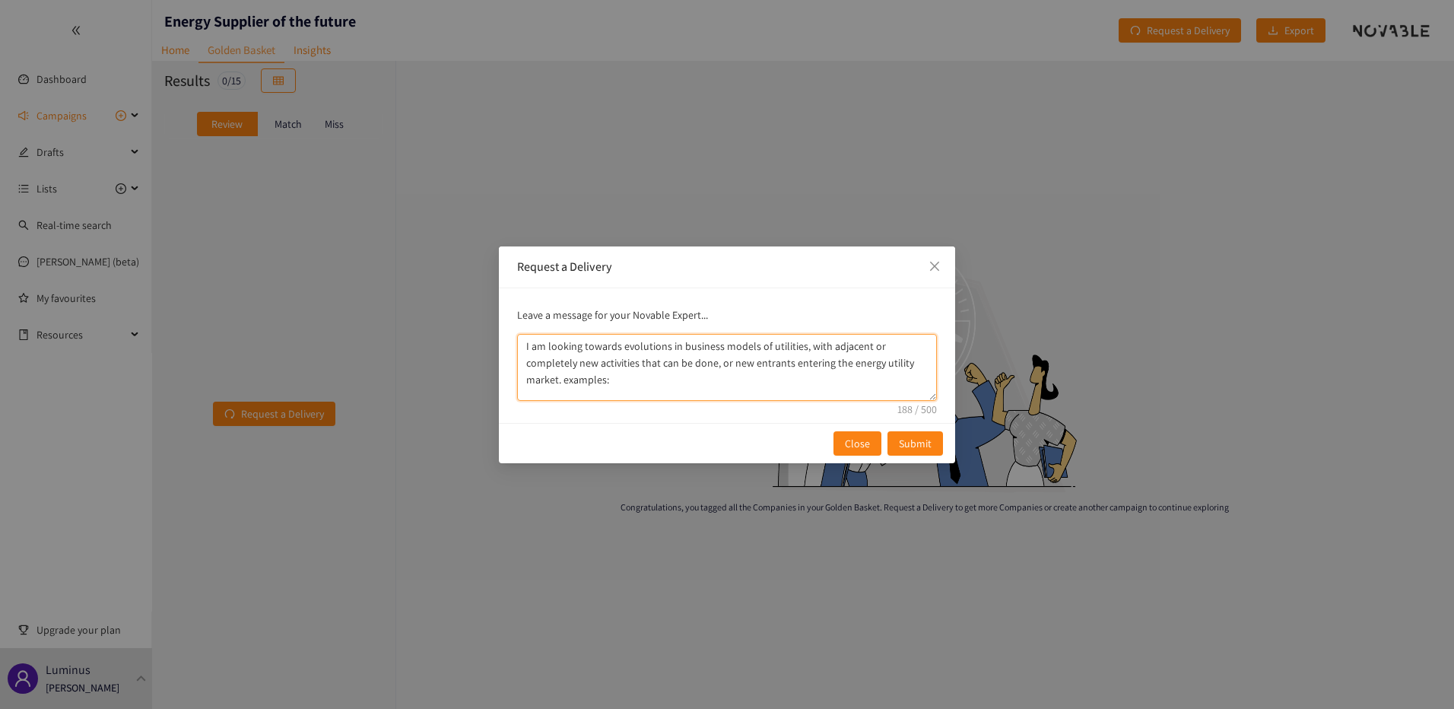
paste textarea "https://www.bbc.com/news/articles/c3v3333rlp7o"
paste textarea "https://www.agl.com.au/?srsltid=AfmBOoq7CocMAX-wWTBD38HSpOE8YEXqhIEVi4iTOWzXBXp…"
paste textarea "https://octopus.energy/press/octopus-byd-turbocharge-ev-revolution-with-all-inc…"
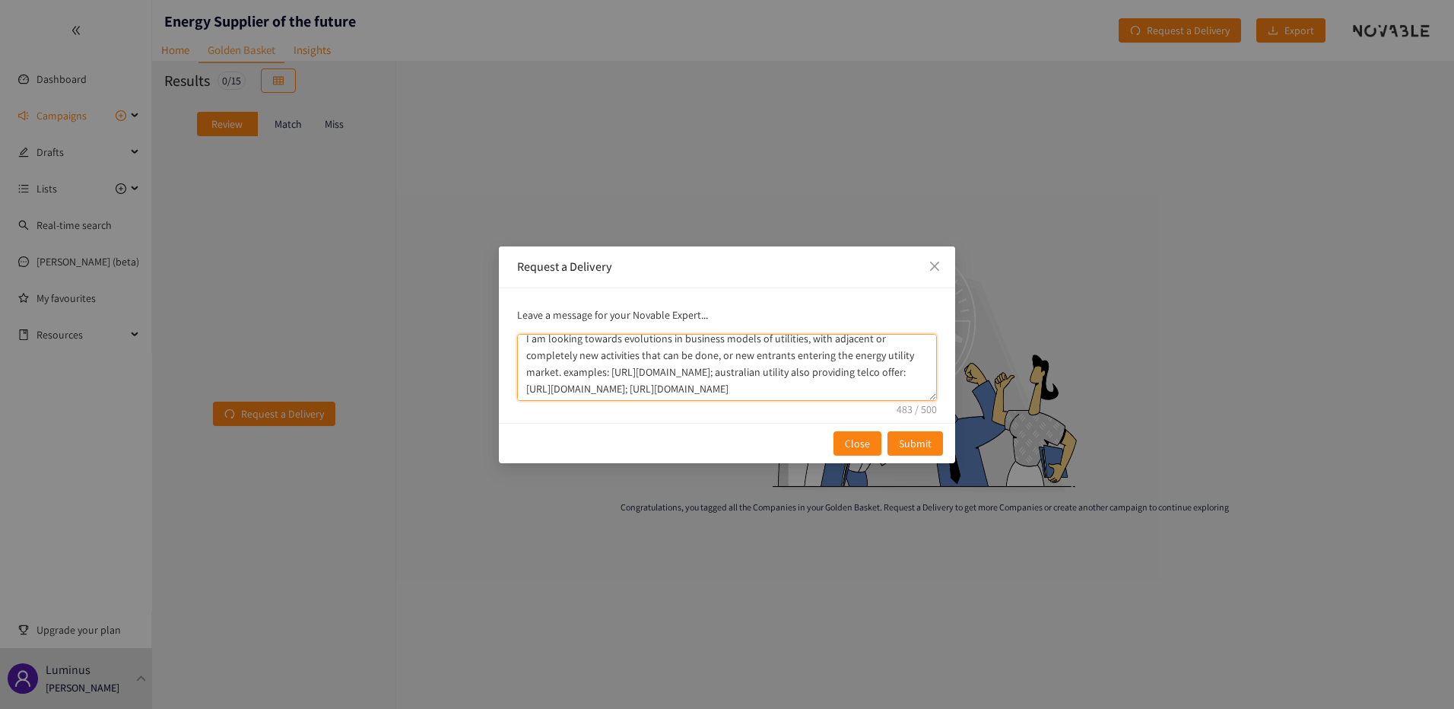
scroll to position [54, 0]
type textarea "I am looking towards evolutions in business models of utilities, with adjacent …"
click at [933, 434] on button "Submit" at bounding box center [915, 443] width 56 height 24
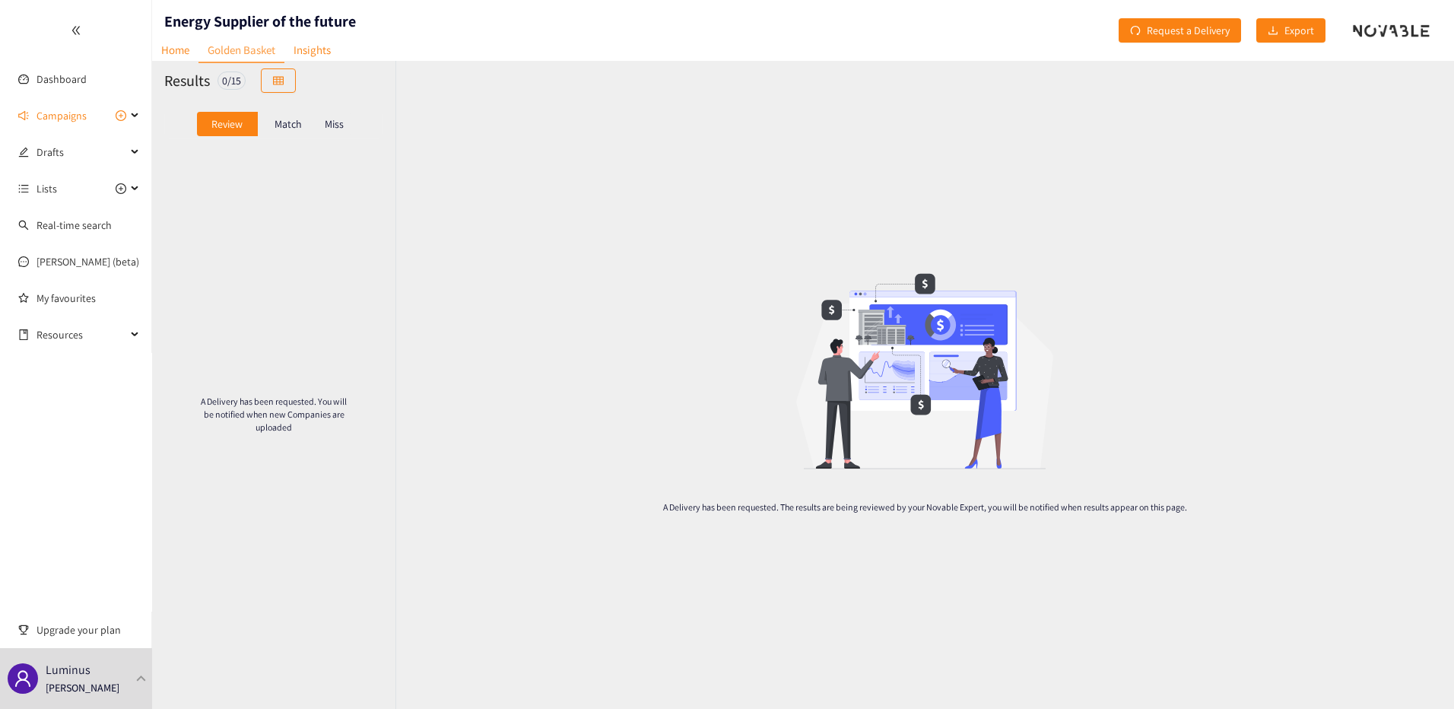
click at [288, 127] on p "Match" at bounding box center [287, 124] width 27 height 12
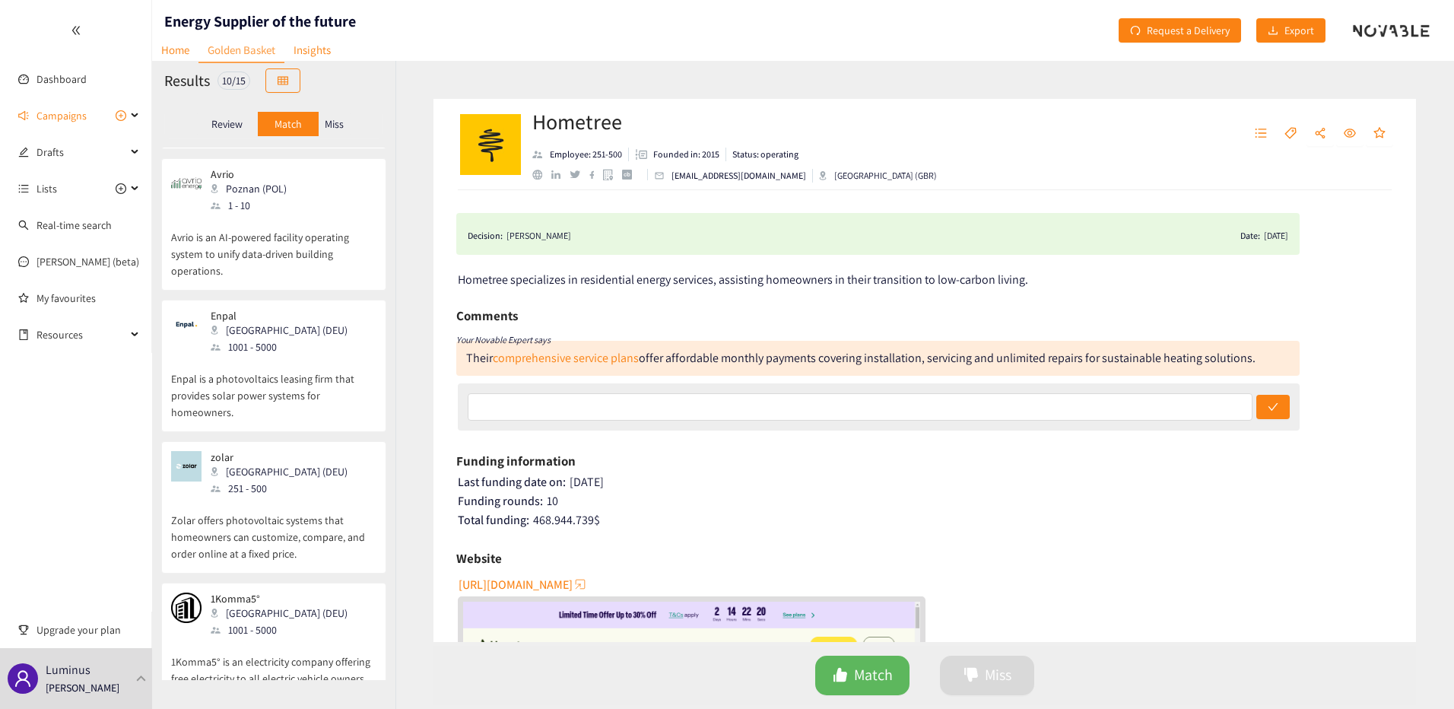
scroll to position [684, 0]
